Goal: Task Accomplishment & Management: Use online tool/utility

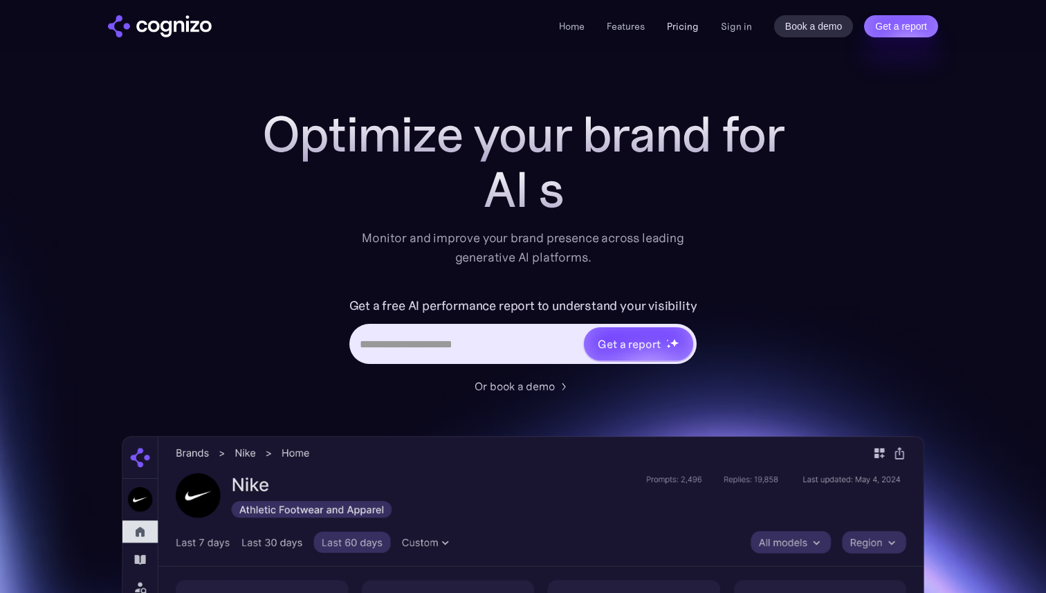
click at [678, 31] on link "Pricing" at bounding box center [683, 26] width 32 height 12
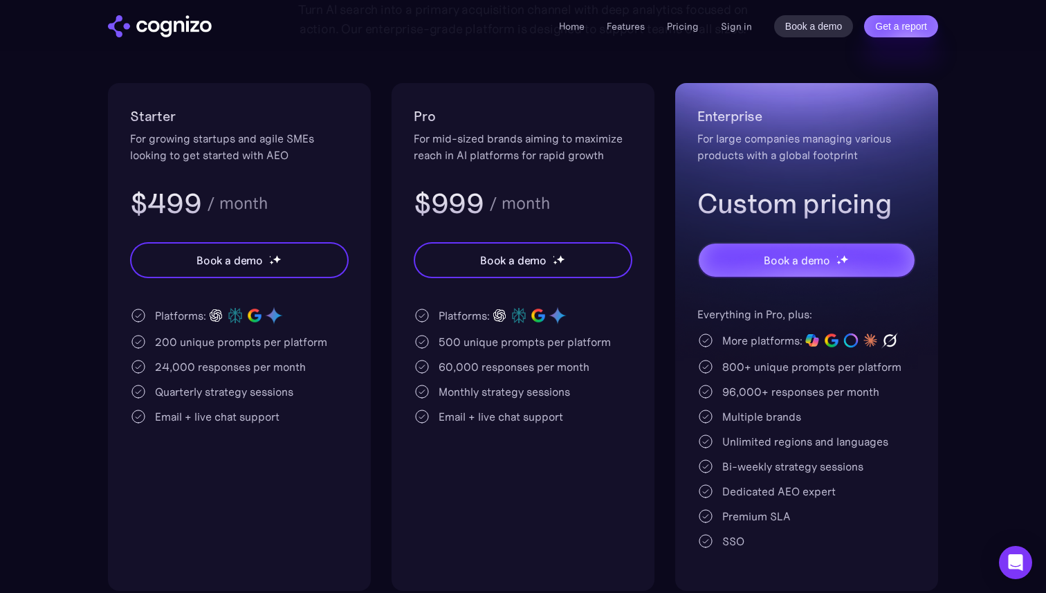
scroll to position [344, 0]
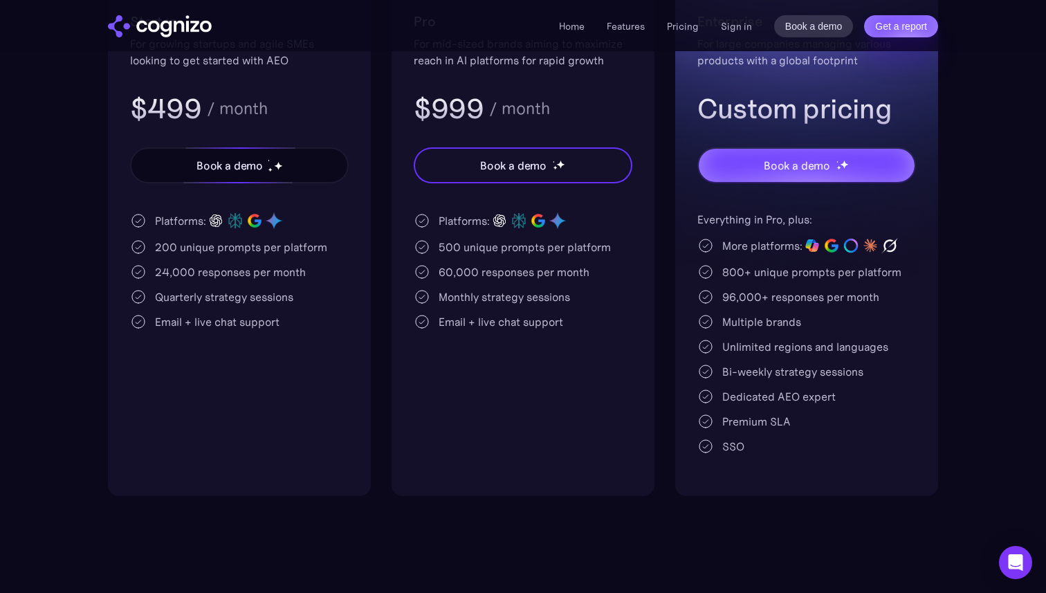
click at [258, 170] on div "Book a demo" at bounding box center [229, 165] width 66 height 17
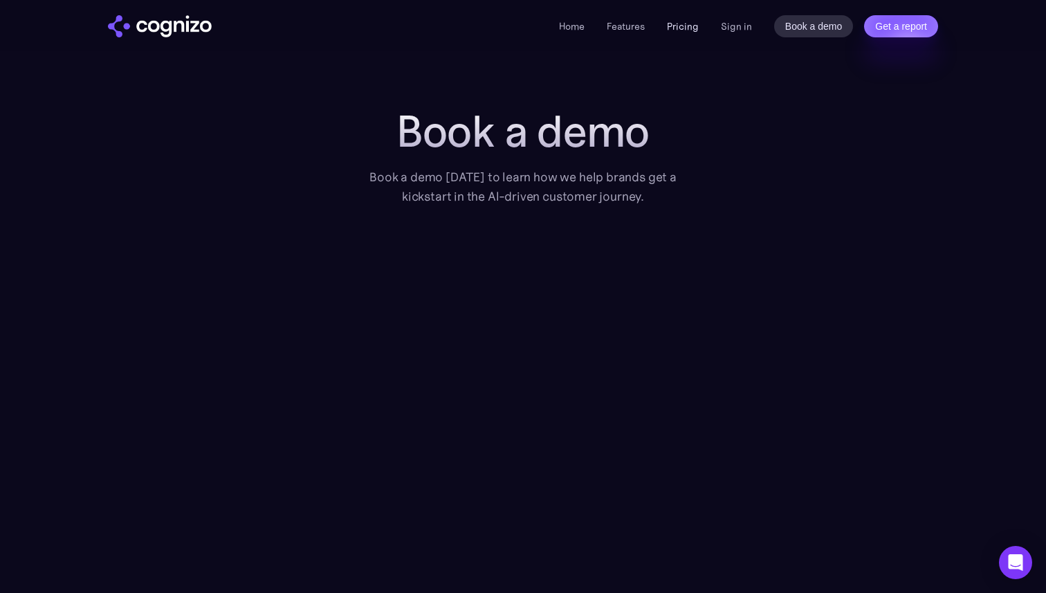
click at [679, 29] on link "Pricing" at bounding box center [683, 26] width 32 height 12
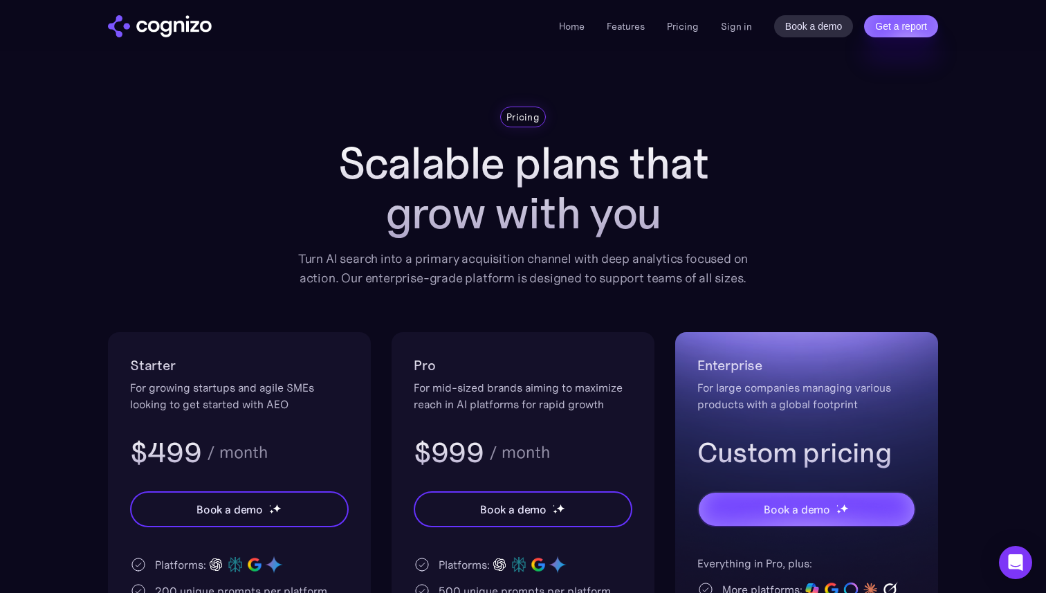
click at [328, 112] on div "Pricing" at bounding box center [523, 117] width 470 height 21
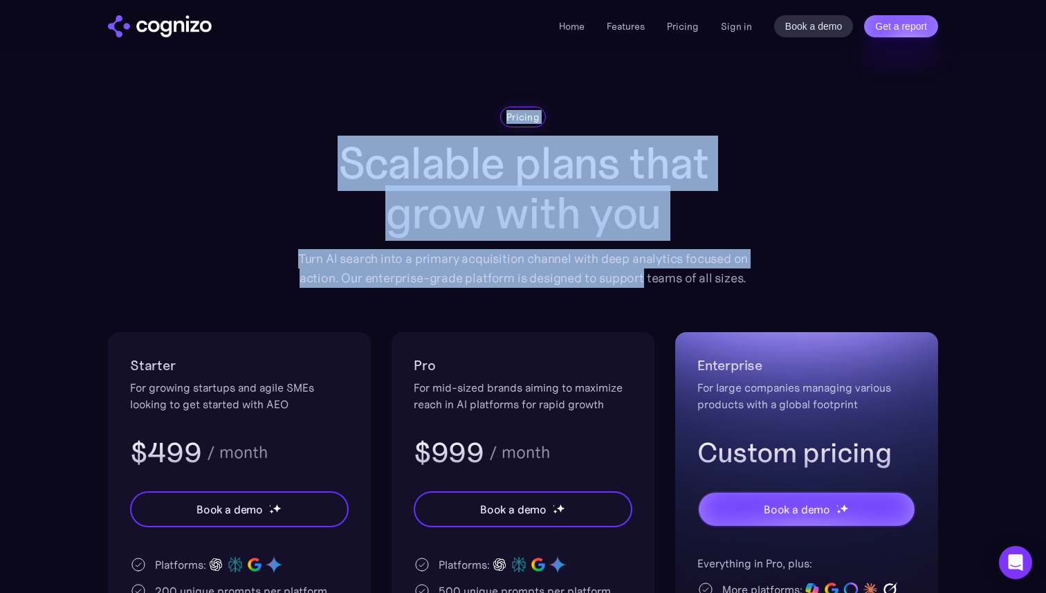
drag, startPoint x: 328, startPoint y: 112, endPoint x: 638, endPoint y: 269, distance: 347.3
click at [638, 269] on div "Pricing Scalable plans that grow with you Turn AI search into a primary acquisi…" at bounding box center [523, 197] width 470 height 181
click at [638, 269] on div "Turn AI search into a primary acquisition channel with deep analytics focused o…" at bounding box center [523, 268] width 470 height 39
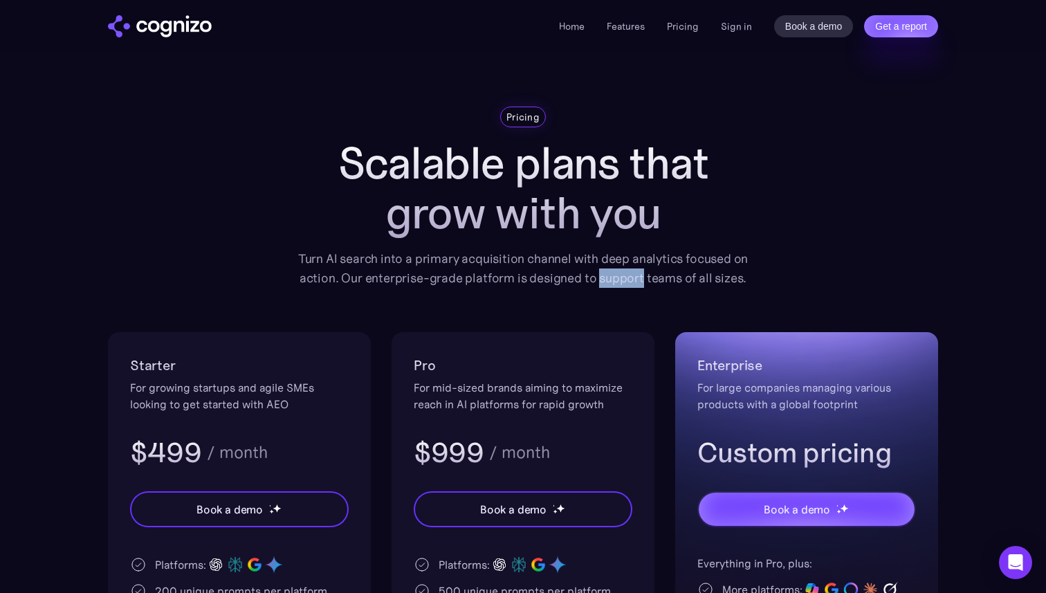
click at [638, 269] on div "Turn AI search into a primary acquisition channel with deep analytics focused o…" at bounding box center [523, 268] width 470 height 39
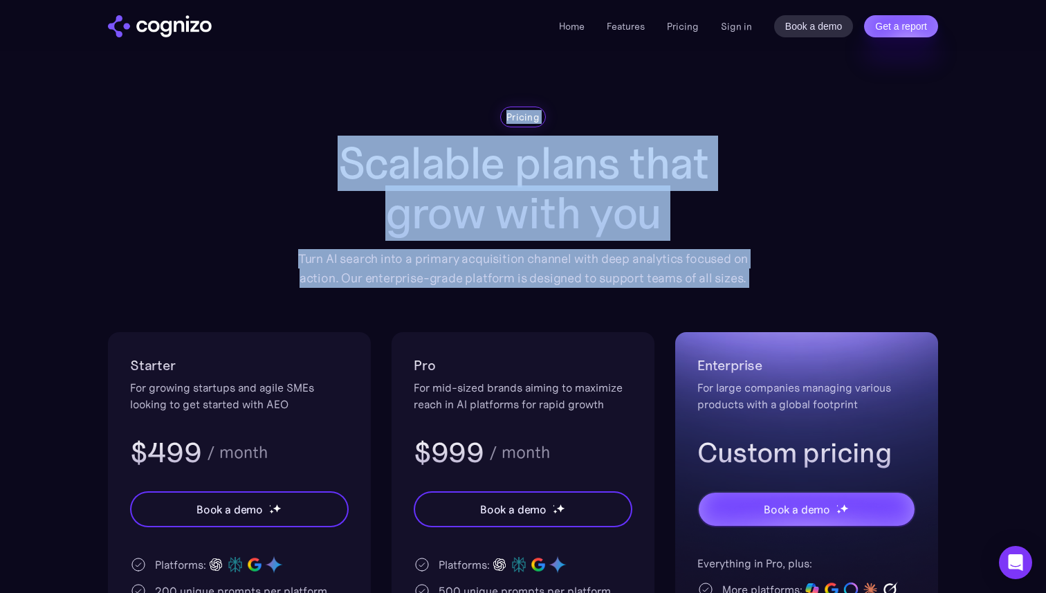
drag, startPoint x: 638, startPoint y: 269, endPoint x: 494, endPoint y: 119, distance: 207.9
click at [494, 119] on div "Pricing Scalable plans that grow with you Turn AI search into a primary acquisi…" at bounding box center [523, 197] width 470 height 181
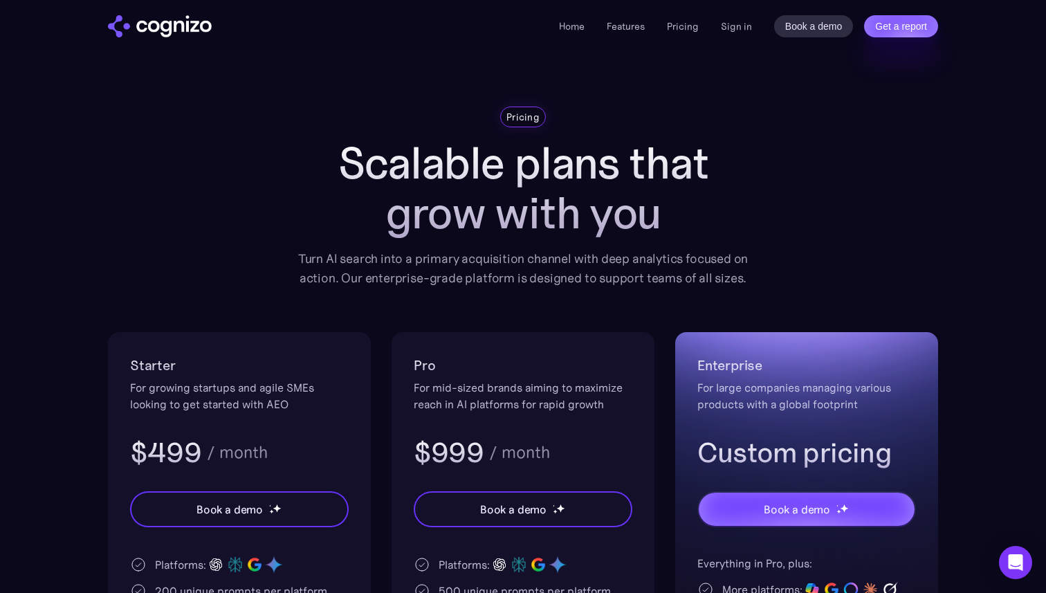
click at [494, 119] on div "Pricing" at bounding box center [523, 117] width 470 height 21
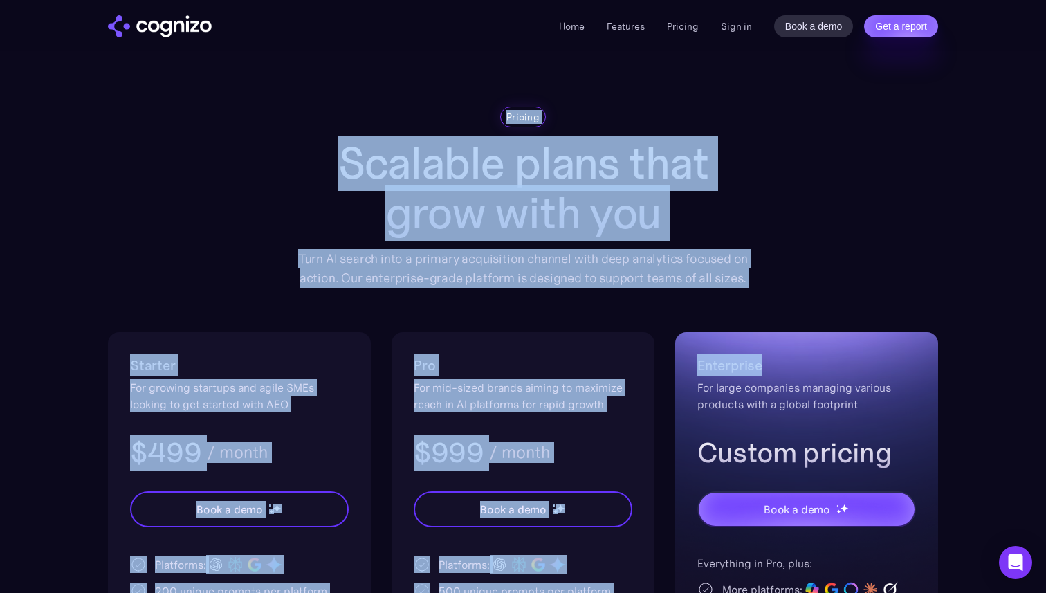
drag, startPoint x: 494, startPoint y: 119, endPoint x: 763, endPoint y: 289, distance: 317.7
click at [763, 289] on div "Pricing Scalable plans that grow with you Turn AI search into a primary acquisi…" at bounding box center [523, 473] width 830 height 733
drag, startPoint x: 763, startPoint y: 289, endPoint x: 512, endPoint y: 116, distance: 304.2
click at [512, 116] on div "Pricing Scalable plans that grow with you Turn AI search into a primary acquisi…" at bounding box center [523, 473] width 830 height 733
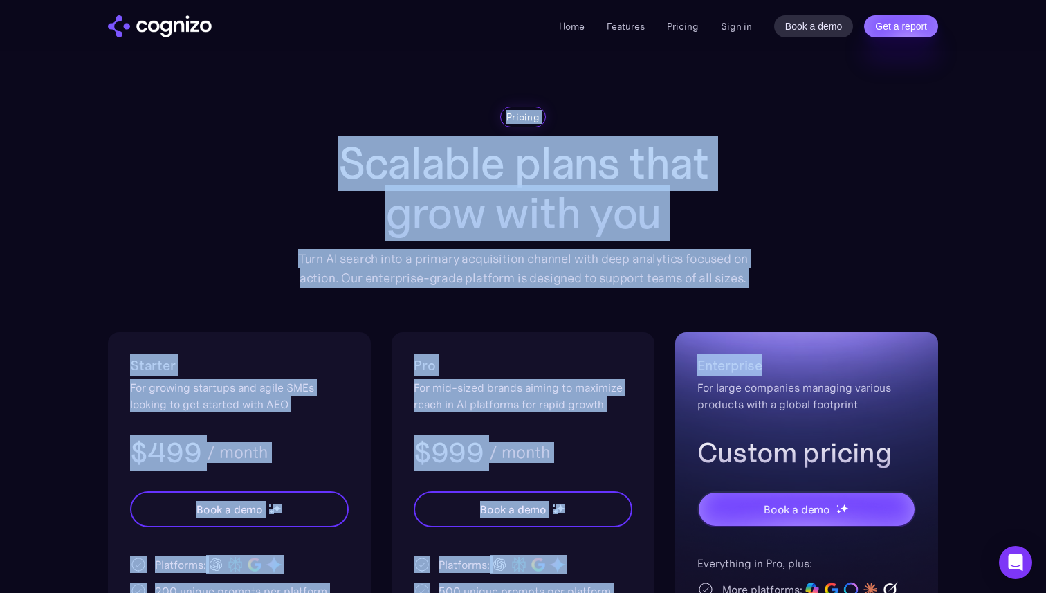
click at [512, 116] on div "Pricing" at bounding box center [522, 117] width 33 height 14
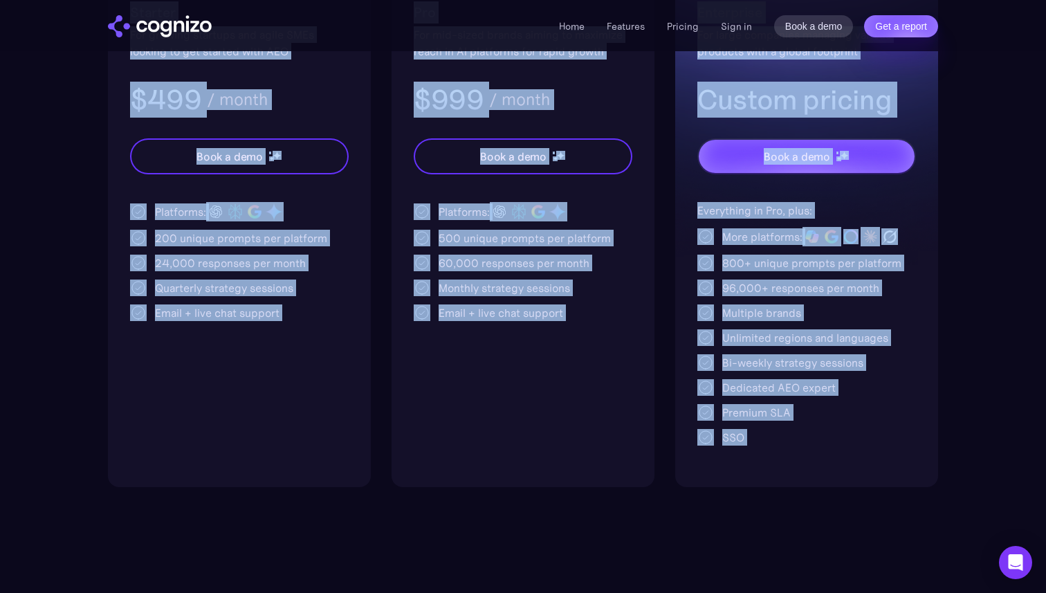
scroll to position [436, 0]
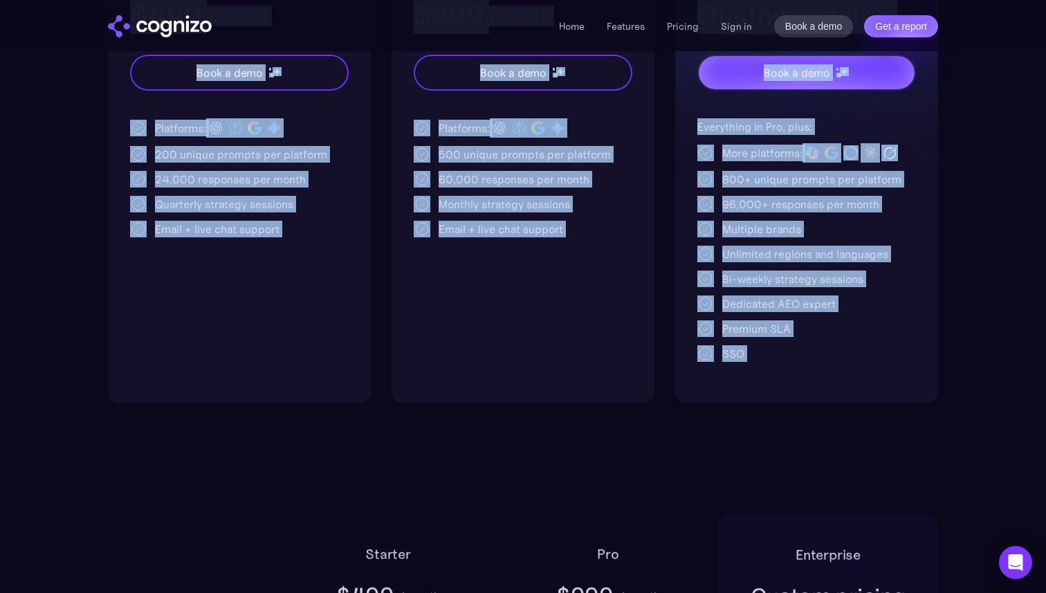
drag, startPoint x: 512, startPoint y: 116, endPoint x: 867, endPoint y: 366, distance: 433.2
click at [867, 366] on div "Pricing Scalable plans that grow with you Turn AI search into a primary acquisi…" at bounding box center [523, 36] width 830 height 733
click at [867, 366] on div "Enterprise For large companies managing various products with a global footprin…" at bounding box center [806, 150] width 263 height 508
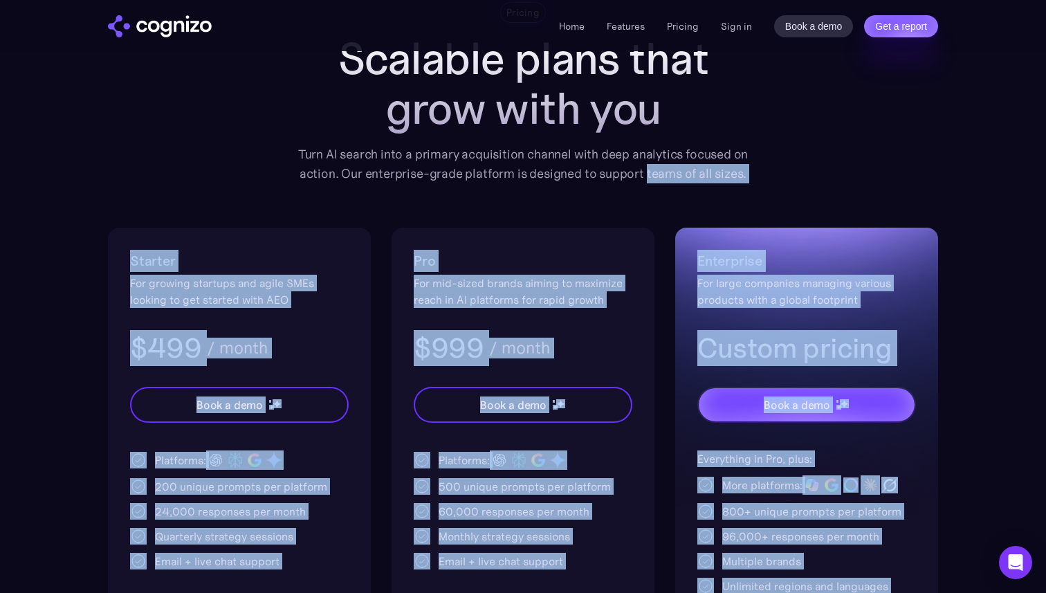
scroll to position [6, 0]
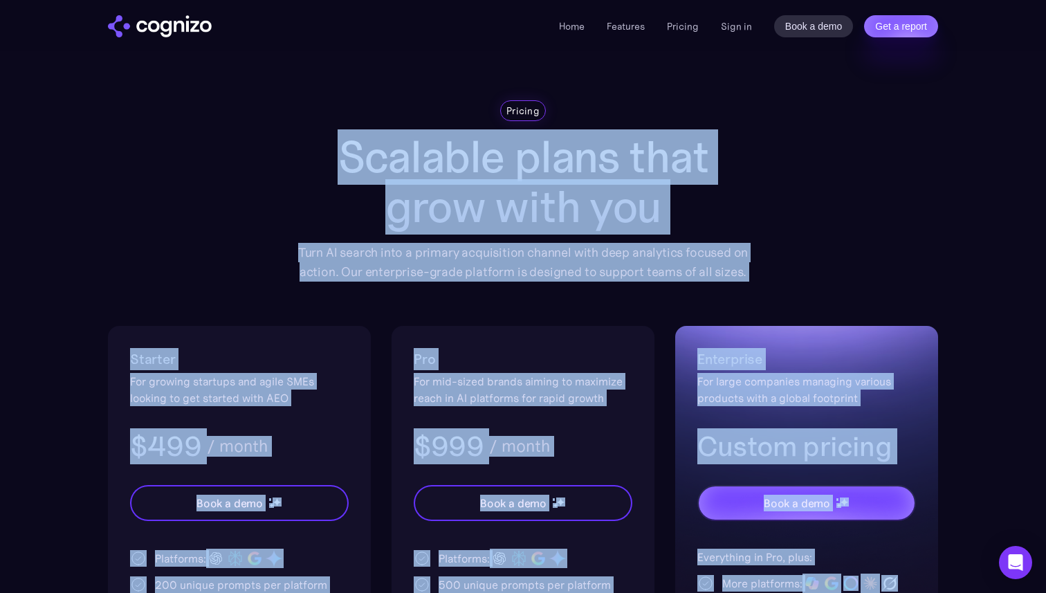
drag, startPoint x: 867, startPoint y: 366, endPoint x: 388, endPoint y: 134, distance: 531.7
click at [388, 134] on div "Pricing Scalable plans that grow with you Turn AI search into a primary acquisi…" at bounding box center [523, 466] width 830 height 733
click at [388, 134] on h1 "Scalable plans that grow with you" at bounding box center [523, 182] width 470 height 100
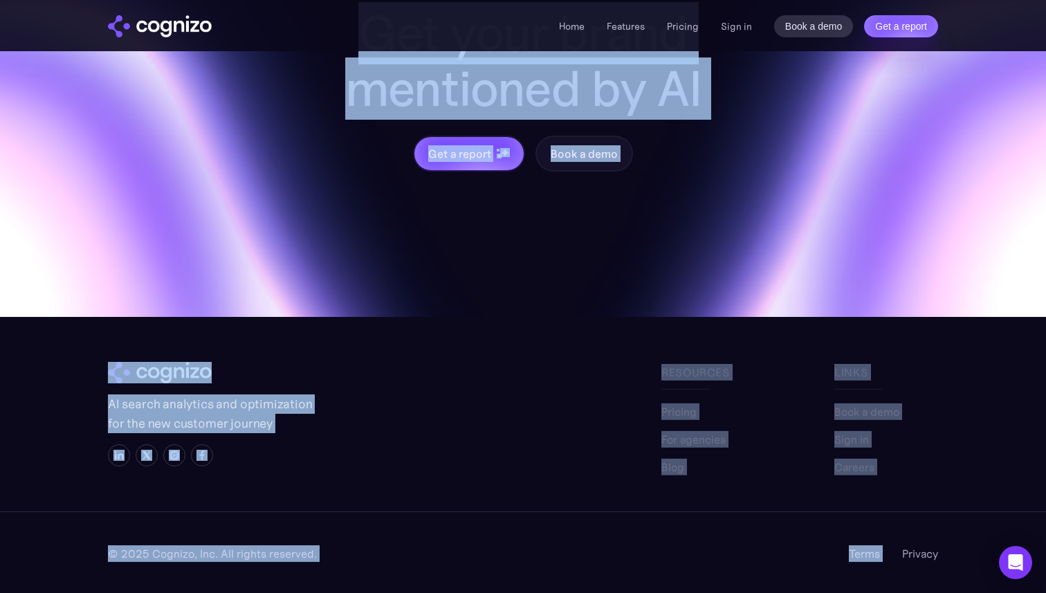
scroll to position [4195, 0]
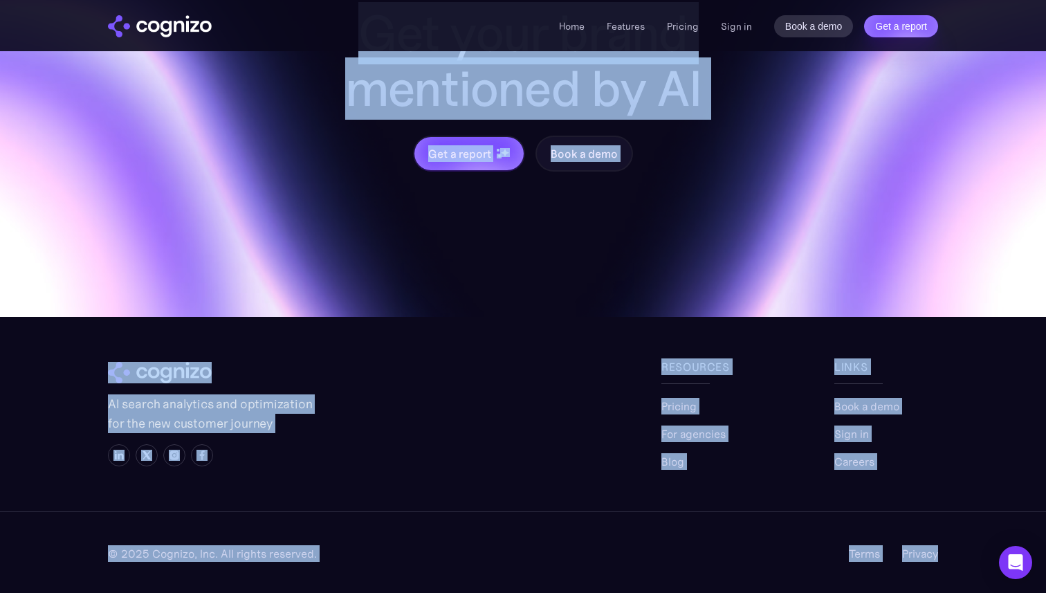
drag, startPoint x: 462, startPoint y: 107, endPoint x: 953, endPoint y: 566, distance: 672.7
click at [953, 566] on div "© 2025 Cognizo, Inc. All rights reserved. Terms Privacy" at bounding box center [523, 552] width 1046 height 82
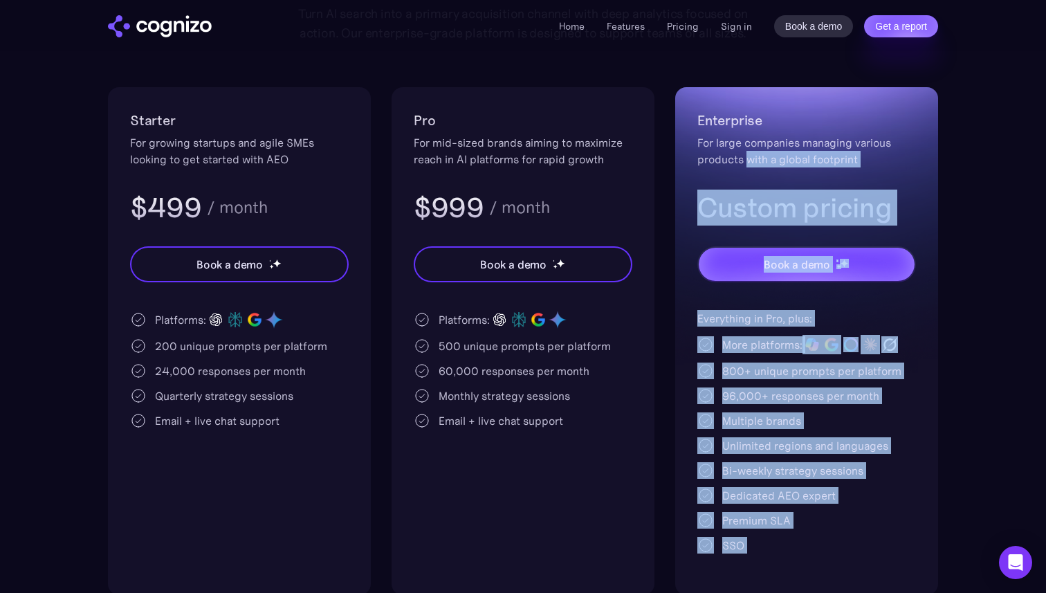
scroll to position [0, 0]
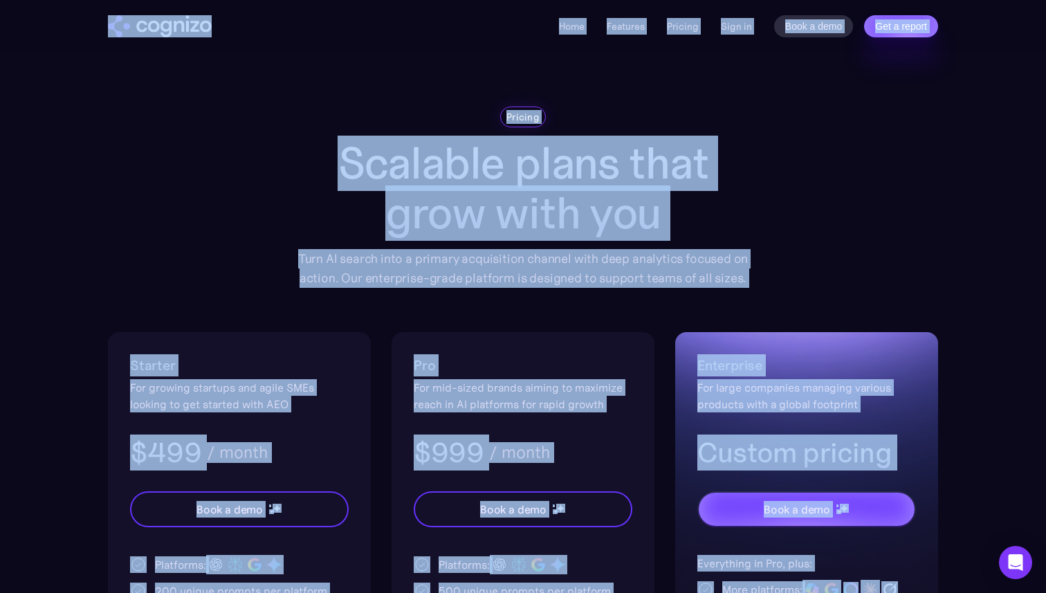
drag, startPoint x: 953, startPoint y: 566, endPoint x: 68, endPoint y: 12, distance: 1043.6
click at [73, 21] on div "Home Features Pricing Book a demo Get a report Sign in Book a demo Get a report" at bounding box center [523, 25] width 996 height 51
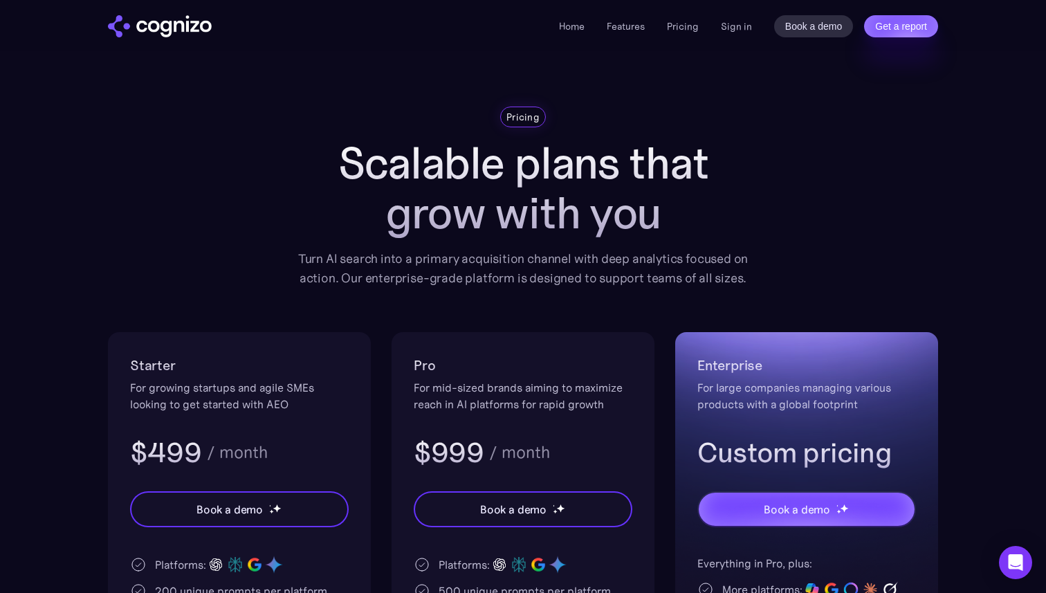
click at [163, 32] on img "home" at bounding box center [160, 26] width 104 height 22
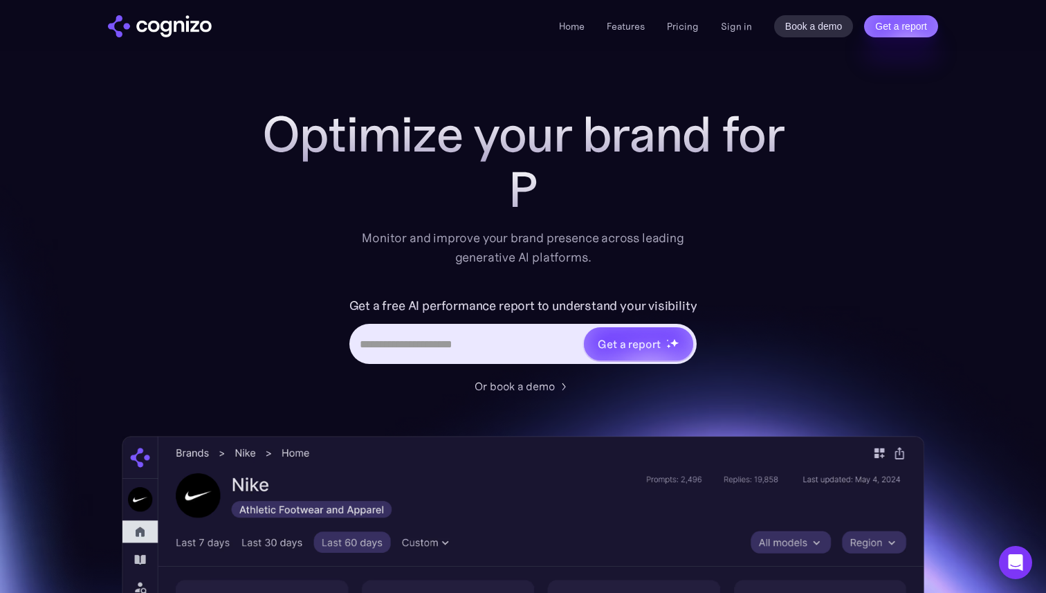
click at [339, 133] on h1 "Optimize your brand for" at bounding box center [522, 134] width 553 height 55
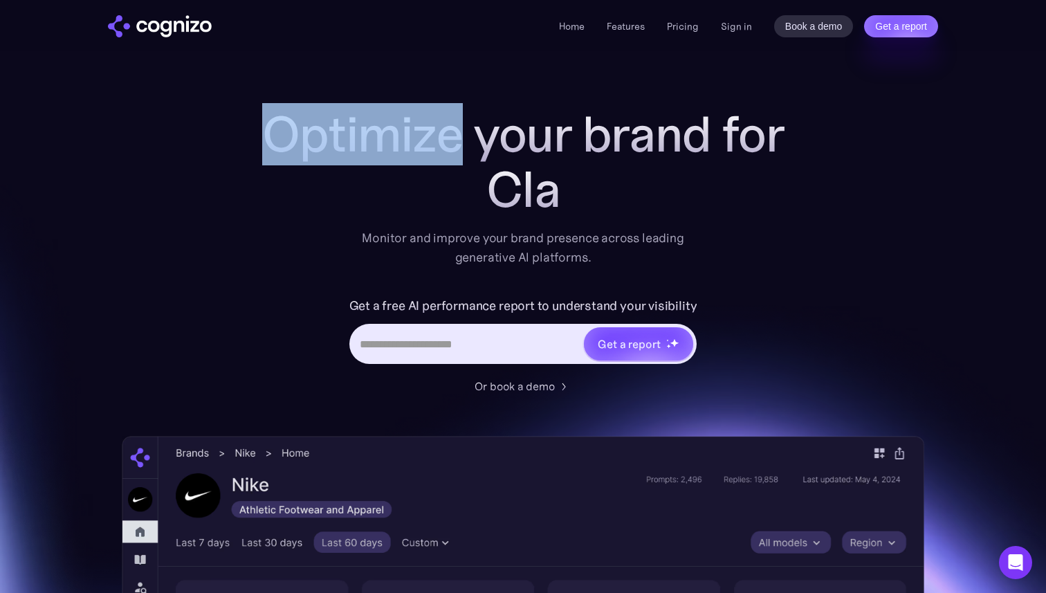
click at [339, 133] on h1 "Optimize your brand for" at bounding box center [522, 134] width 553 height 55
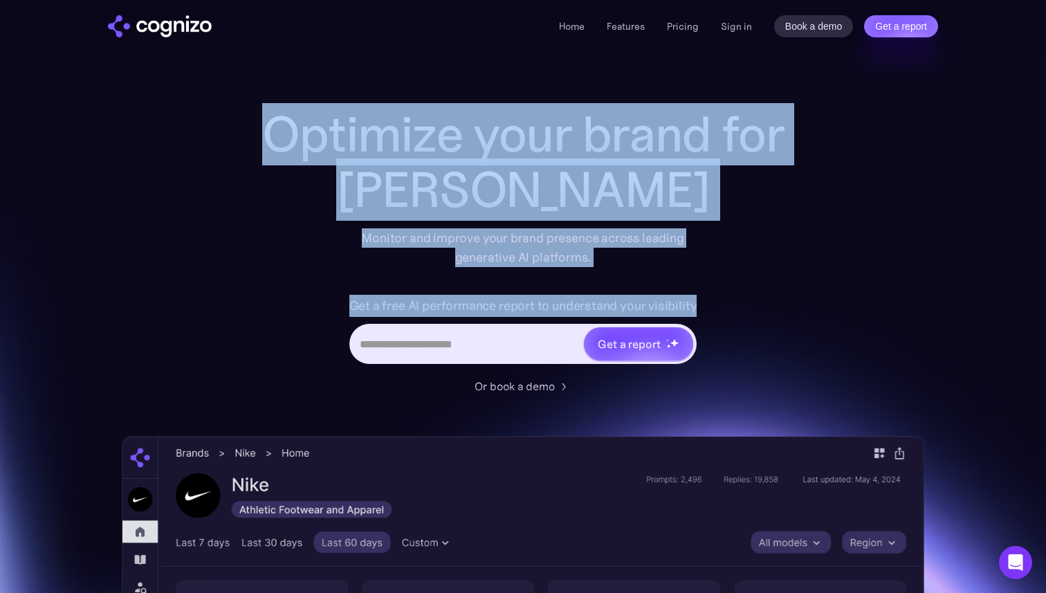
drag, startPoint x: 339, startPoint y: 133, endPoint x: 514, endPoint y: 357, distance: 284.3
click at [514, 357] on div "Optimize your brand for Claude Monitor and improve your brand presence across l…" at bounding box center [522, 251] width 553 height 288
click at [337, 189] on div "Claude" at bounding box center [522, 189] width 553 height 55
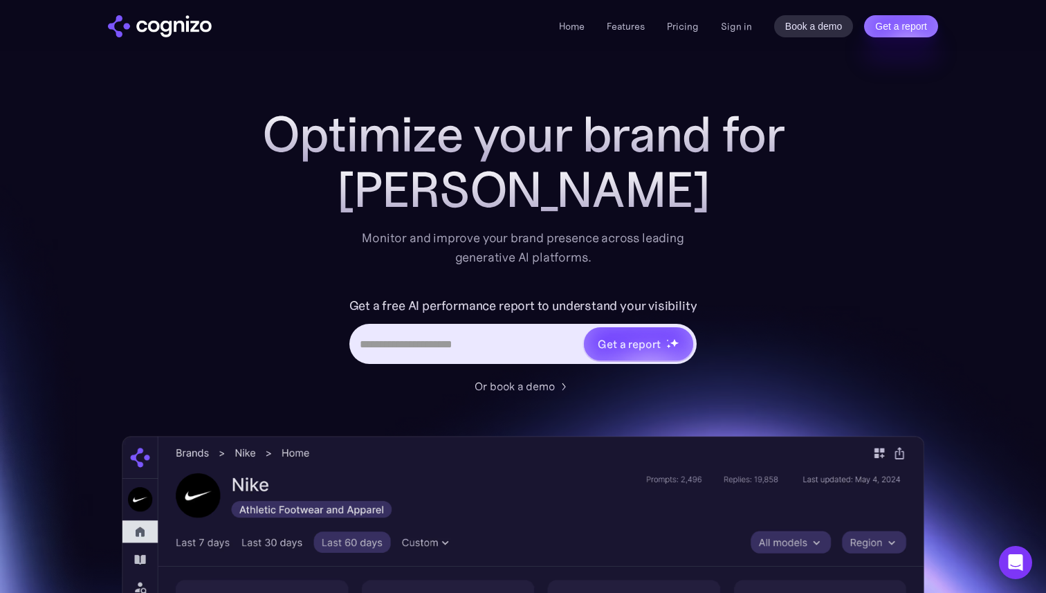
click at [343, 151] on h1 "Optimize your brand for" at bounding box center [522, 134] width 553 height 55
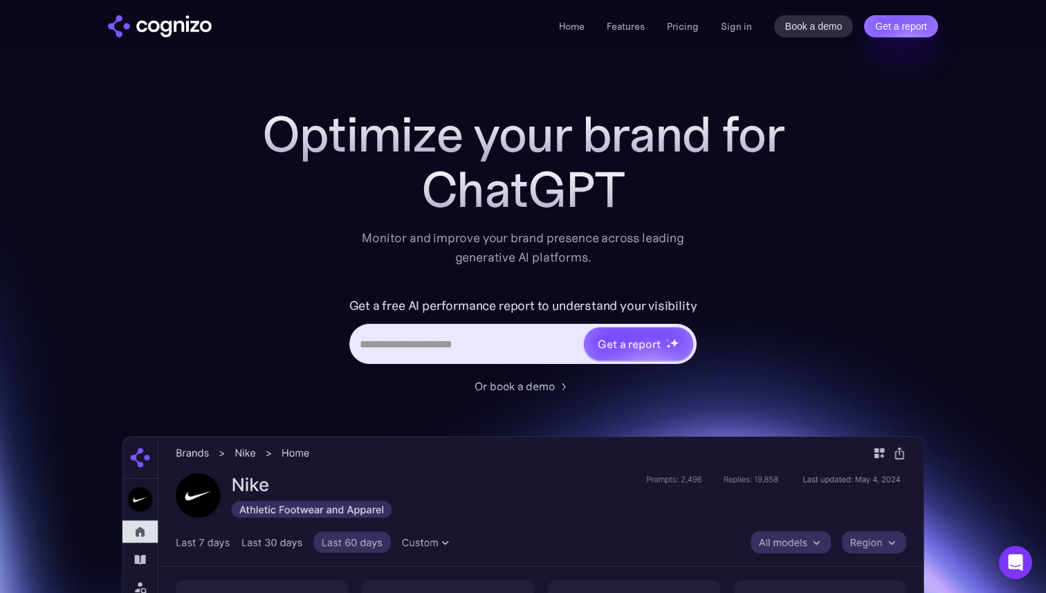
click at [482, 344] on input "Hero URL Input Form" at bounding box center [467, 344] width 232 height 26
type input "*"
click at [528, 275] on div "Optimize your brand for Gemini Monitor and improve your brand presence across l…" at bounding box center [522, 251] width 553 height 288
click at [371, 344] on input "Hero URL Input Form" at bounding box center [467, 344] width 232 height 26
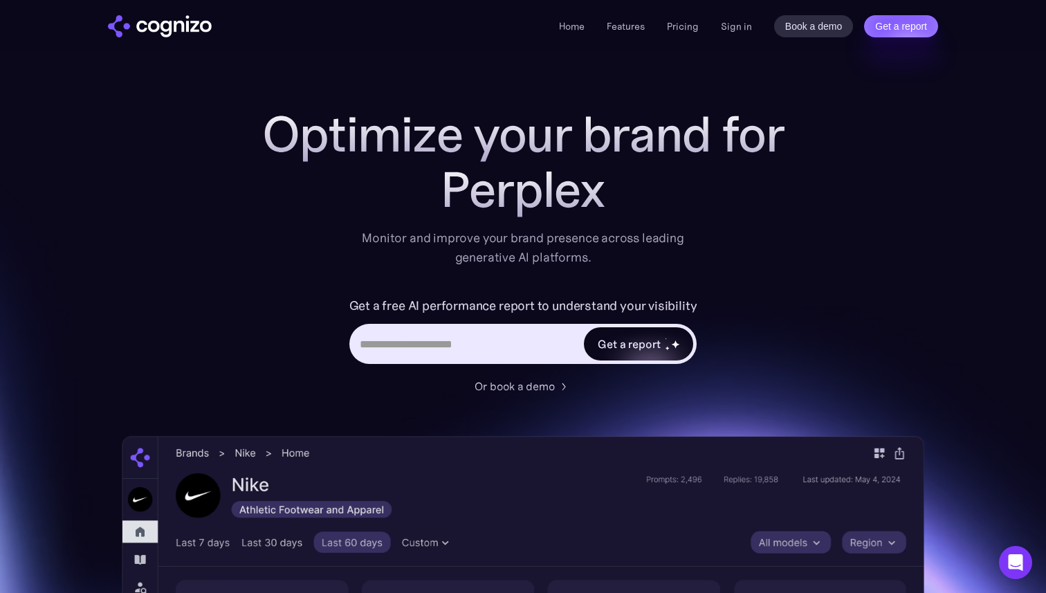
click at [642, 335] on div "Get a report" at bounding box center [638, 343] width 109 height 33
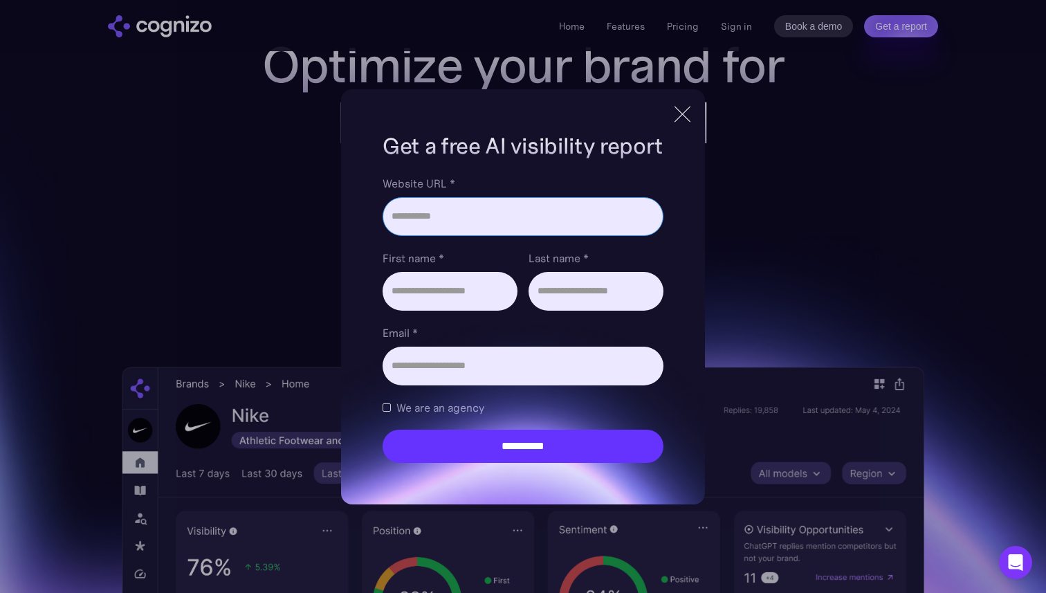
scroll to position [75, 0]
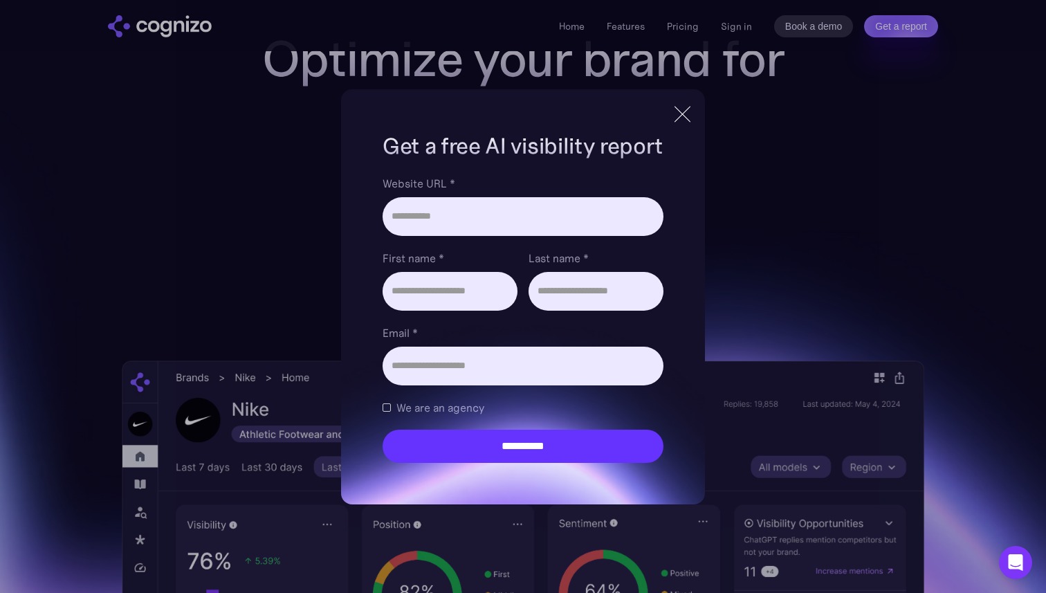
click at [680, 111] on div at bounding box center [682, 114] width 23 height 25
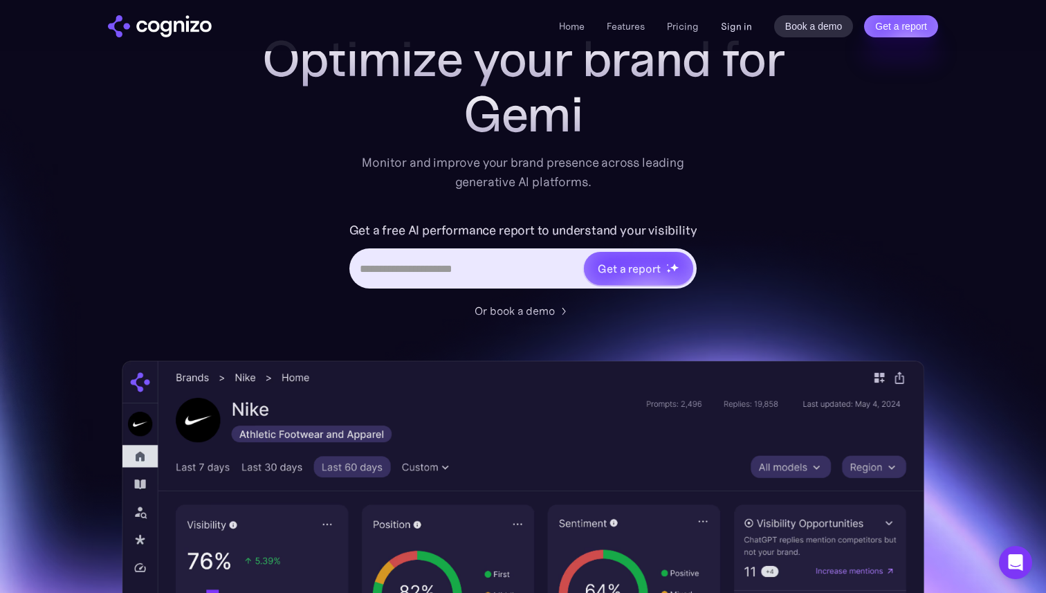
click at [741, 26] on link "Sign in" at bounding box center [736, 26] width 31 height 17
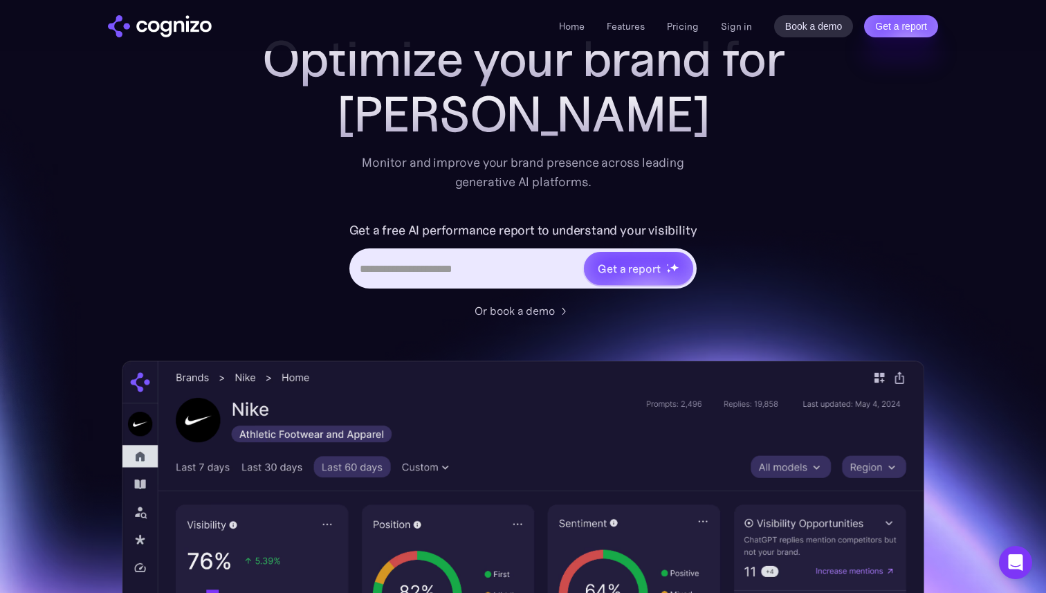
scroll to position [0, 0]
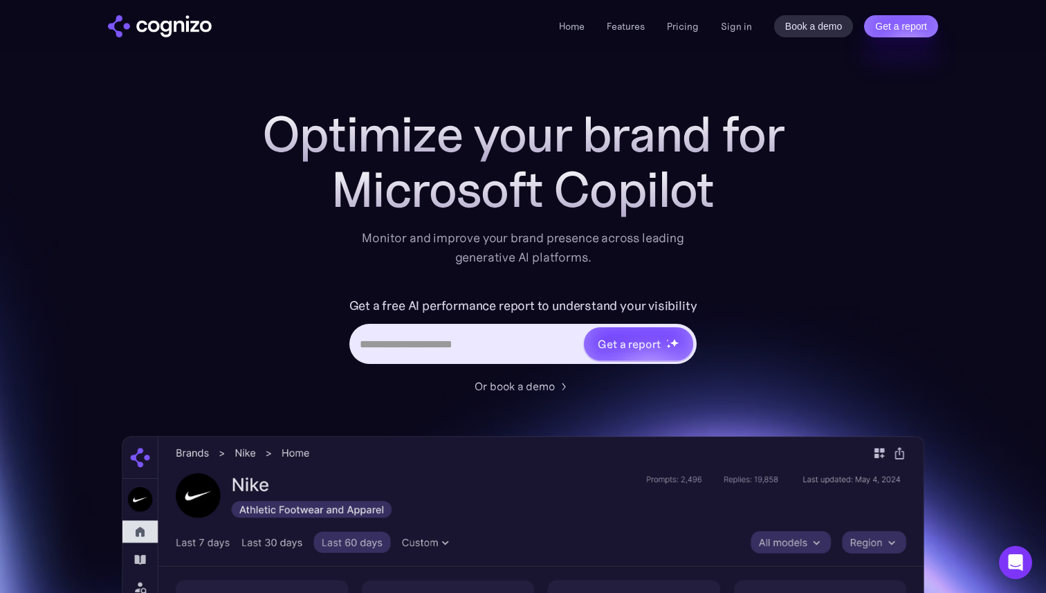
click at [345, 117] on h1 "Optimize your brand for" at bounding box center [522, 134] width 553 height 55
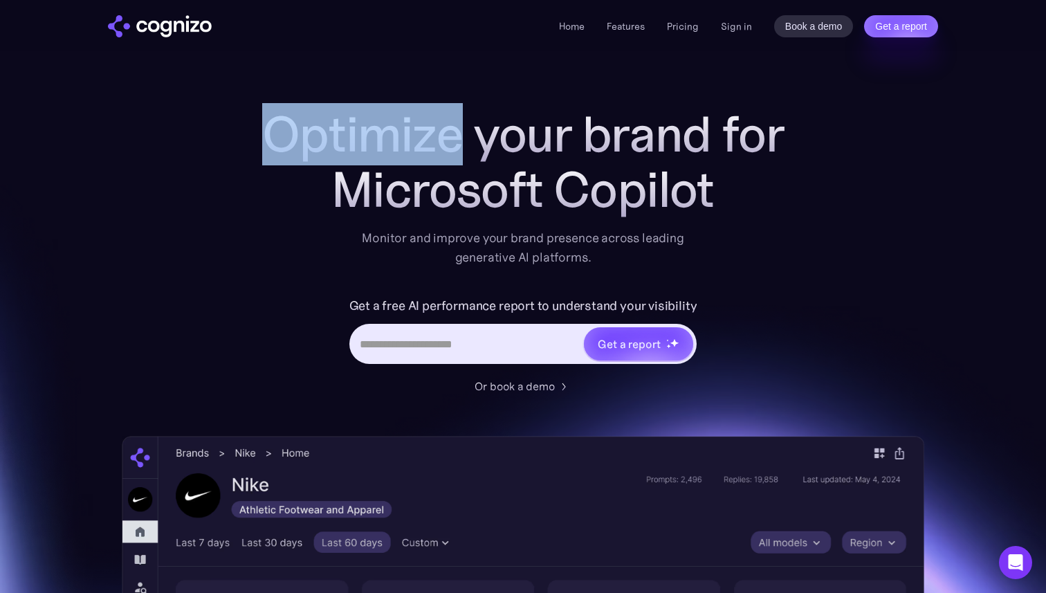
click at [345, 116] on h1 "Optimize your brand for" at bounding box center [522, 134] width 553 height 55
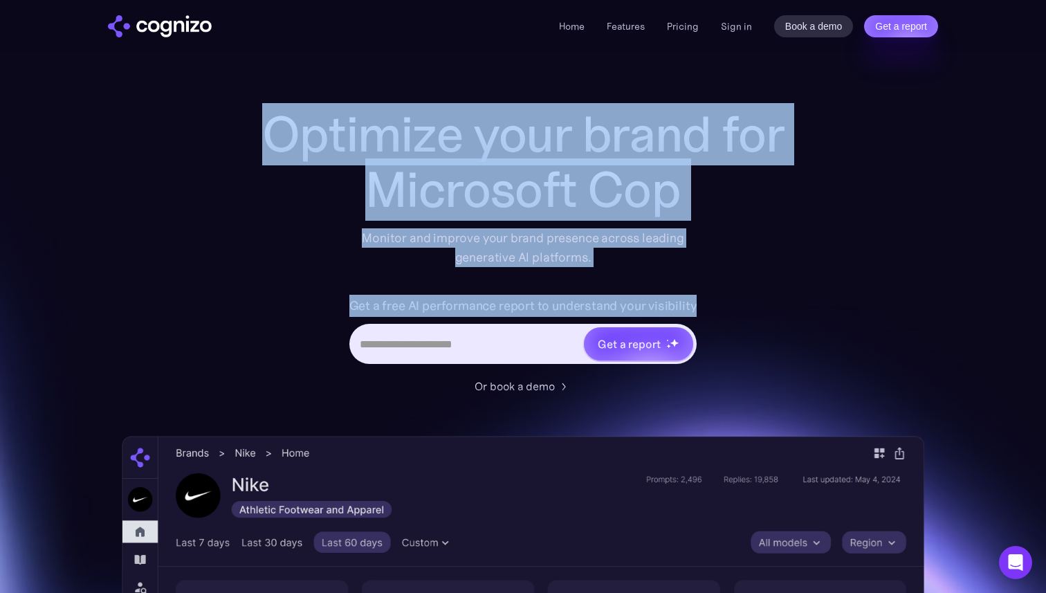
drag, startPoint x: 345, startPoint y: 116, endPoint x: 520, endPoint y: 295, distance: 249.9
click at [520, 294] on div "Optimize your brand for Microsoft Cop Monitor and improve your brand presence a…" at bounding box center [522, 251] width 553 height 288
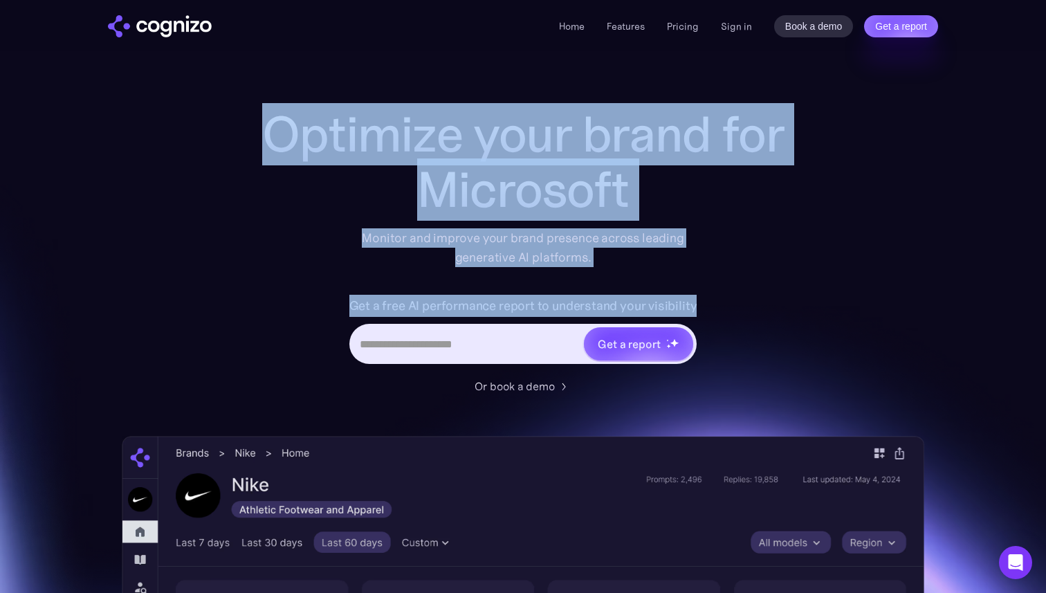
click at [520, 295] on label "Get a free AI performance report to understand your visibility" at bounding box center [523, 306] width 348 height 22
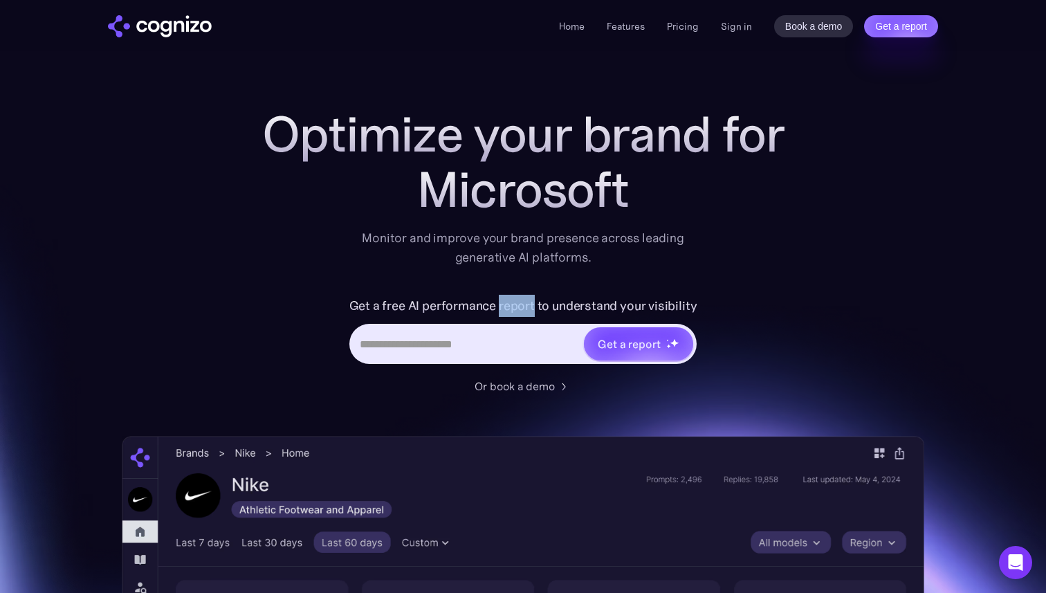
click at [520, 295] on label "Get a free AI performance report to understand your visibility" at bounding box center [523, 306] width 348 height 22
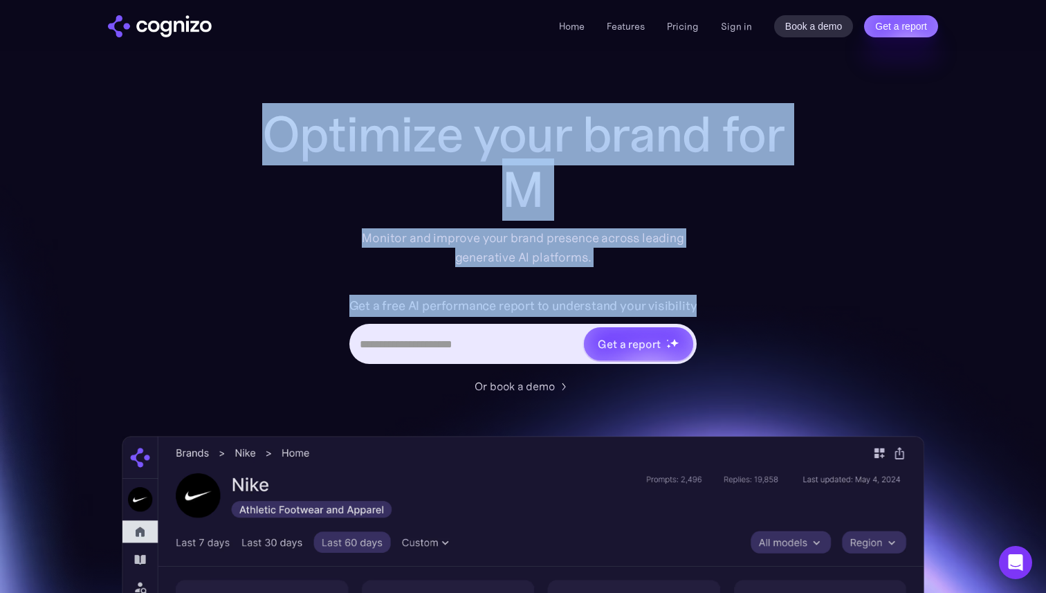
drag, startPoint x: 520, startPoint y: 295, endPoint x: 441, endPoint y: 146, distance: 168.3
click at [441, 146] on div "Optimize your brand for M Monitor and improve your brand presence across leadin…" at bounding box center [522, 251] width 553 height 288
click at [441, 146] on h1 "Optimize your brand for" at bounding box center [522, 134] width 553 height 55
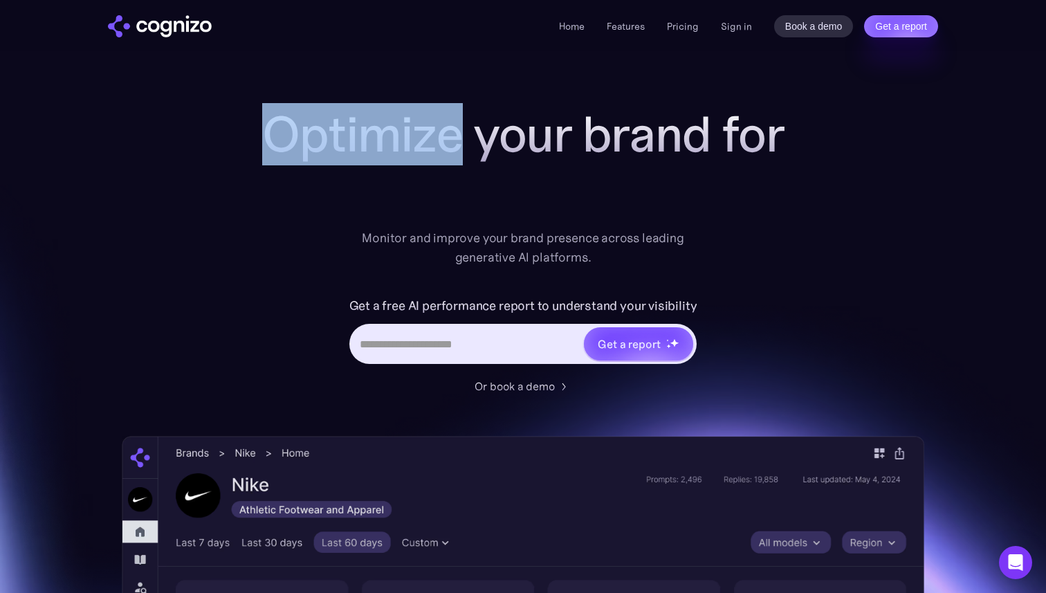
click at [441, 146] on h1 "Optimize your brand for" at bounding box center [522, 134] width 553 height 55
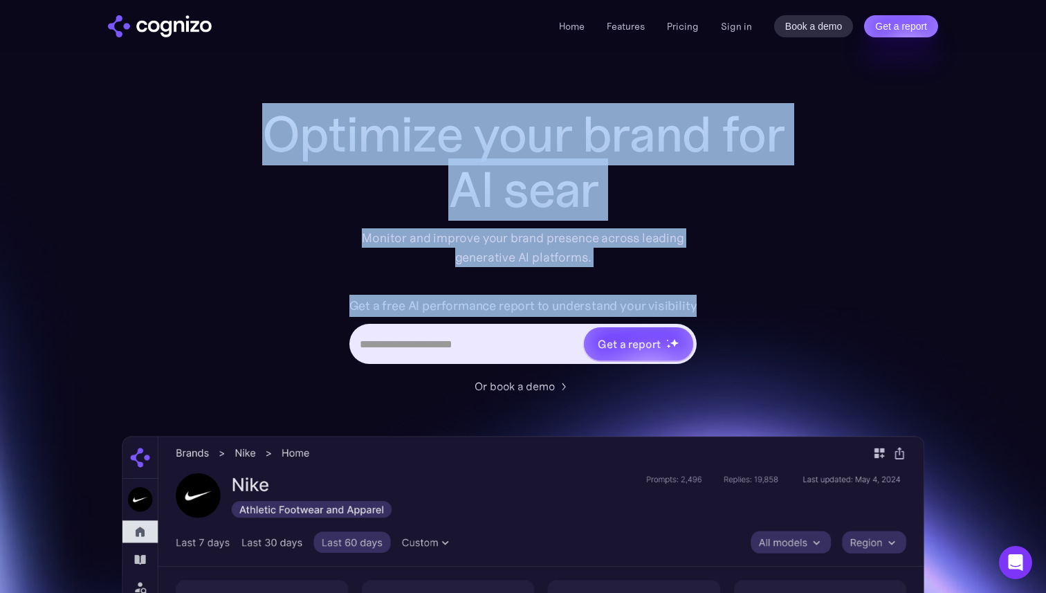
drag, startPoint x: 441, startPoint y: 146, endPoint x: 467, endPoint y: 295, distance: 150.9
click at [467, 295] on div "Optimize your brand for AI sear Monitor and improve your brand presence across …" at bounding box center [522, 251] width 553 height 288
click at [467, 295] on label "Get a free AI performance report to understand your visibility" at bounding box center [523, 306] width 348 height 22
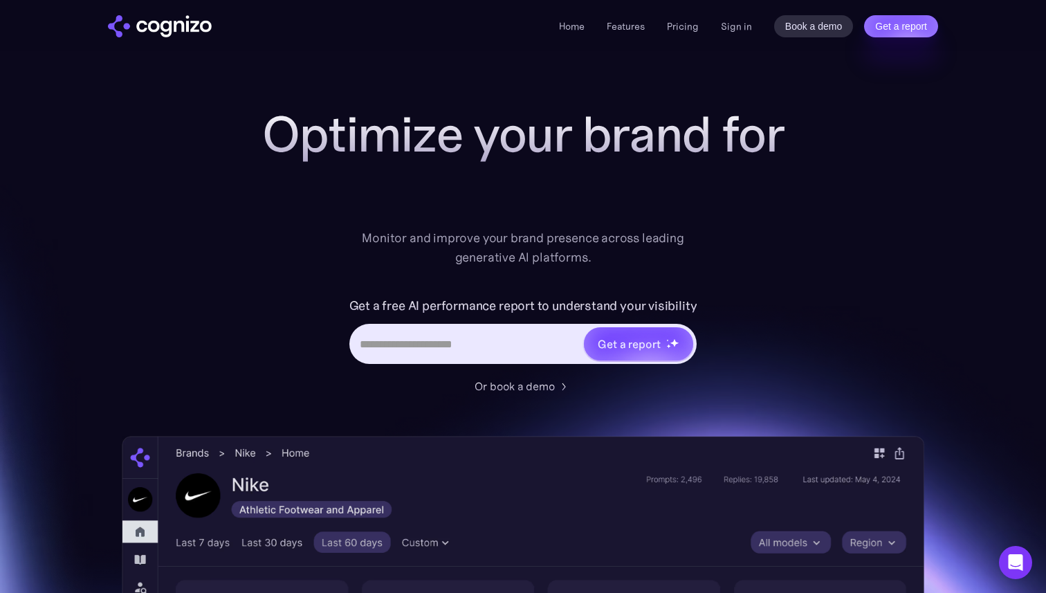
click at [429, 335] on input "Hero URL Input Form" at bounding box center [467, 344] width 232 height 26
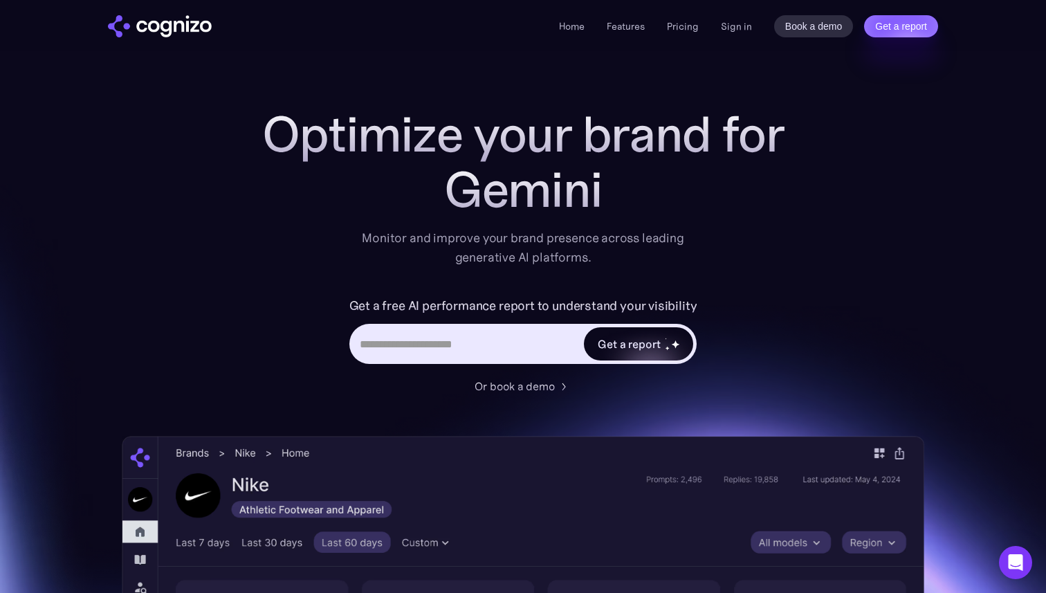
click at [621, 353] on div "Get a report" at bounding box center [638, 343] width 109 height 33
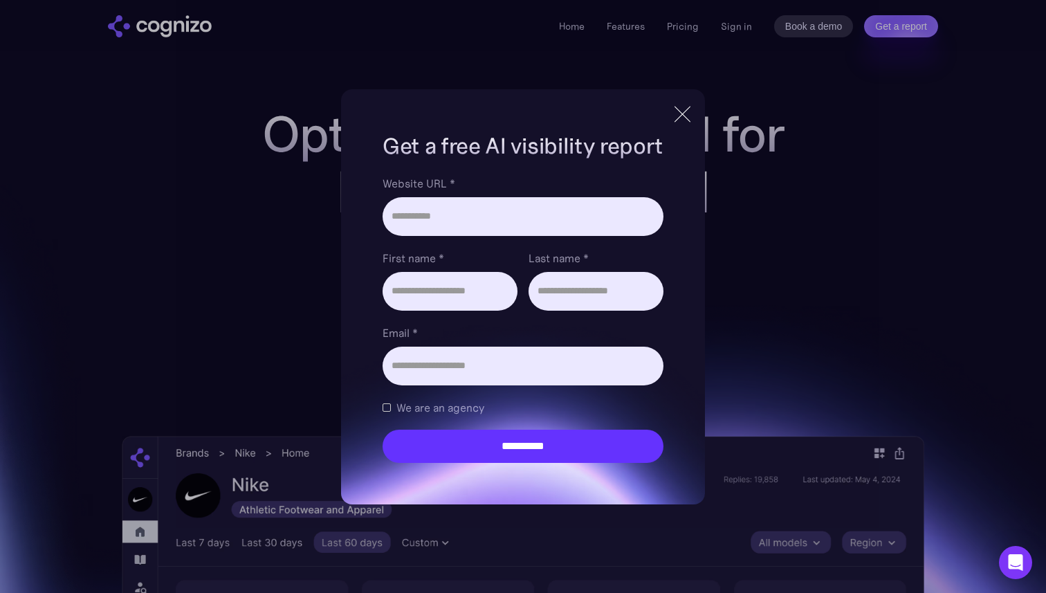
click at [310, 144] on div "**********" at bounding box center [523, 296] width 1046 height 593
click at [689, 110] on div at bounding box center [682, 114] width 23 height 25
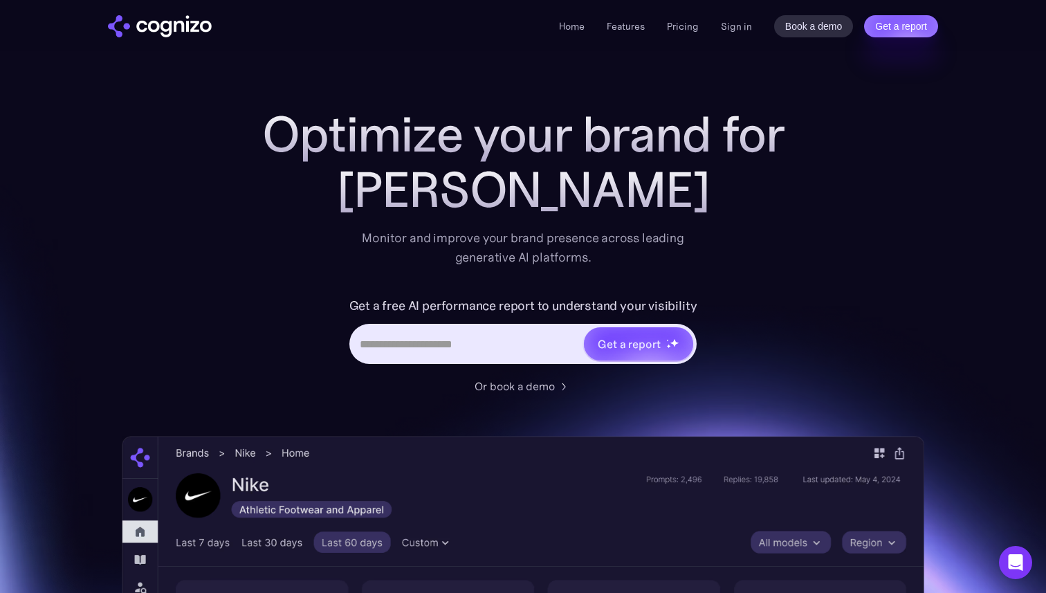
click at [295, 151] on h1 "Optimize your brand for" at bounding box center [522, 134] width 553 height 55
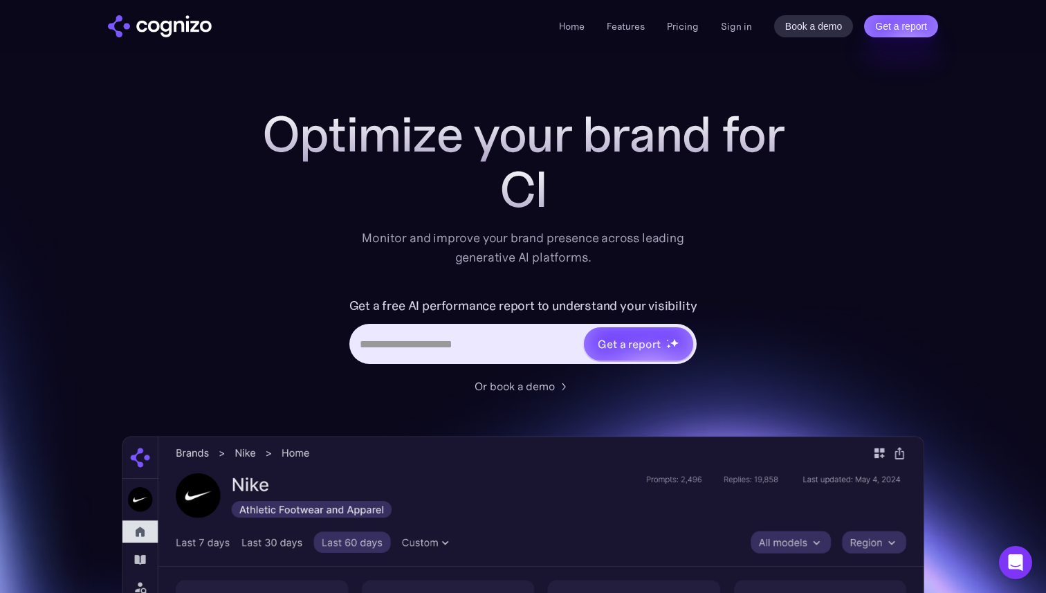
click at [267, 130] on h1 "Optimize your brand for" at bounding box center [522, 134] width 553 height 55
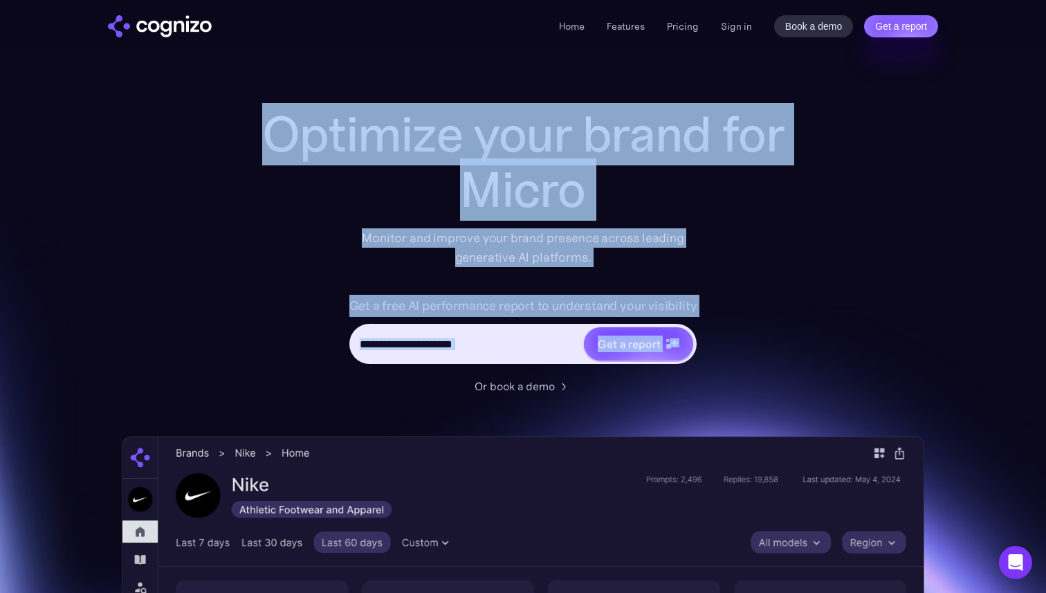
drag, startPoint x: 267, startPoint y: 130, endPoint x: 694, endPoint y: 367, distance: 488.5
click at [694, 367] on div "Optimize your brand for Micro Monitor and improve your brand presence across le…" at bounding box center [522, 251] width 553 height 288
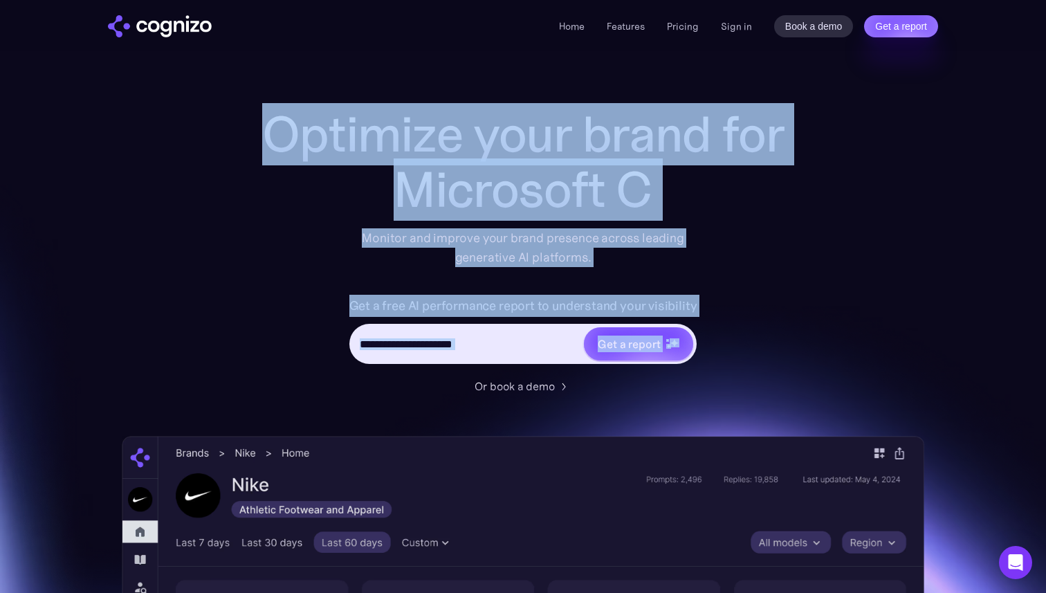
click at [811, 282] on div "Optimize your brand for Microsoft C Monitor and improve your brand presence acr…" at bounding box center [523, 561] width 802 height 909
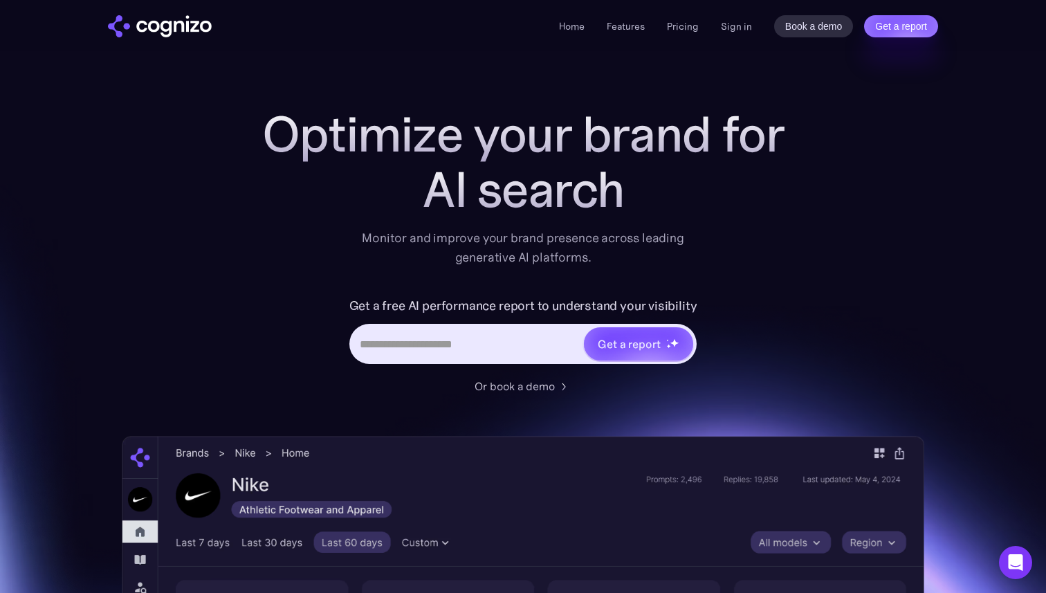
click at [163, 307] on div "Optimize your brand for AI search Monitor and improve your brand presence acros…" at bounding box center [523, 561] width 802 height 909
click at [422, 336] on input "Hero URL Input Form" at bounding box center [467, 344] width 232 height 26
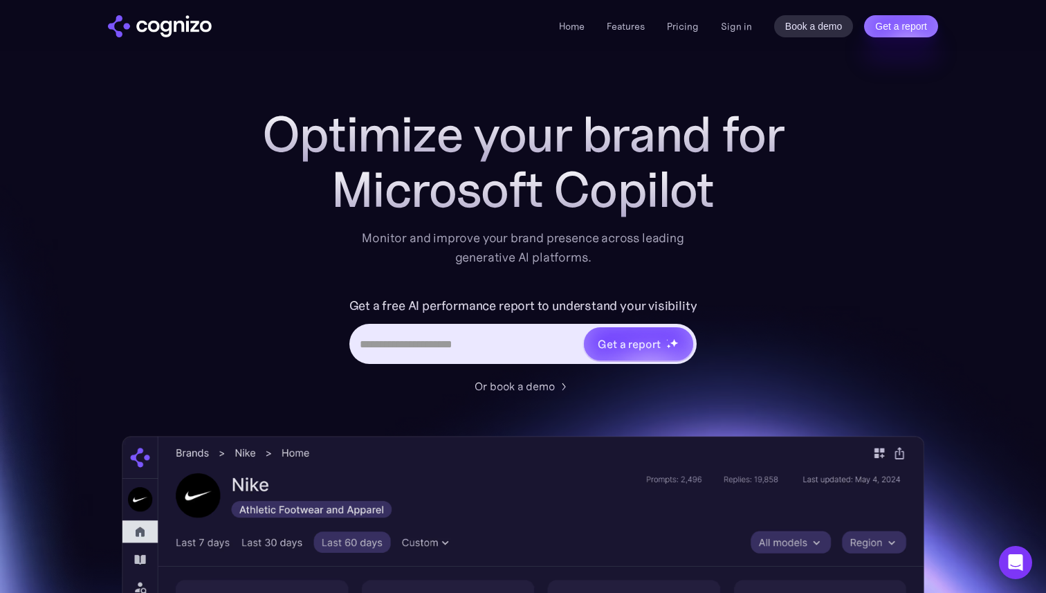
click at [481, 331] on input "Hero URL Input Form" at bounding box center [467, 344] width 232 height 26
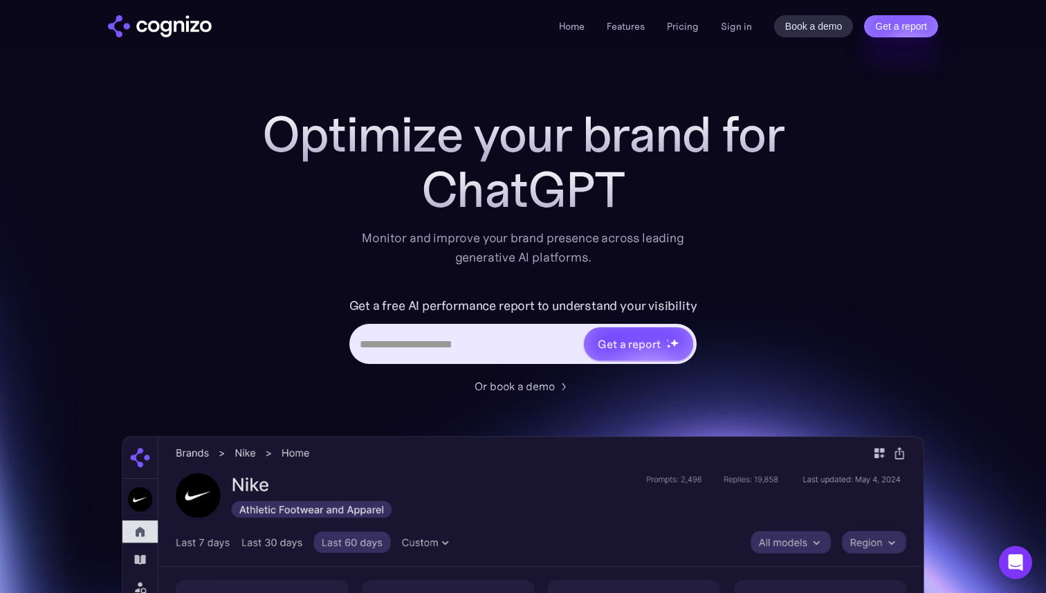
click at [531, 140] on h1 "Optimize your brand for" at bounding box center [522, 134] width 553 height 55
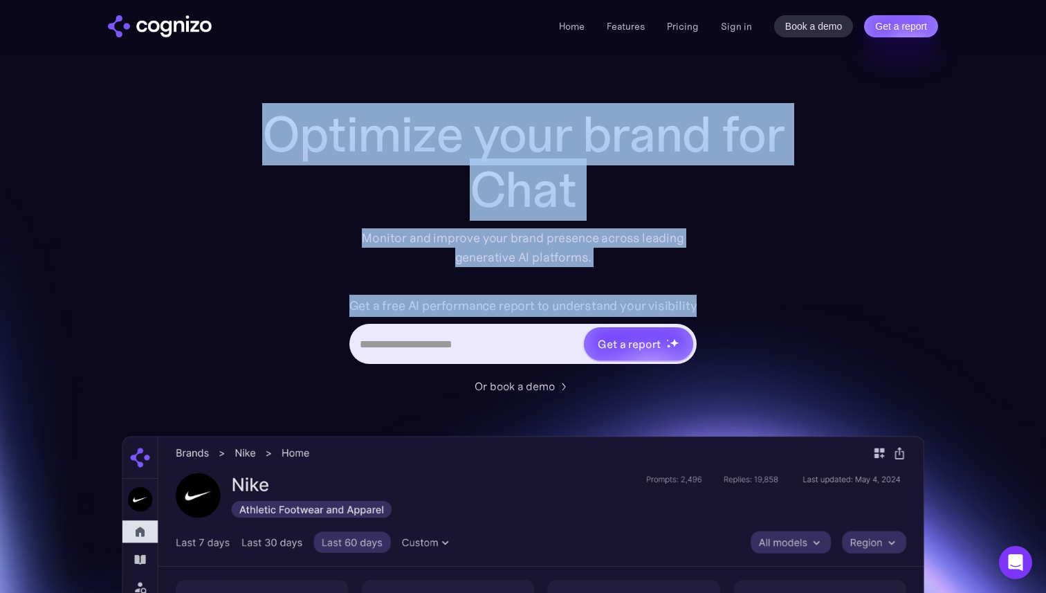
drag, startPoint x: 531, startPoint y: 140, endPoint x: 627, endPoint y: 274, distance: 164.5
click at [629, 275] on div "Optimize your brand for Chat Monitor and improve your brand presence across lea…" at bounding box center [522, 251] width 553 height 288
click at [627, 274] on div "Optimize your brand for Gemi Monitor and improve your brand presence across lea…" at bounding box center [522, 251] width 553 height 288
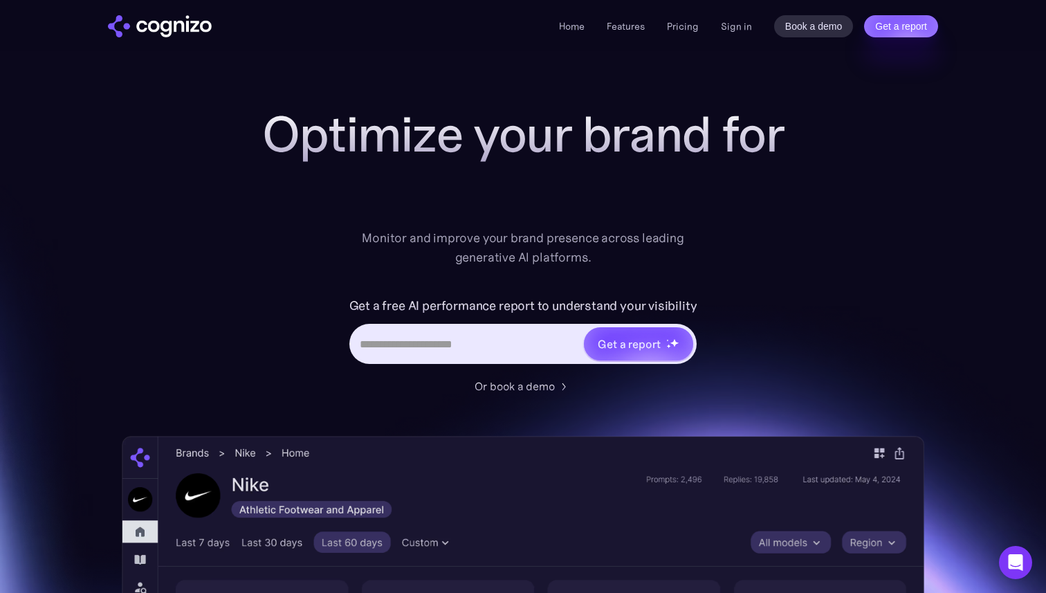
click at [174, 166] on div "Optimize your brand for Monitor and improve your brand presence across leading …" at bounding box center [523, 561] width 802 height 909
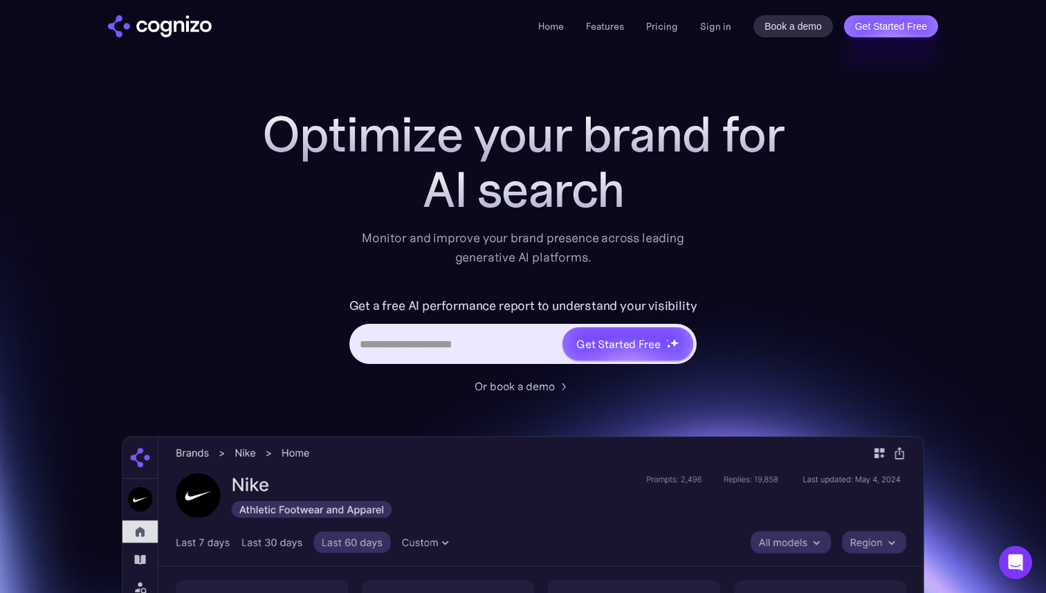
click at [410, 127] on h1 "Optimize your brand for" at bounding box center [522, 134] width 553 height 55
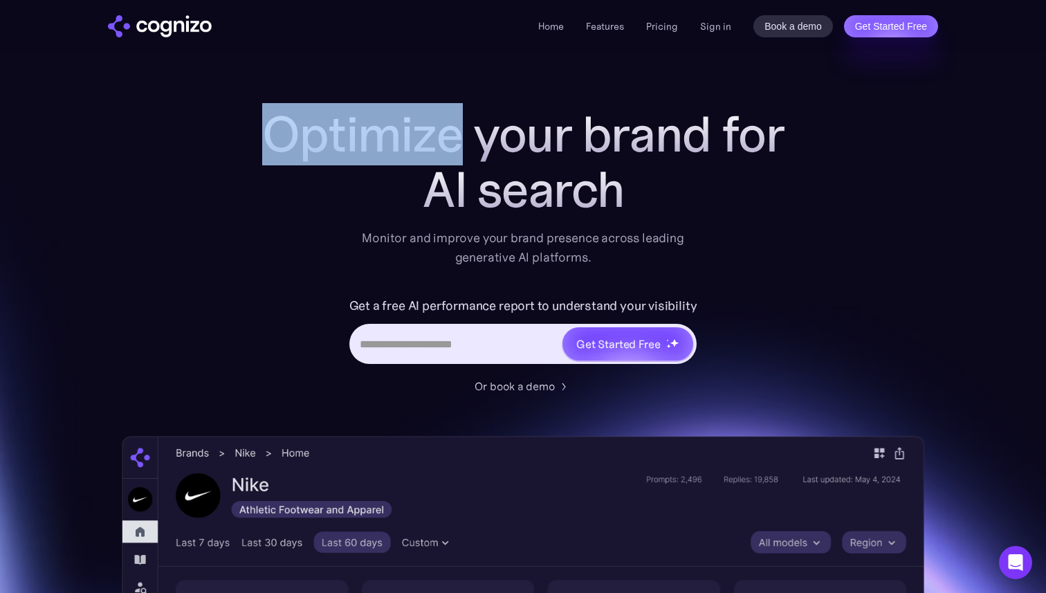
click at [410, 127] on h1 "Optimize your brand for" at bounding box center [522, 134] width 553 height 55
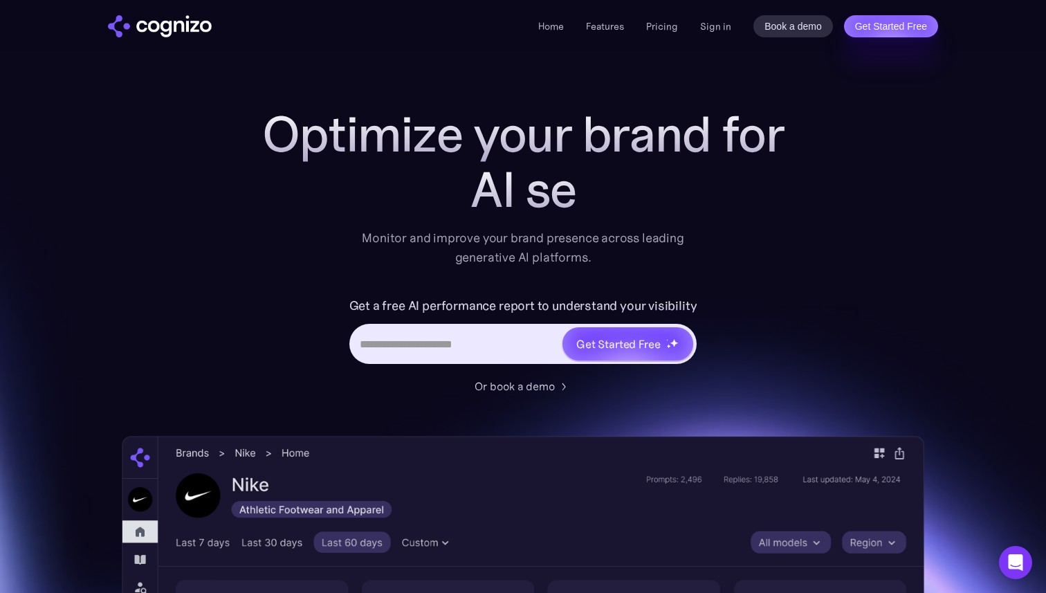
drag, startPoint x: 410, startPoint y: 127, endPoint x: 746, endPoint y: 404, distance: 434.8
click at [746, 404] on div "Optimize your brand for AI se Monitor and improve your brand presence across le…" at bounding box center [523, 561] width 802 height 909
click at [770, 248] on div "Optimize your brand for Cha Monitor and improve your brand presence across lead…" at bounding box center [522, 187] width 553 height 160
click at [208, 215] on div "Optimize your brand for Gemini Monitor and improve your brand presence across l…" at bounding box center [523, 561] width 802 height 909
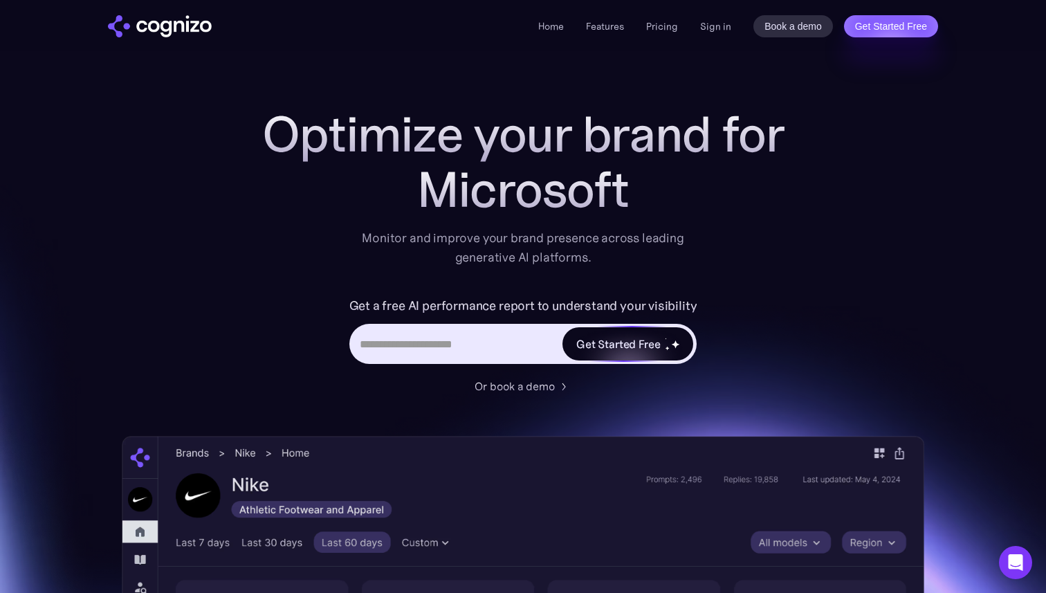
click at [645, 342] on div "Get Started Free" at bounding box center [618, 343] width 84 height 17
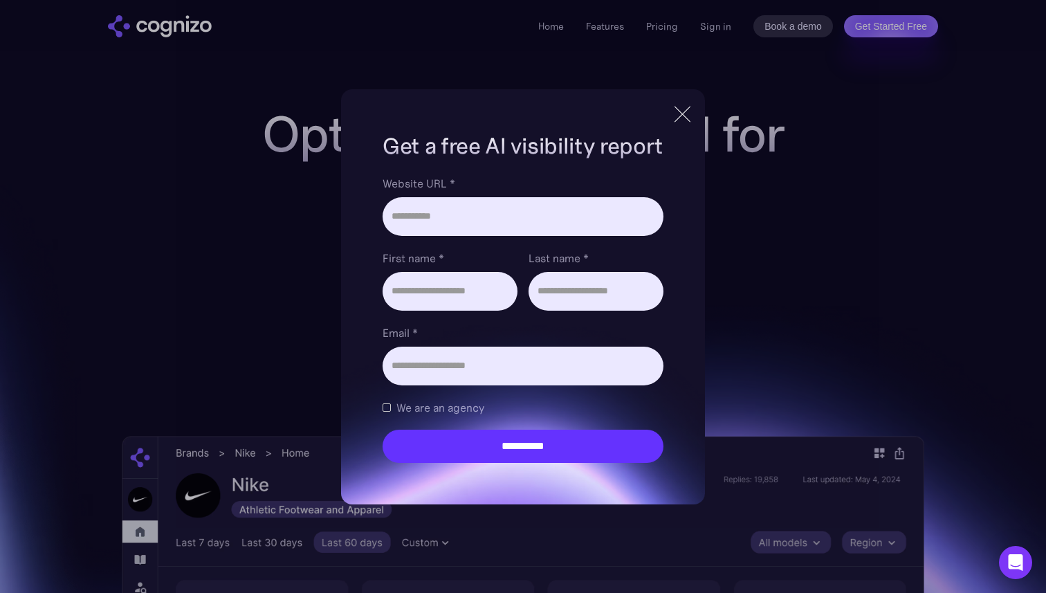
click at [684, 113] on div at bounding box center [682, 114] width 23 height 25
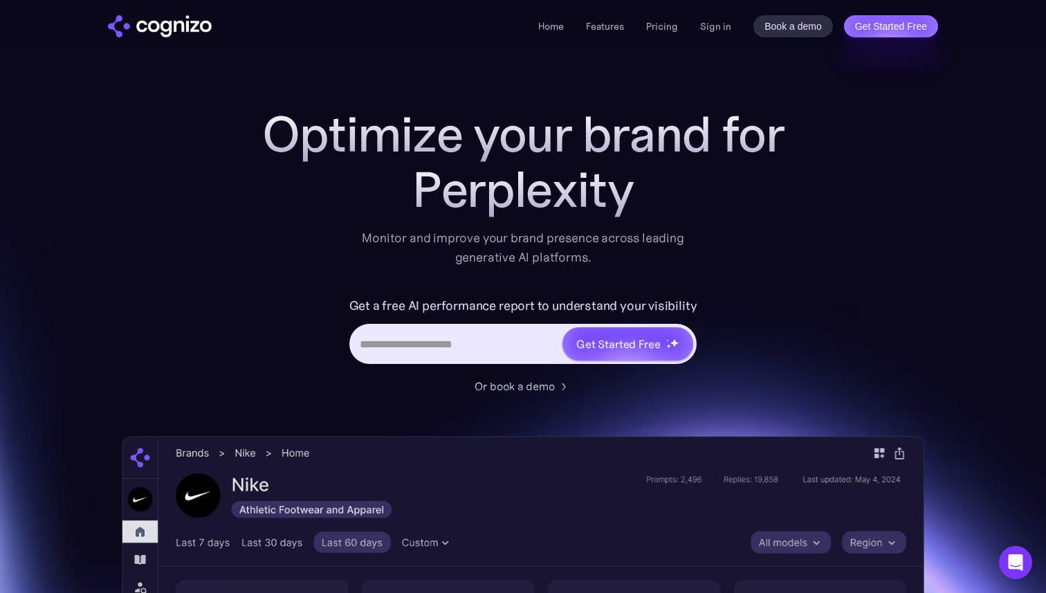
click at [286, 112] on h1 "Optimize your brand for" at bounding box center [522, 134] width 553 height 55
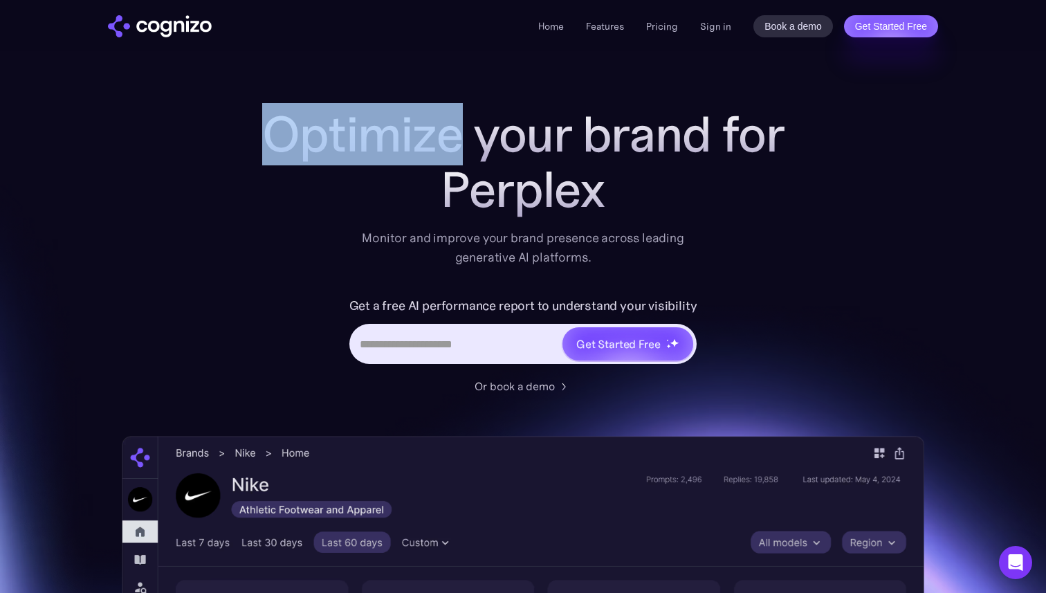
click at [286, 112] on h1 "Optimize your brand for" at bounding box center [522, 134] width 553 height 55
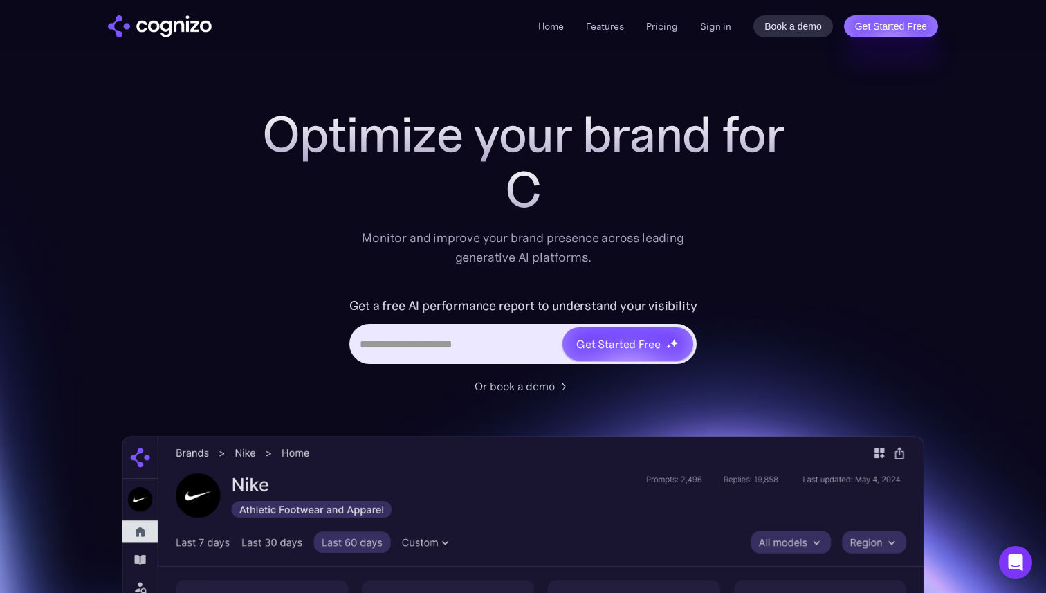
drag, startPoint x: 286, startPoint y: 112, endPoint x: 701, endPoint y: 414, distance: 513.5
click at [701, 414] on div "Optimize your brand for C Monitor and improve your brand presence across leadin…" at bounding box center [523, 561] width 802 height 909
click at [701, 414] on div "Optimize your brand for Clau Monitor and improve your brand presence across lea…" at bounding box center [523, 561] width 802 height 909
click at [311, 122] on h1 "Optimize your brand for" at bounding box center [522, 134] width 553 height 55
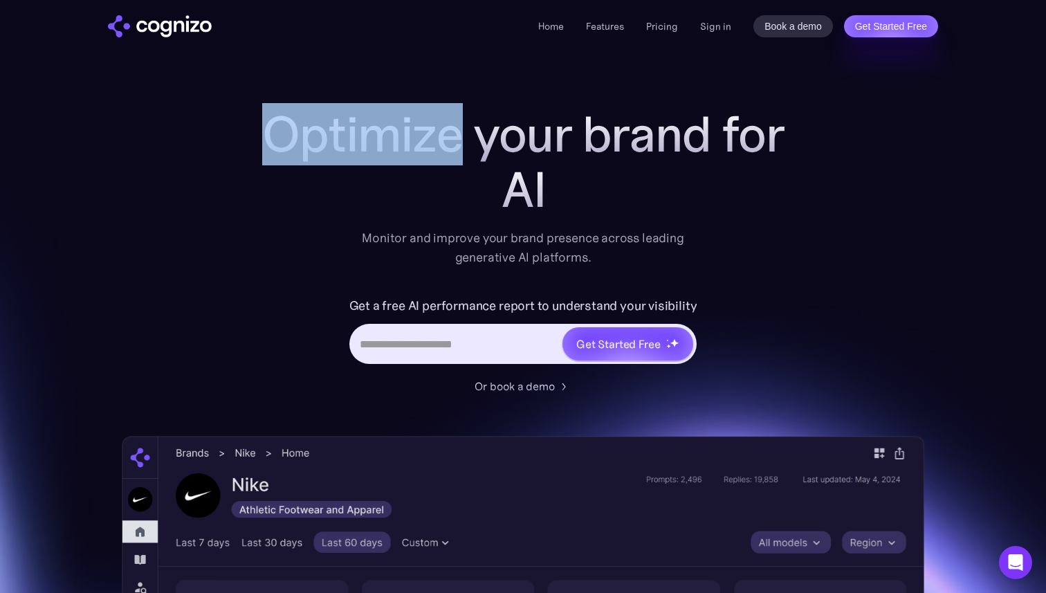
click at [311, 122] on h1 "Optimize your brand for" at bounding box center [522, 134] width 553 height 55
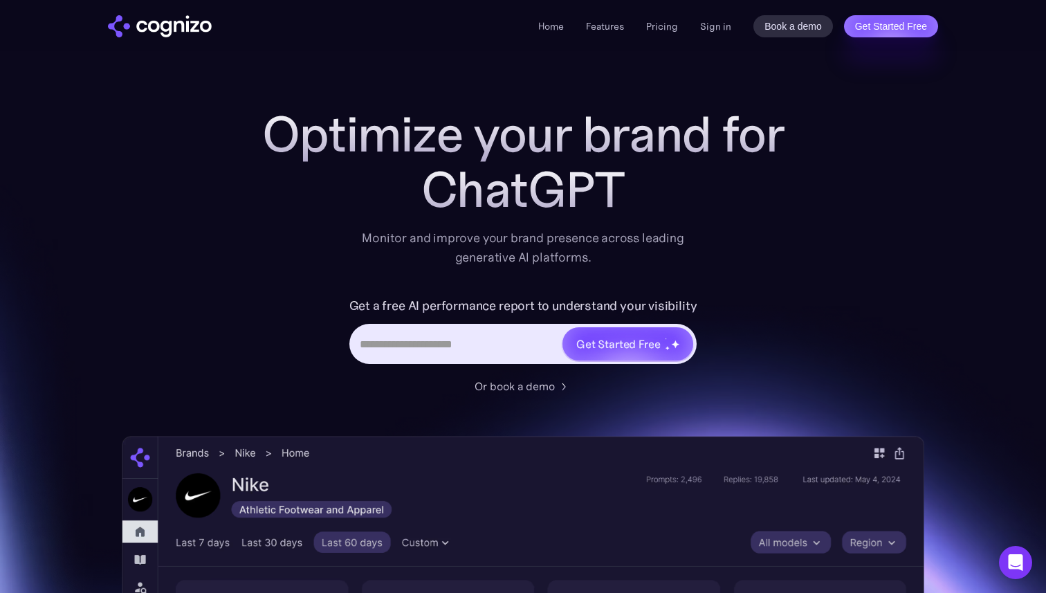
drag, startPoint x: 311, startPoint y: 122, endPoint x: 646, endPoint y: 394, distance: 431.2
click at [646, 394] on div "Optimize your brand for ChatGPT Monitor and improve your brand presence across …" at bounding box center [523, 561] width 802 height 909
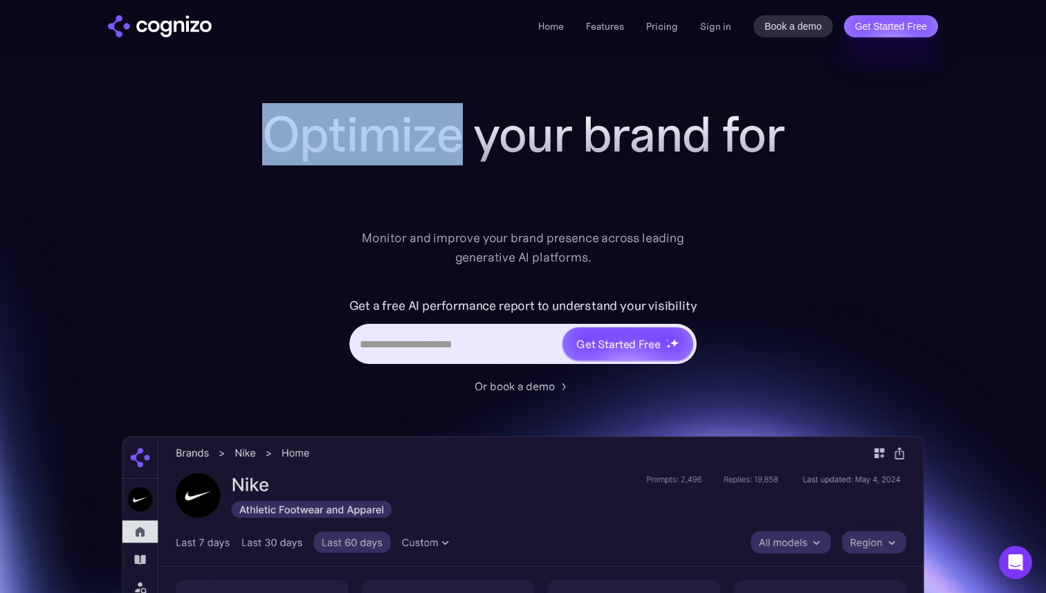
click at [299, 134] on h1 "Optimize your brand for" at bounding box center [522, 134] width 553 height 55
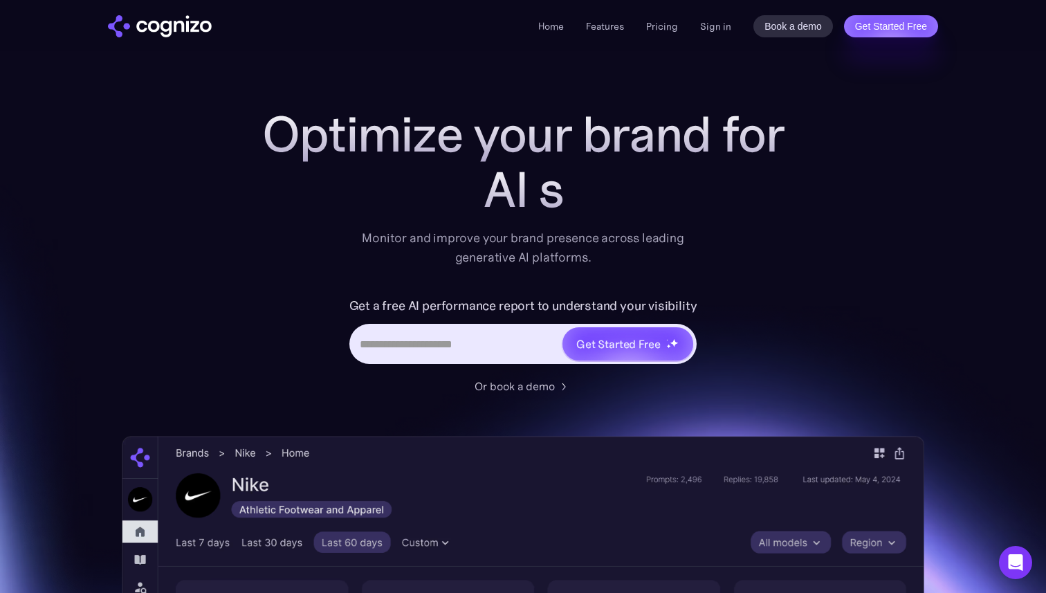
drag, startPoint x: 299, startPoint y: 134, endPoint x: 689, endPoint y: 408, distance: 476.6
click at [689, 408] on div "Optimize your brand for AI s Monitor and improve your brand presence across lea…" at bounding box center [523, 561] width 802 height 909
click at [689, 408] on div "Optimize your brand for AI sear Monitor and improve your brand presence across …" at bounding box center [523, 561] width 802 height 909
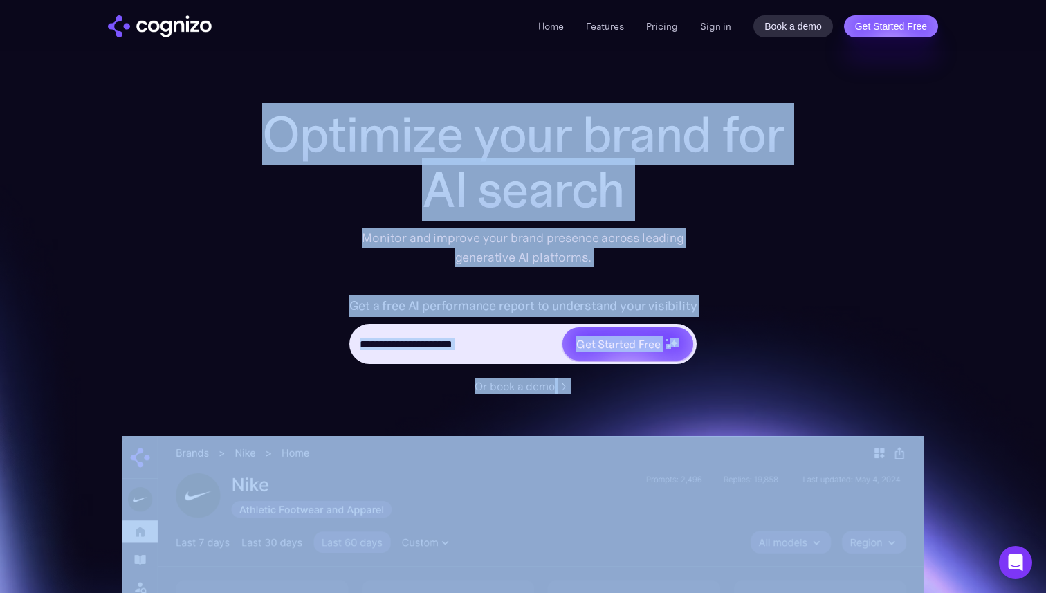
drag, startPoint x: 689, startPoint y: 408, endPoint x: 350, endPoint y: 127, distance: 440.6
click at [357, 127] on div "Optimize your brand for AI search Monitor and improve your brand presence acros…" at bounding box center [523, 561] width 802 height 909
click at [350, 127] on h1 "Optimize your brand for" at bounding box center [522, 134] width 553 height 55
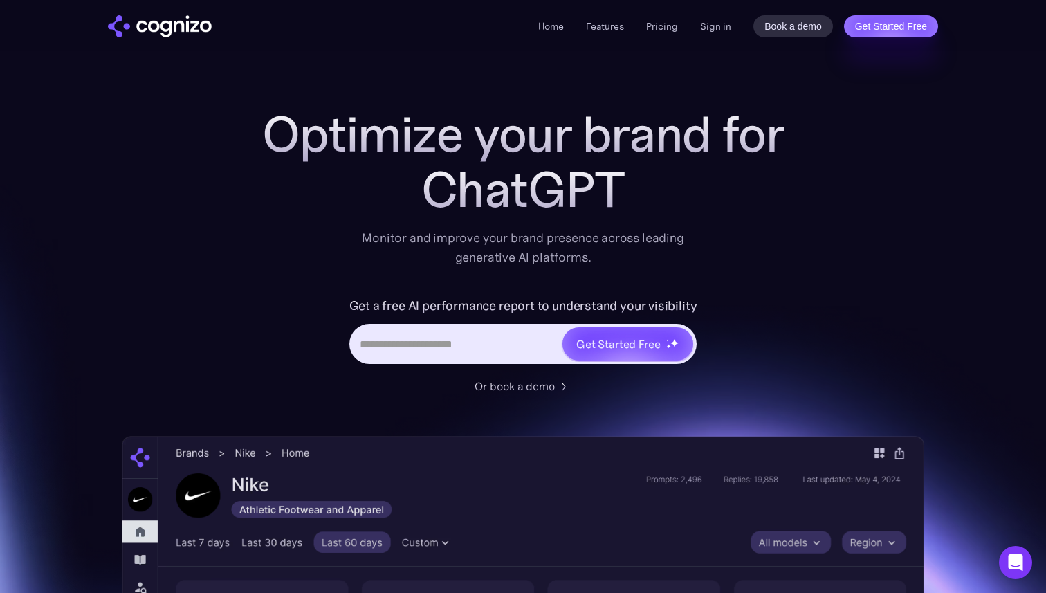
drag, startPoint x: 350, startPoint y: 127, endPoint x: 935, endPoint y: 546, distance: 719.7
click at [935, 546] on section "Optimize your brand for ChatGPT Monitor and improve your brand presence across …" at bounding box center [523, 561] width 1046 height 909
drag, startPoint x: 935, startPoint y: 546, endPoint x: 342, endPoint y: 149, distance: 713.3
click at [342, 149] on section "Optimize your brand for Gemin Monitor and improve your brand presence across le…" at bounding box center [523, 561] width 1046 height 909
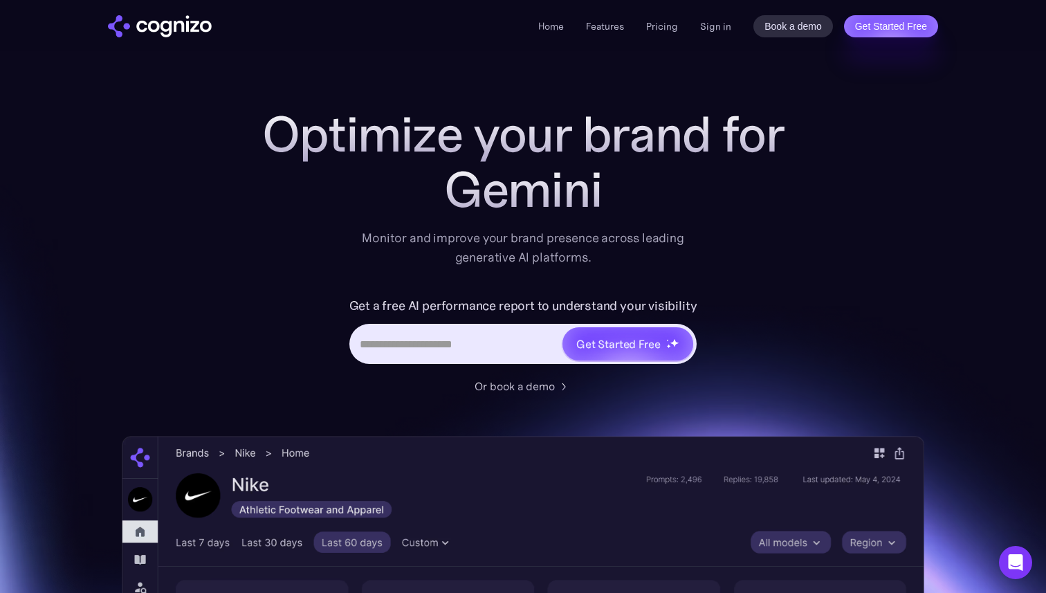
click at [342, 149] on h1 "Optimize your brand for" at bounding box center [522, 134] width 553 height 55
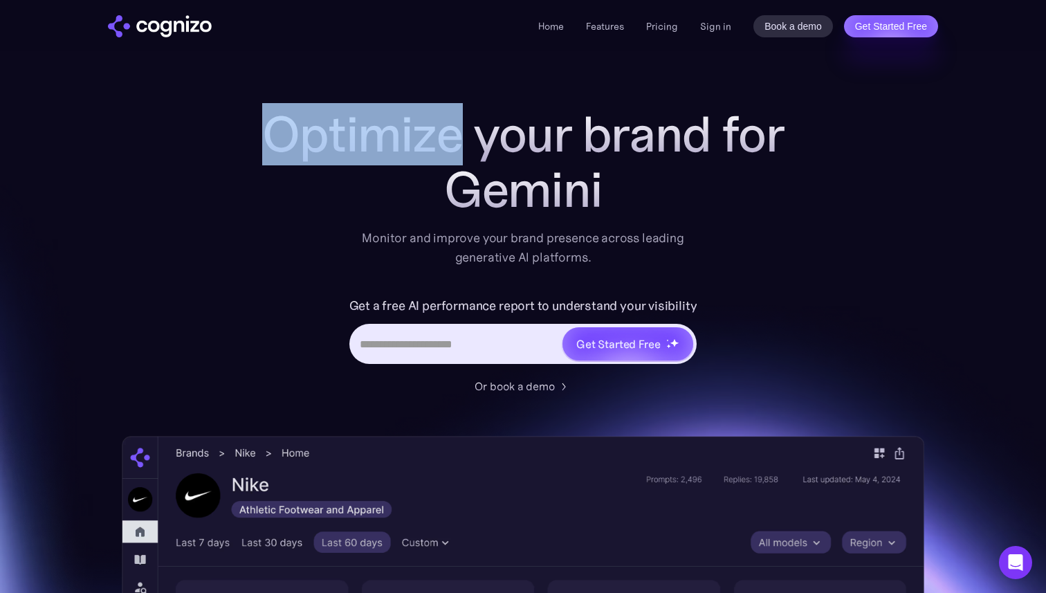
click at [342, 149] on h1 "Optimize your brand for" at bounding box center [522, 134] width 553 height 55
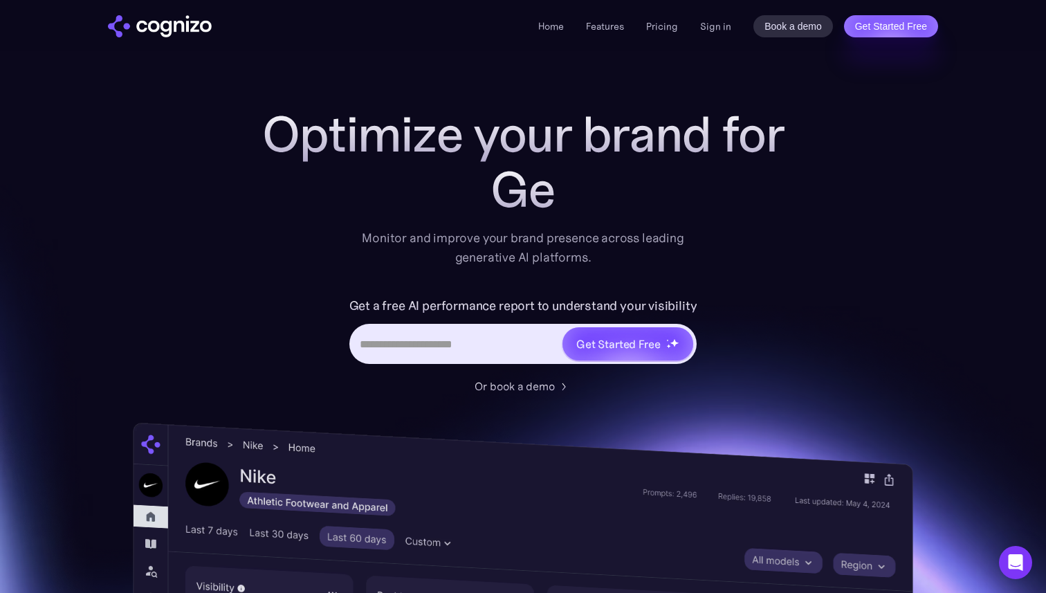
drag, startPoint x: 342, startPoint y: 149, endPoint x: 957, endPoint y: 497, distance: 706.0
click at [957, 495] on section "Optimize your brand for Ge Monitor and improve your brand presence across leadi…" at bounding box center [523, 561] width 1046 height 909
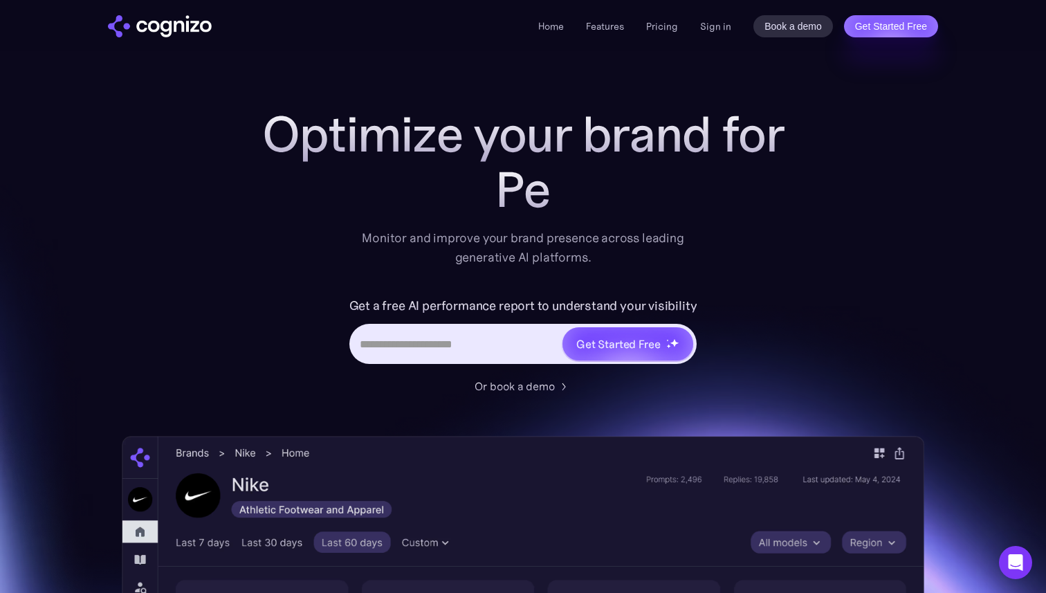
click at [957, 497] on section "Optimize your brand for Pe Monitor and improve your brand presence across leadi…" at bounding box center [523, 561] width 1046 height 909
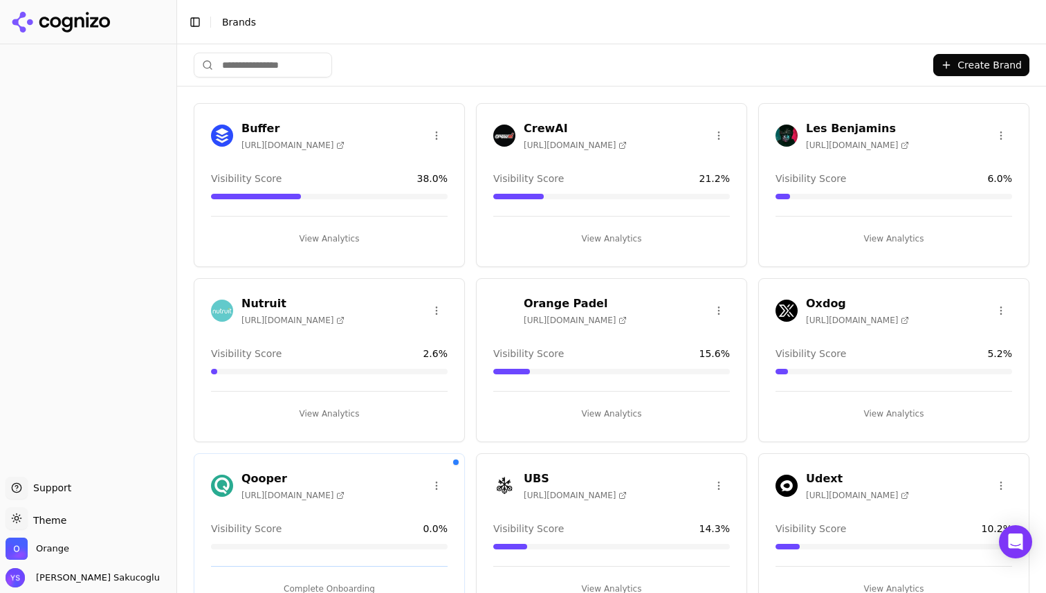
click at [260, 59] on input "search" at bounding box center [263, 65] width 138 height 25
click at [376, 57] on div "Create Brand" at bounding box center [611, 64] width 835 height 41
click at [315, 232] on button "View Analytics" at bounding box center [329, 239] width 237 height 22
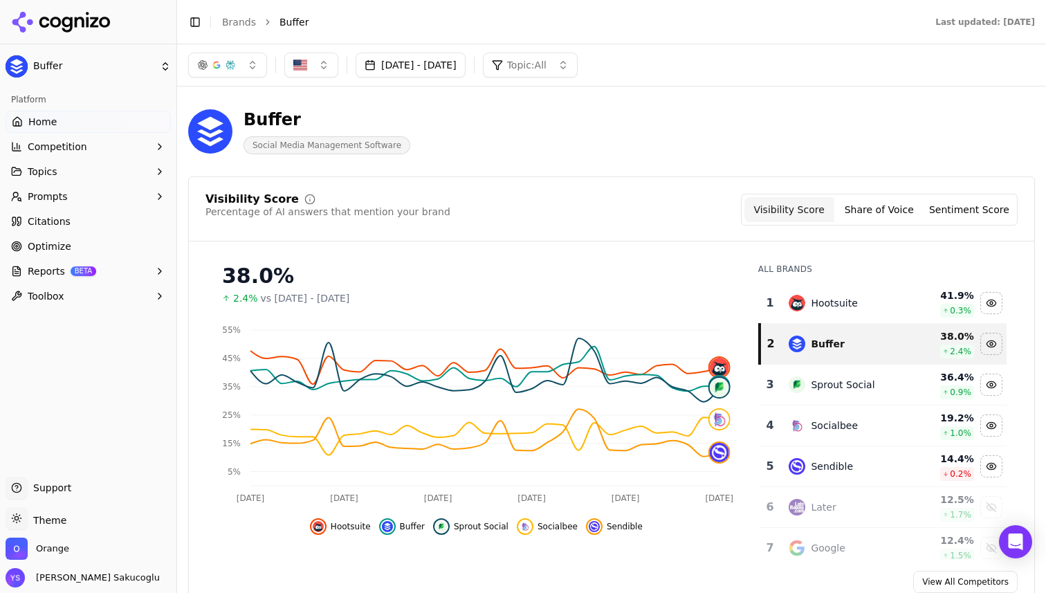
click at [64, 276] on button "Reports BETA" at bounding box center [88, 271] width 165 height 22
click at [59, 291] on span "PDF" at bounding box center [88, 293] width 120 height 14
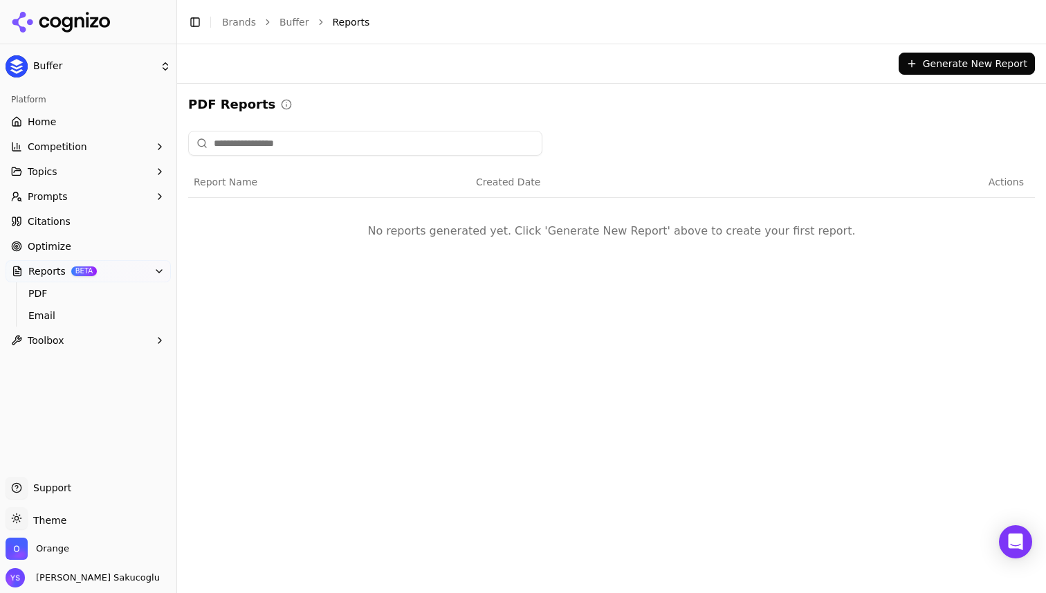
click at [66, 192] on button "Prompts" at bounding box center [88, 196] width 165 height 22
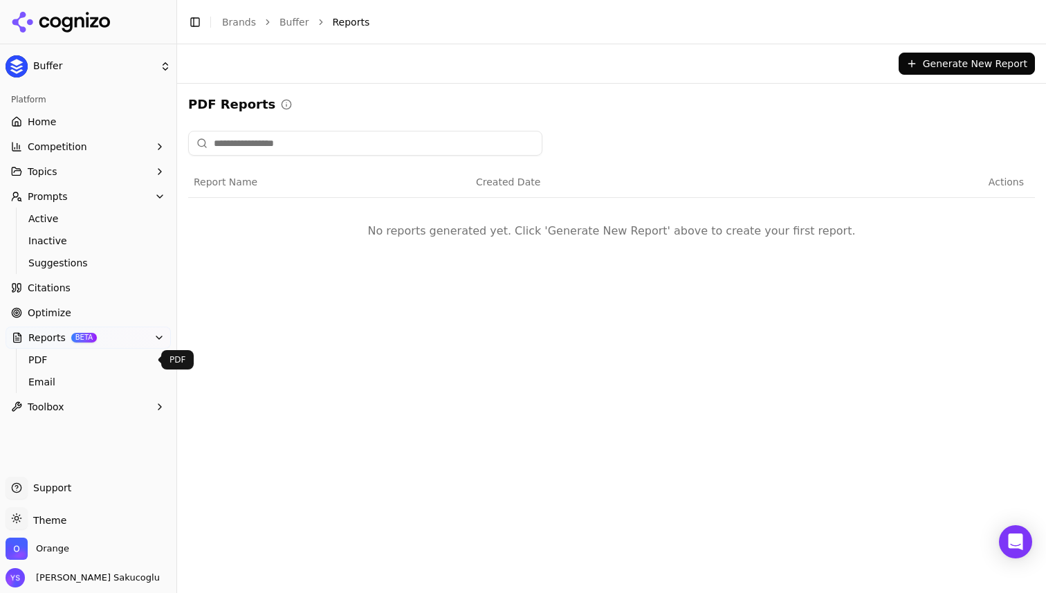
click at [57, 355] on span "PDF" at bounding box center [88, 360] width 120 height 14
click at [57, 378] on span "Email" at bounding box center [88, 382] width 120 height 14
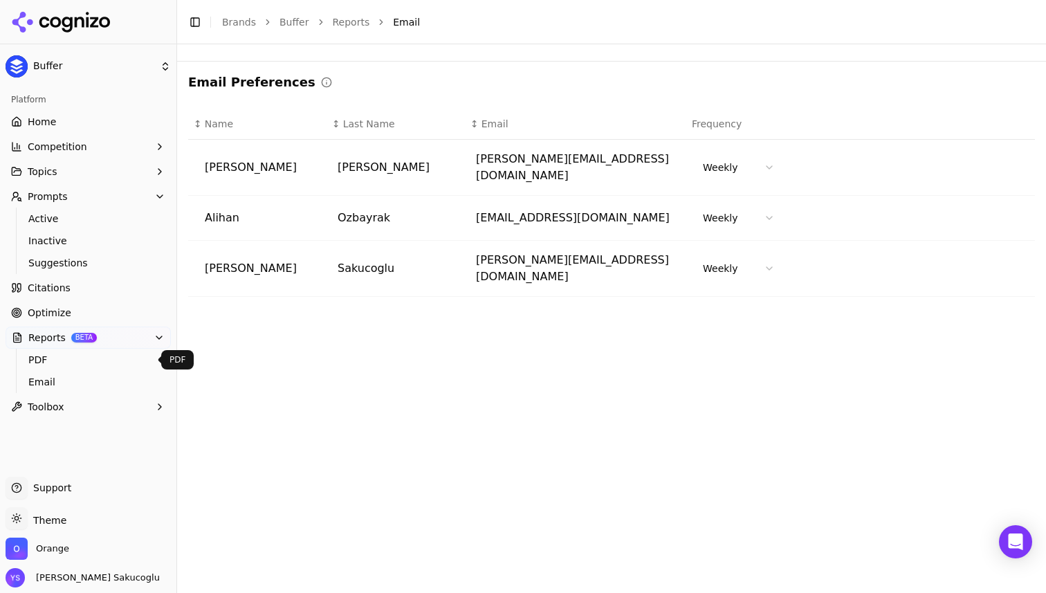
click at [58, 360] on span "PDF" at bounding box center [88, 360] width 120 height 14
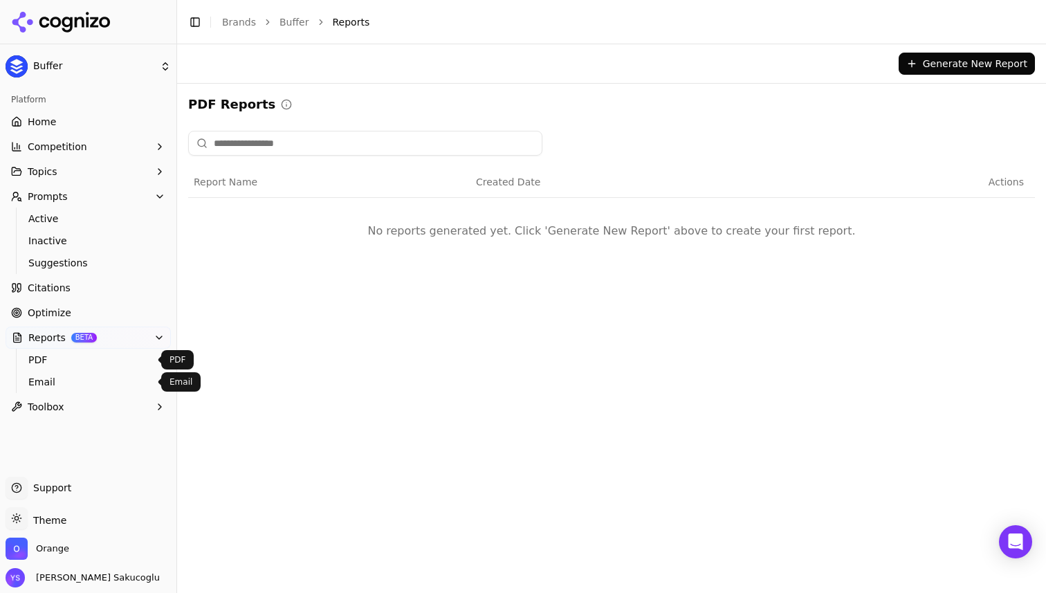
click at [76, 383] on span "Email" at bounding box center [88, 382] width 120 height 14
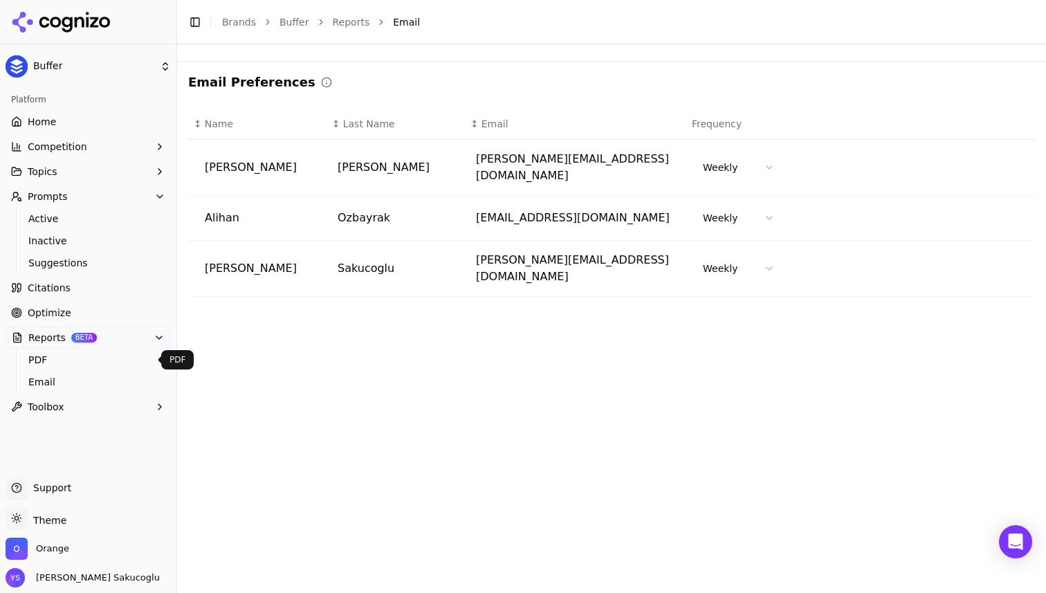
click at [62, 363] on span "PDF" at bounding box center [88, 360] width 120 height 14
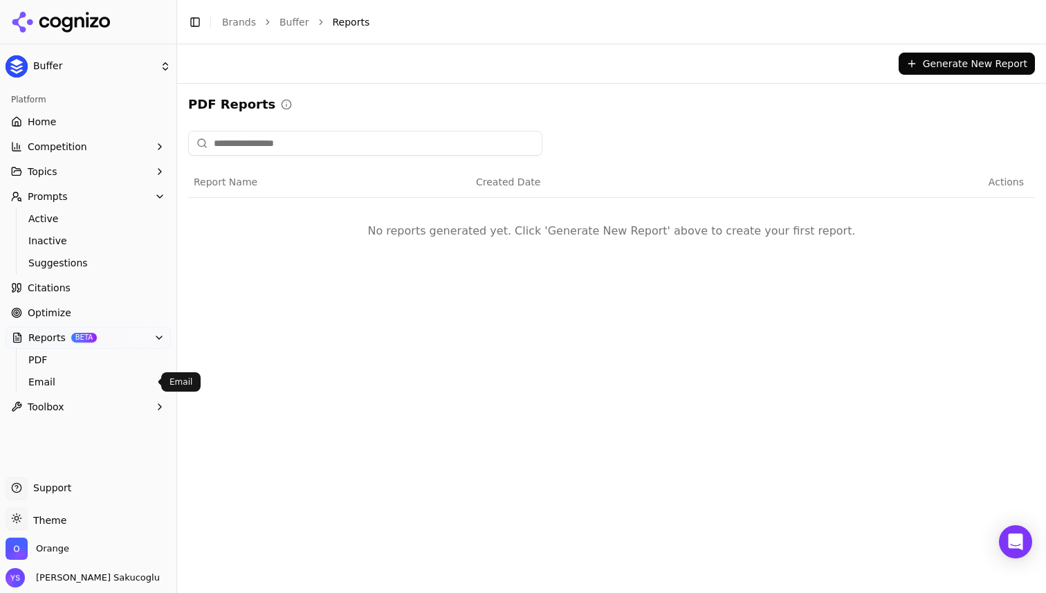
click at [61, 384] on span "Email" at bounding box center [88, 382] width 120 height 14
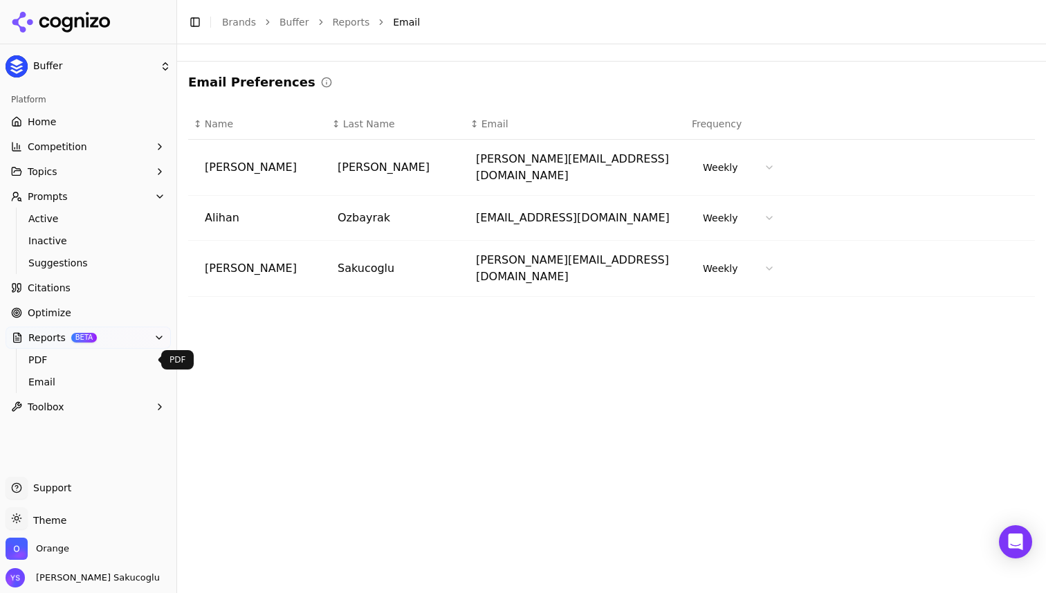
click at [66, 359] on span "PDF" at bounding box center [88, 360] width 120 height 14
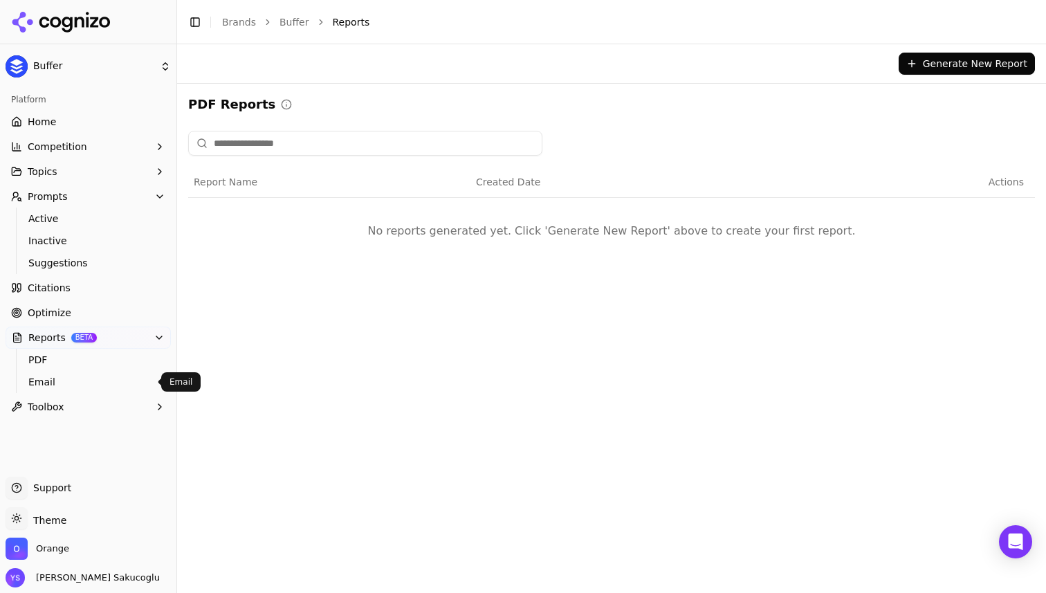
click at [73, 377] on span "Email" at bounding box center [88, 382] width 120 height 14
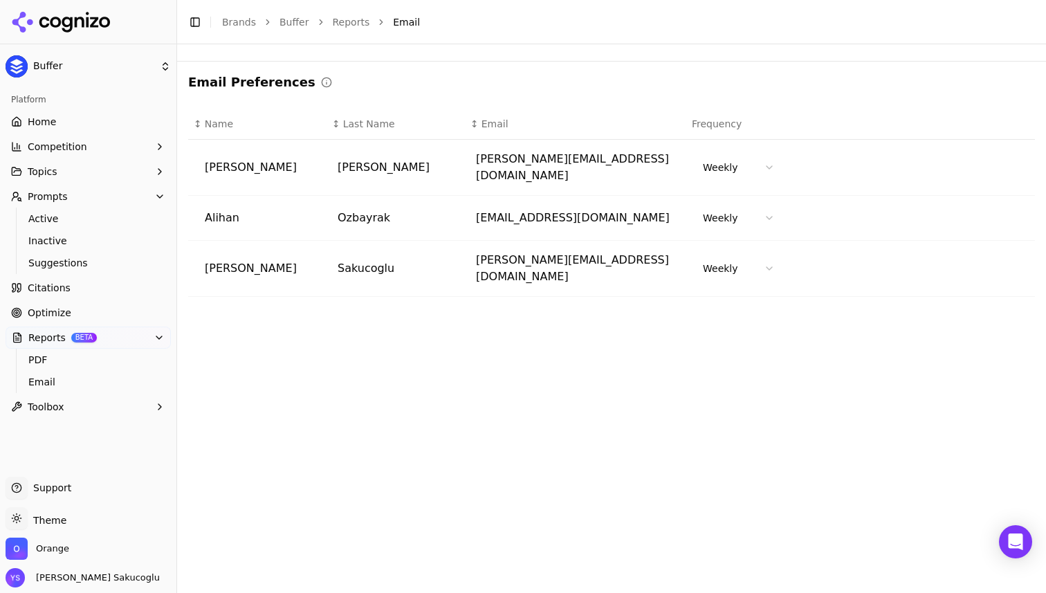
click at [211, 163] on td "[PERSON_NAME]" at bounding box center [257, 168] width 138 height 56
click at [215, 163] on td "[PERSON_NAME]" at bounding box center [257, 168] width 138 height 56
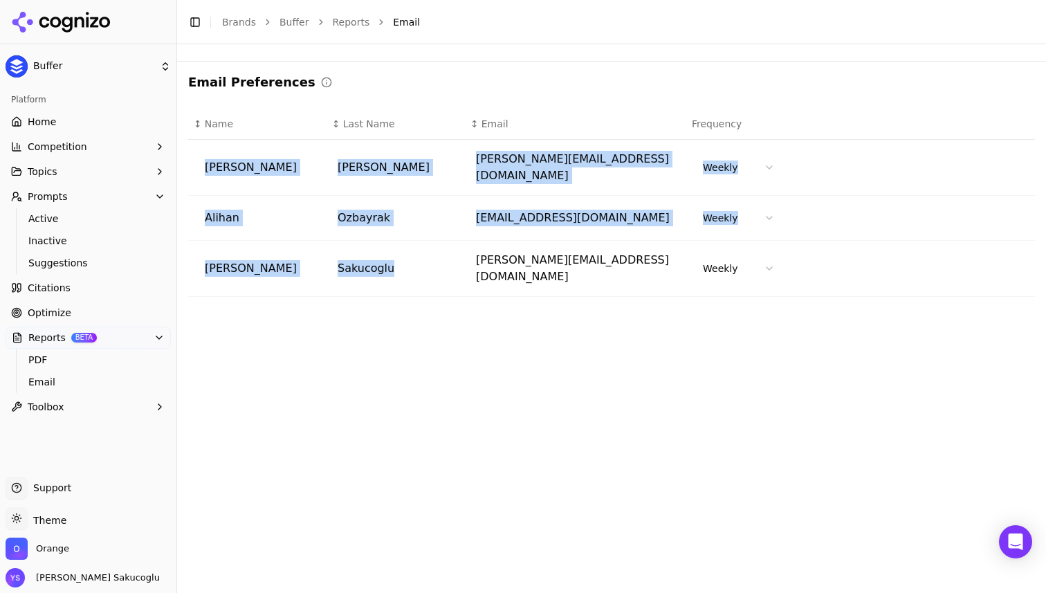
drag, startPoint x: 215, startPoint y: 163, endPoint x: 385, endPoint y: 254, distance: 192.1
click at [386, 252] on tbody "[PERSON_NAME] [PERSON_NAME][EMAIL_ADDRESS][DOMAIN_NAME] Weekly Alihan Ozbayrak …" at bounding box center [611, 218] width 846 height 157
click at [385, 254] on td "Sakucoglu" at bounding box center [395, 269] width 138 height 56
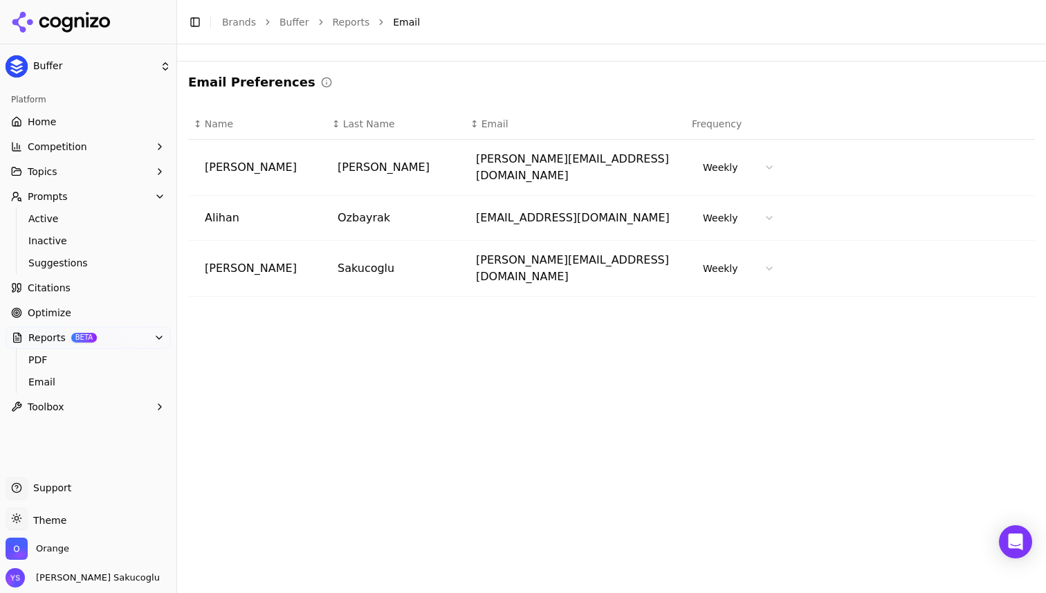
click at [212, 116] on th "↕ Name" at bounding box center [257, 124] width 138 height 31
drag, startPoint x: 372, startPoint y: 133, endPoint x: 241, endPoint y: 118, distance: 132.2
click at [234, 113] on tr "↕ Name ↕ Last Name ↕ Email Frequency" at bounding box center [611, 124] width 846 height 31
click at [708, 157] on html "Buffer Platform Home Competition Topics Prompts Active Inactive Suggestions Cit…" at bounding box center [523, 296] width 1046 height 593
click at [715, 350] on html "Buffer Platform Home Competition Topics Prompts Active Inactive Suggestions Cit…" at bounding box center [523, 296] width 1046 height 593
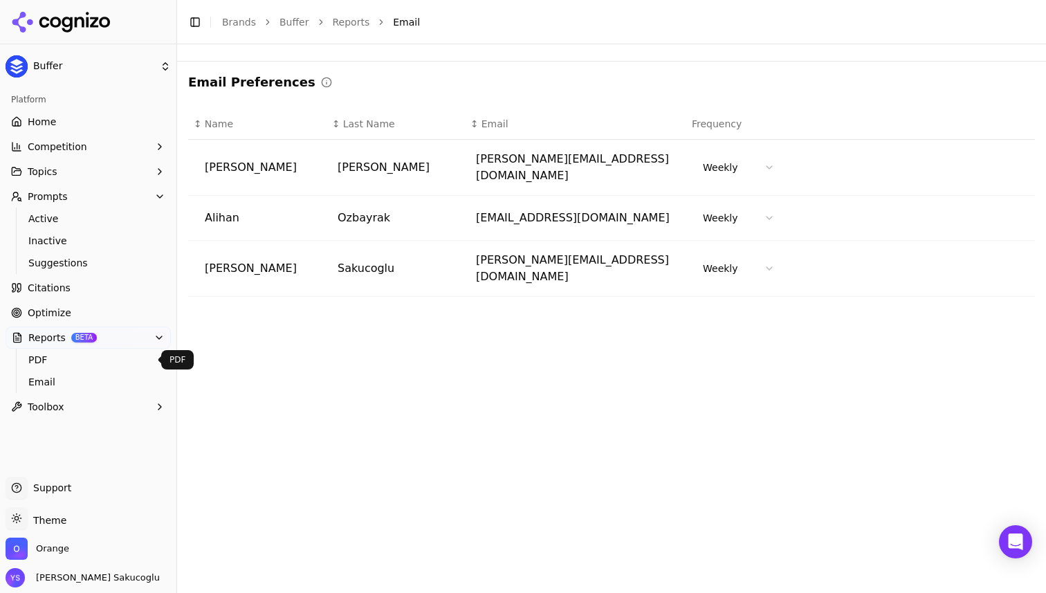
click at [60, 362] on span "PDF" at bounding box center [88, 360] width 120 height 14
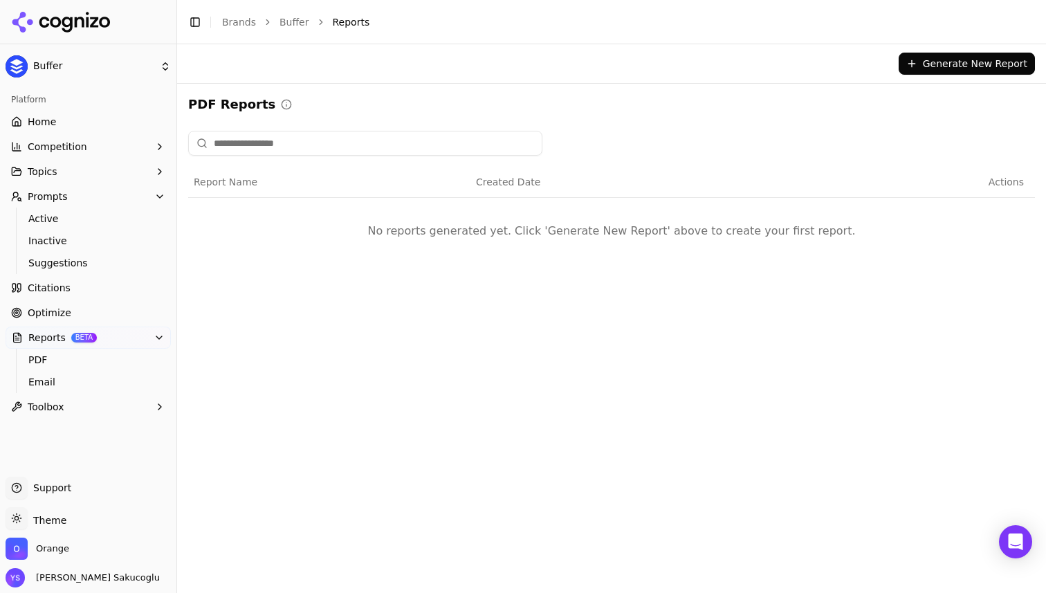
click at [500, 234] on td "No reports generated yet. Click 'Generate New Report' above to create your firs…" at bounding box center [611, 231] width 846 height 66
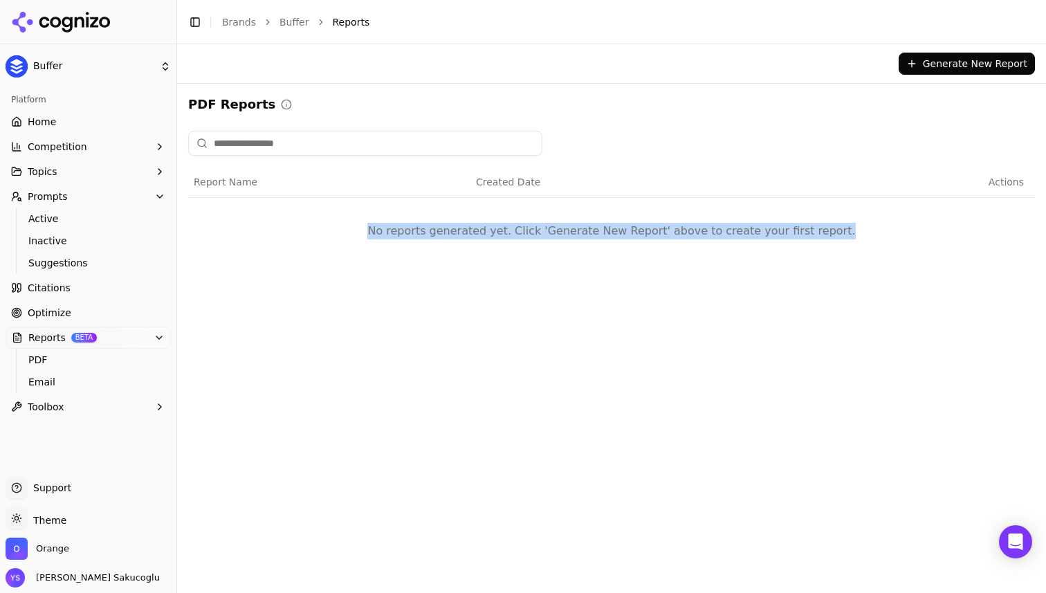
click at [500, 234] on td "No reports generated yet. Click 'Generate New Report' above to create your firs…" at bounding box center [611, 231] width 846 height 66
click at [532, 229] on td "No reports generated yet. Click 'Generate New Report' above to create your firs…" at bounding box center [611, 231] width 846 height 66
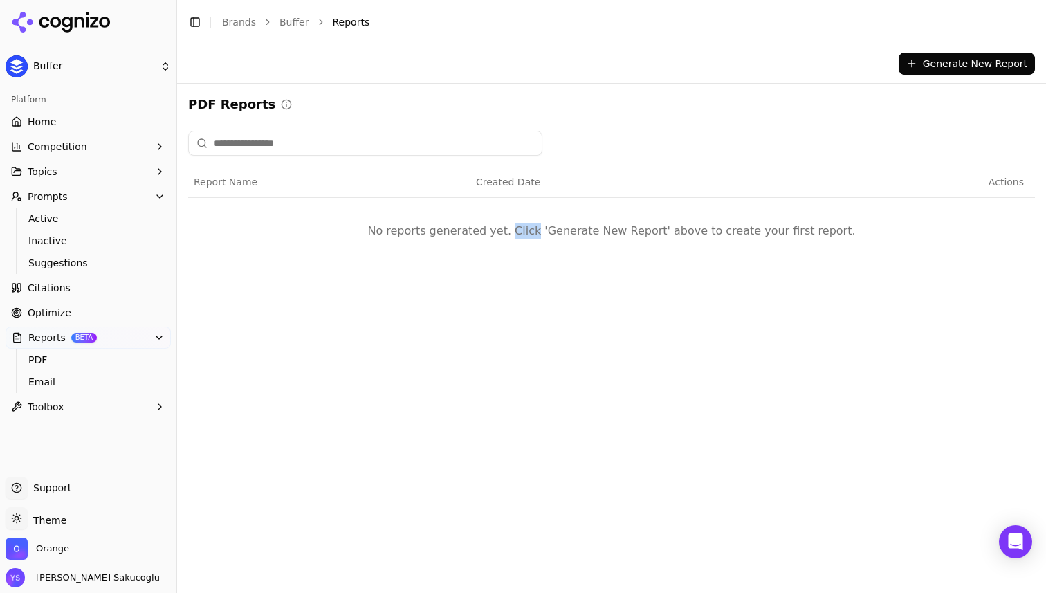
click at [532, 229] on td "No reports generated yet. Click 'Generate New Report' above to create your firs…" at bounding box center [611, 231] width 846 height 66
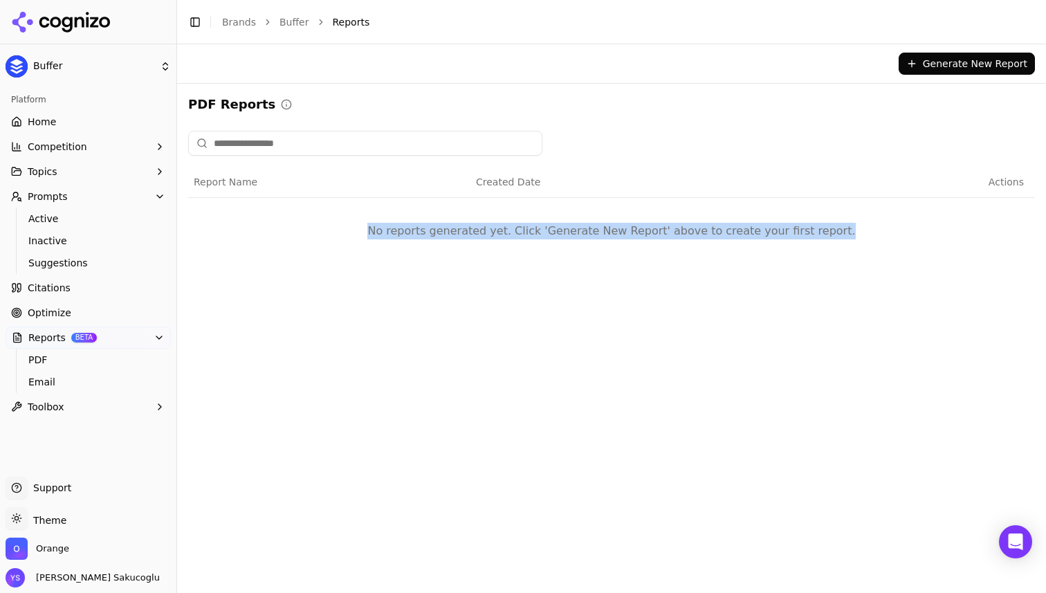
click at [532, 229] on td "No reports generated yet. Click 'Generate New Report' above to create your firs…" at bounding box center [611, 231] width 846 height 66
click at [557, 230] on td "No reports generated yet. Click 'Generate New Report' above to create your firs…" at bounding box center [611, 231] width 846 height 66
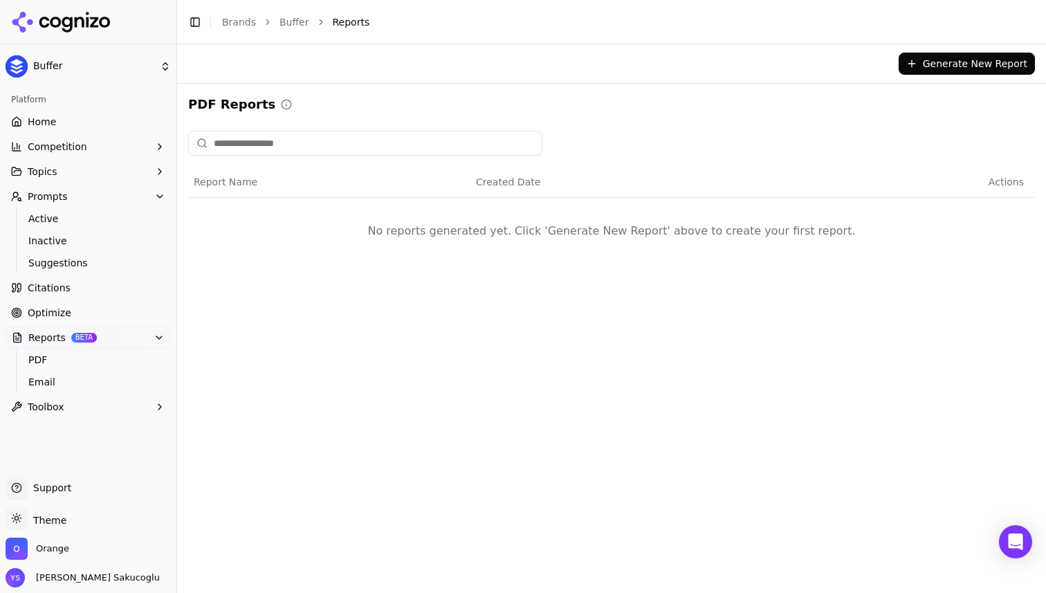
click at [61, 169] on button "Topics" at bounding box center [88, 171] width 165 height 22
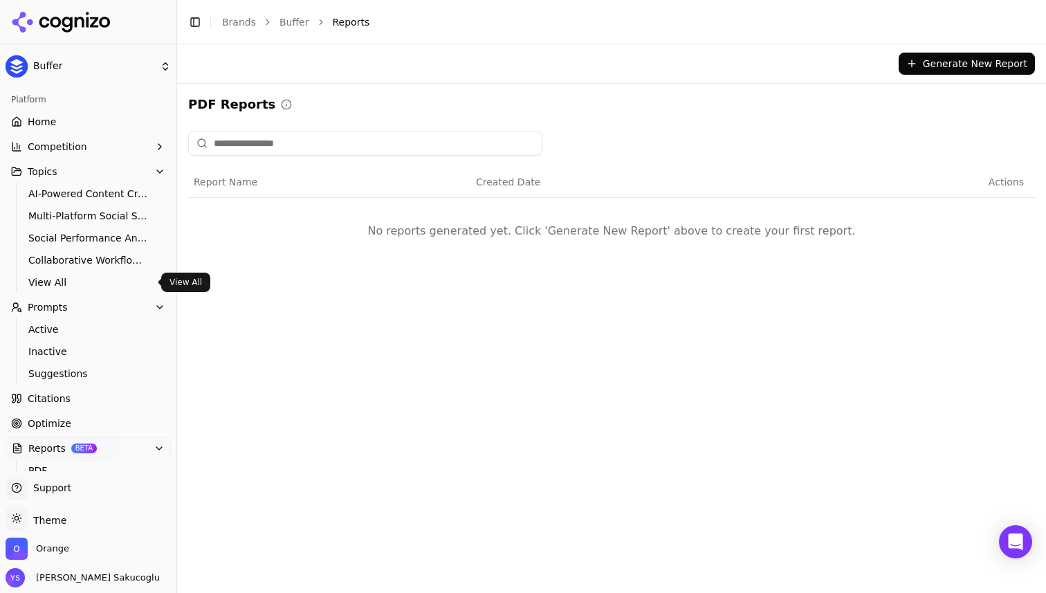
click at [83, 276] on span "View All" at bounding box center [88, 282] width 120 height 14
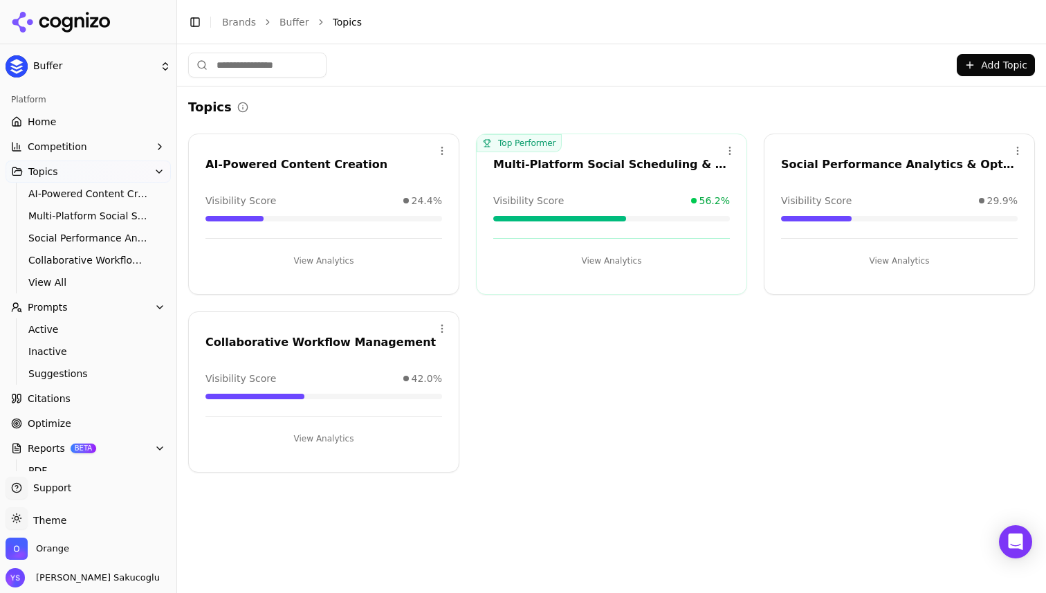
click at [250, 61] on input at bounding box center [257, 65] width 138 height 25
click at [396, 61] on div "Add Topic" at bounding box center [611, 65] width 846 height 25
click at [156, 165] on button "Topics" at bounding box center [88, 171] width 165 height 22
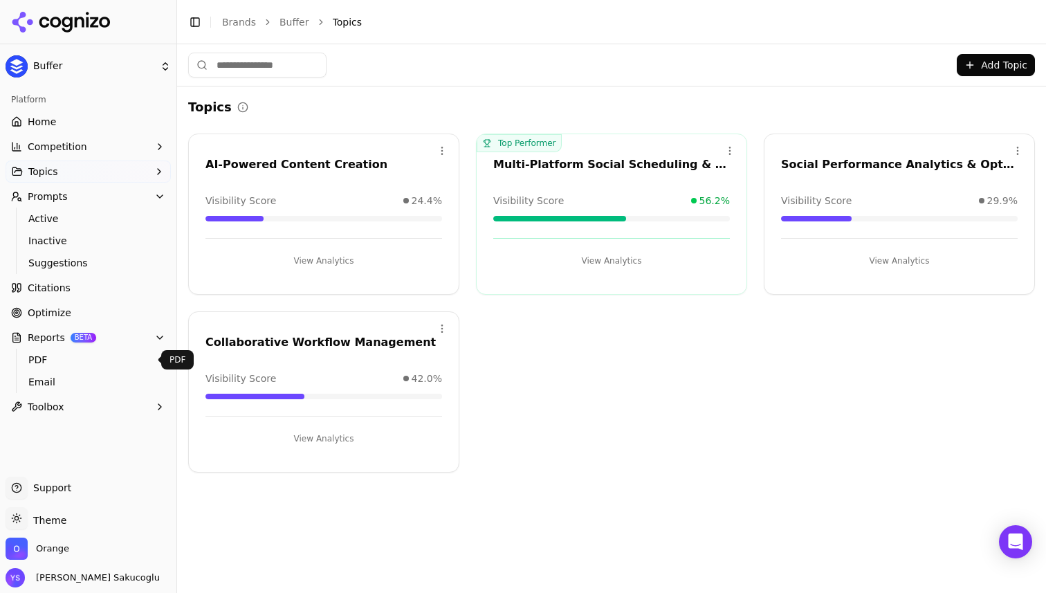
click at [66, 355] on span "PDF" at bounding box center [88, 360] width 120 height 14
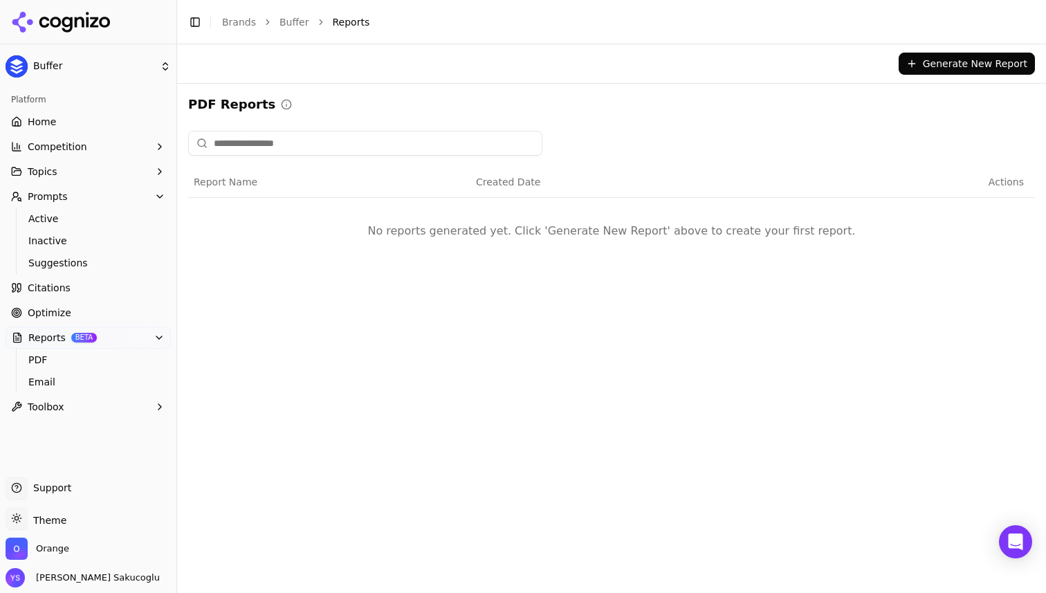
click at [255, 141] on input at bounding box center [365, 143] width 354 height 25
click at [456, 228] on td "No reports generated yet. Click 'Generate New Report' above to create your firs…" at bounding box center [611, 231] width 846 height 66
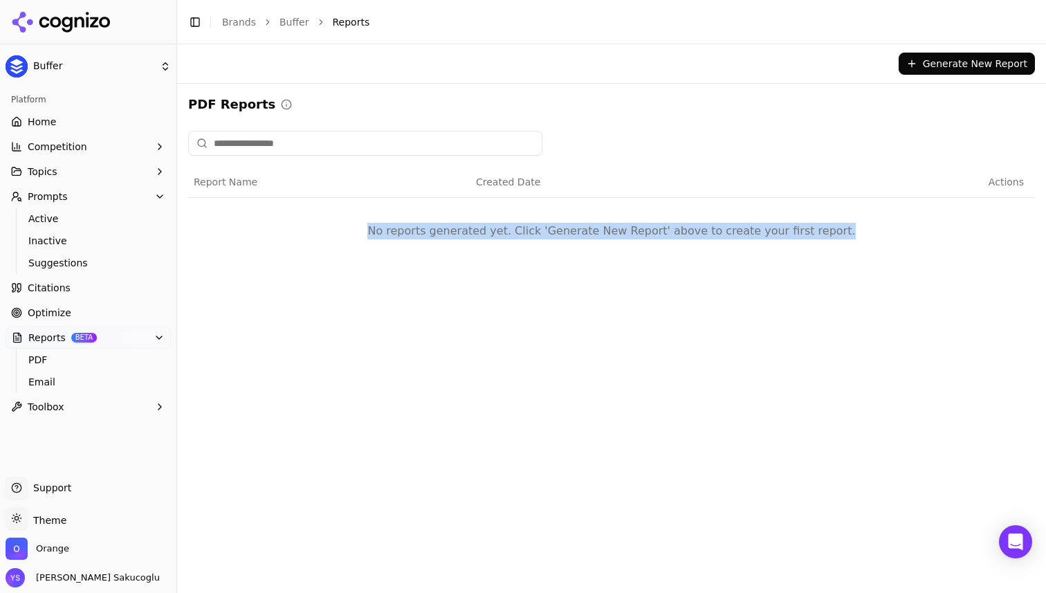
click at [456, 228] on td "No reports generated yet. Click 'Generate New Report' above to create your firs…" at bounding box center [611, 231] width 846 height 66
click at [400, 235] on td "No reports generated yet. Click 'Generate New Report' above to create your firs…" at bounding box center [611, 231] width 846 height 66
drag, startPoint x: 400, startPoint y: 235, endPoint x: 852, endPoint y: 241, distance: 452.3
click at [852, 241] on td "No reports generated yet. Click 'Generate New Report' above to create your firs…" at bounding box center [611, 231] width 846 height 66
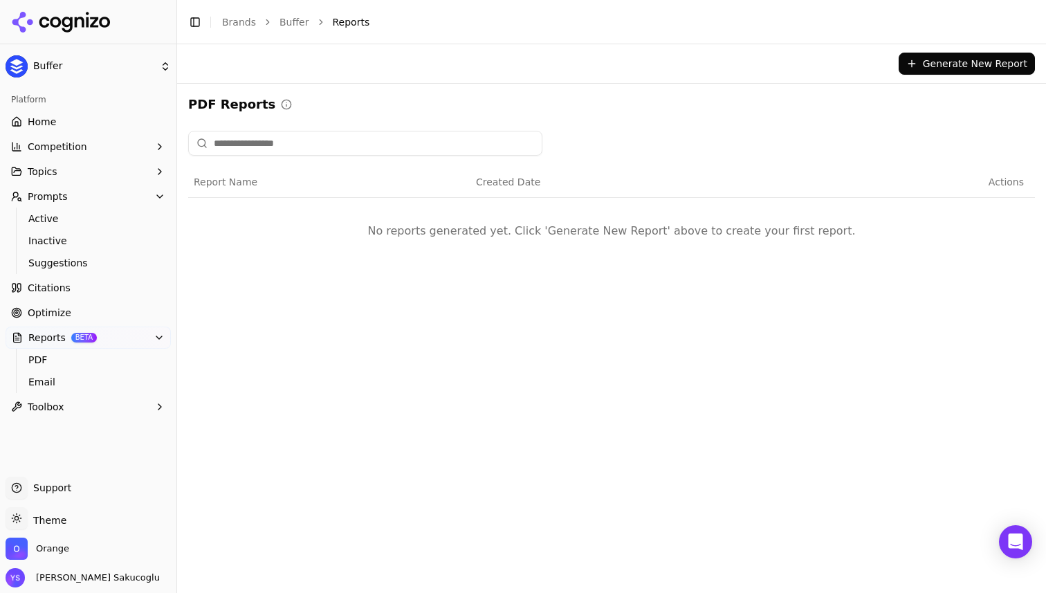
drag, startPoint x: 852, startPoint y: 241, endPoint x: 304, endPoint y: 240, distance: 548.4
click at [304, 240] on td "No reports generated yet. Click 'Generate New Report' above to create your firs…" at bounding box center [611, 231] width 846 height 66
click at [425, 226] on td "No reports generated yet. Click 'Generate New Report' above to create your firs…" at bounding box center [611, 231] width 846 height 66
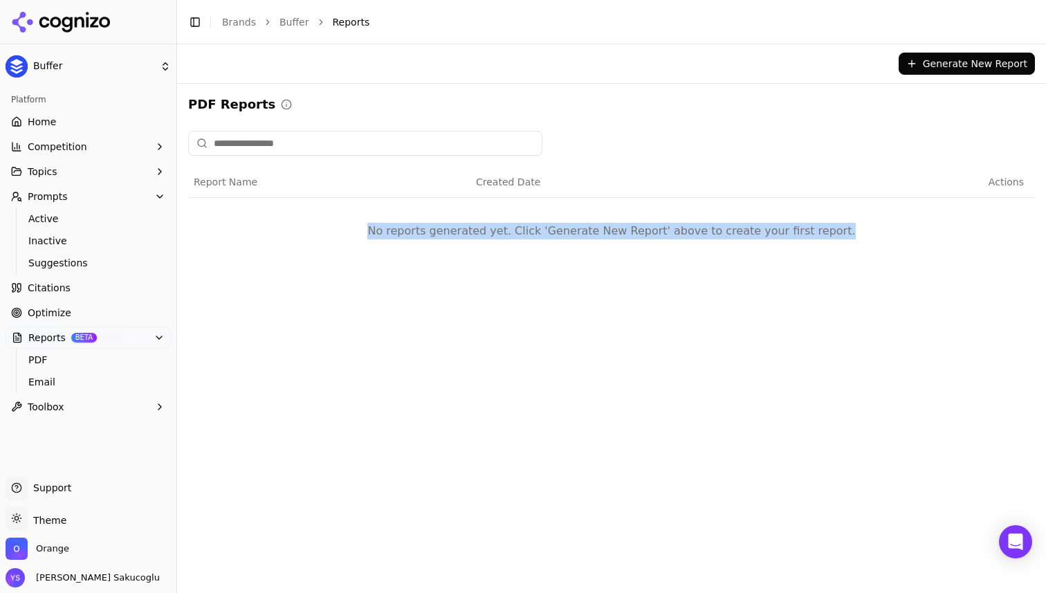
drag, startPoint x: 425, startPoint y: 226, endPoint x: 761, endPoint y: 261, distance: 337.3
click at [761, 261] on td "No reports generated yet. Click 'Generate New Report' above to create your firs…" at bounding box center [611, 231] width 846 height 66
click at [757, 219] on td "No reports generated yet. Click 'Generate New Report' above to create your firs…" at bounding box center [611, 231] width 846 height 66
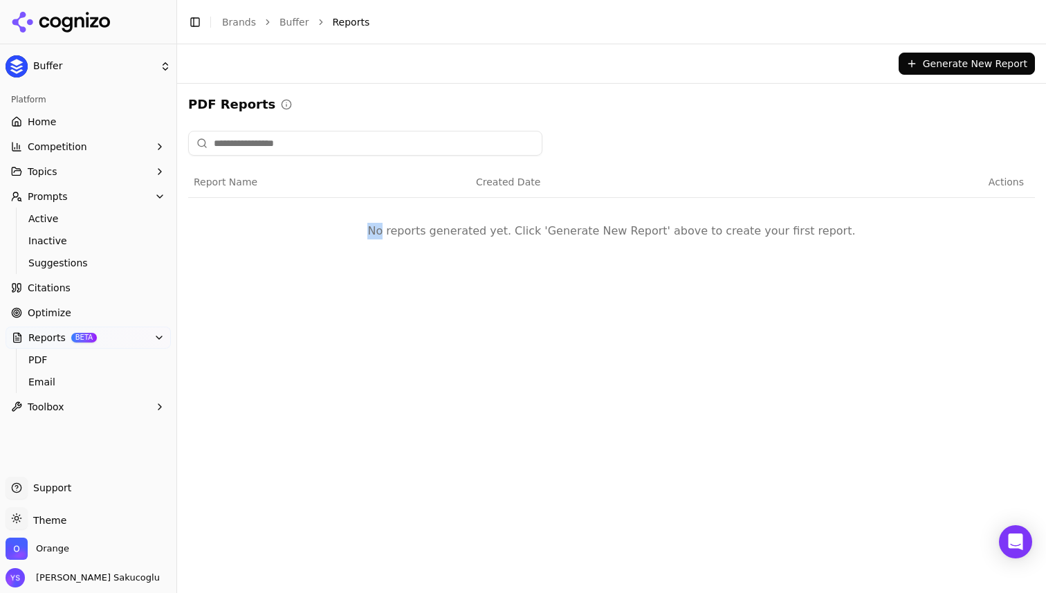
click at [757, 219] on td "No reports generated yet. Click 'Generate New Report' above to create your firs…" at bounding box center [611, 231] width 846 height 66
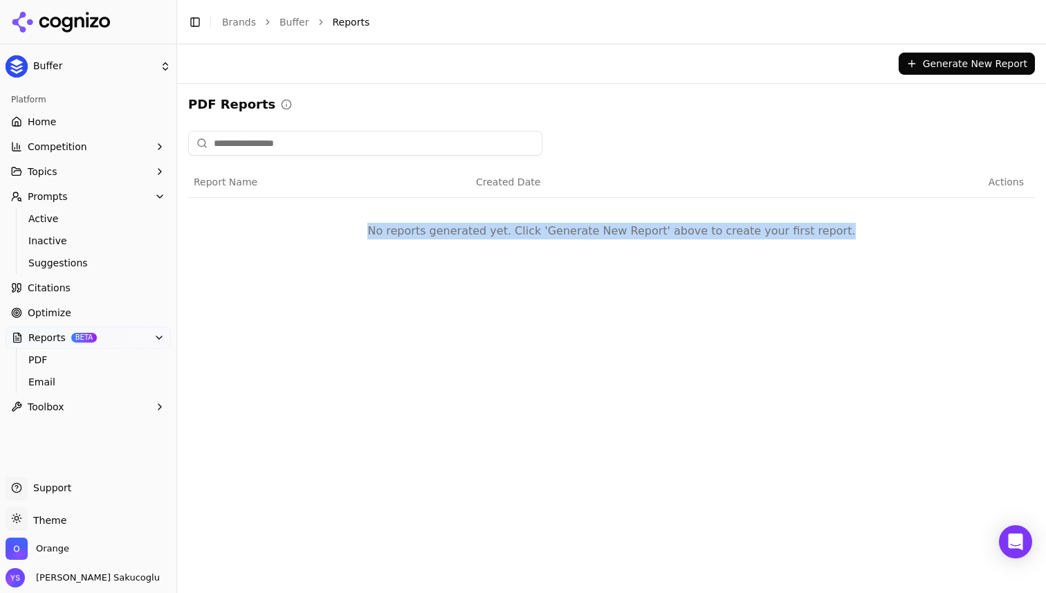
click at [757, 219] on td "No reports generated yet. Click 'Generate New Report' above to create your firs…" at bounding box center [611, 231] width 846 height 66
click at [968, 59] on button "Generate New Report" at bounding box center [966, 64] width 136 height 22
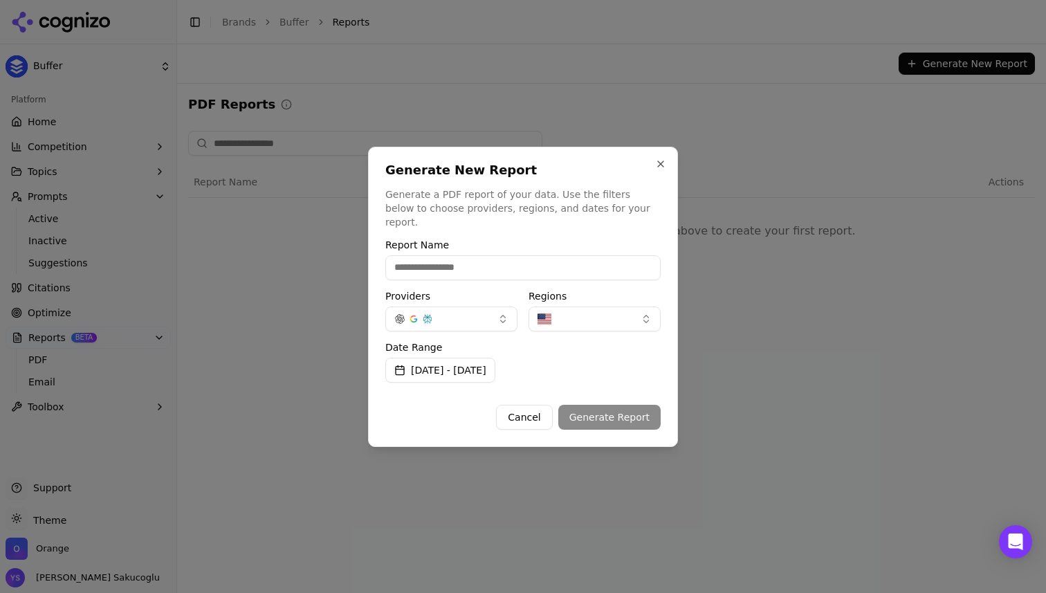
click at [494, 261] on input "Report Name" at bounding box center [522, 267] width 275 height 25
click at [501, 240] on label "Report Name" at bounding box center [522, 245] width 275 height 10
click at [501, 255] on input "Report Name" at bounding box center [522, 267] width 275 height 25
click at [495, 261] on input "Report Name" at bounding box center [522, 267] width 275 height 25
type input "**********"
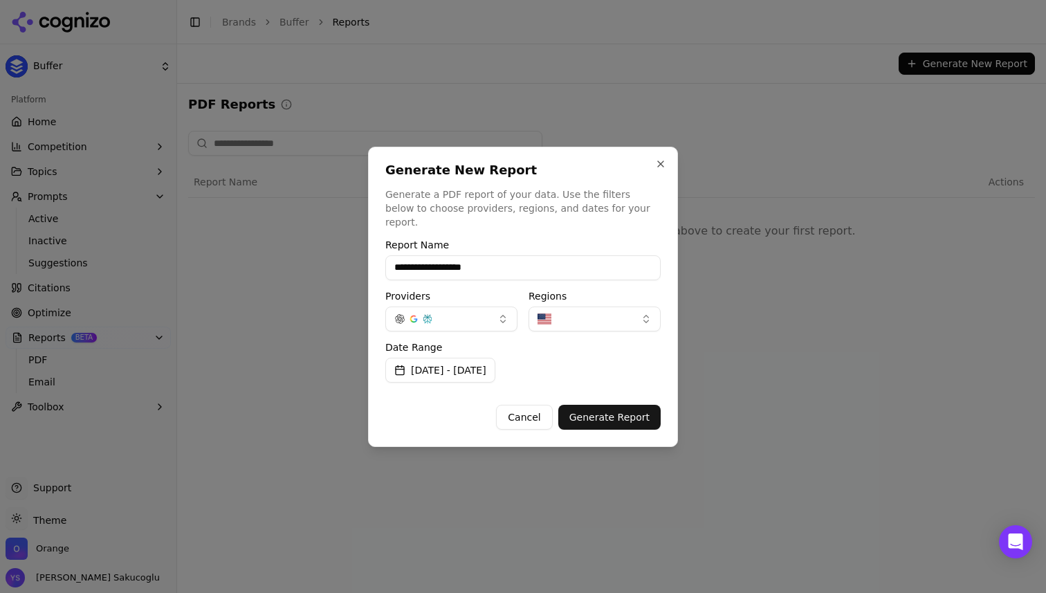
click at [591, 307] on button "button" at bounding box center [594, 318] width 132 height 25
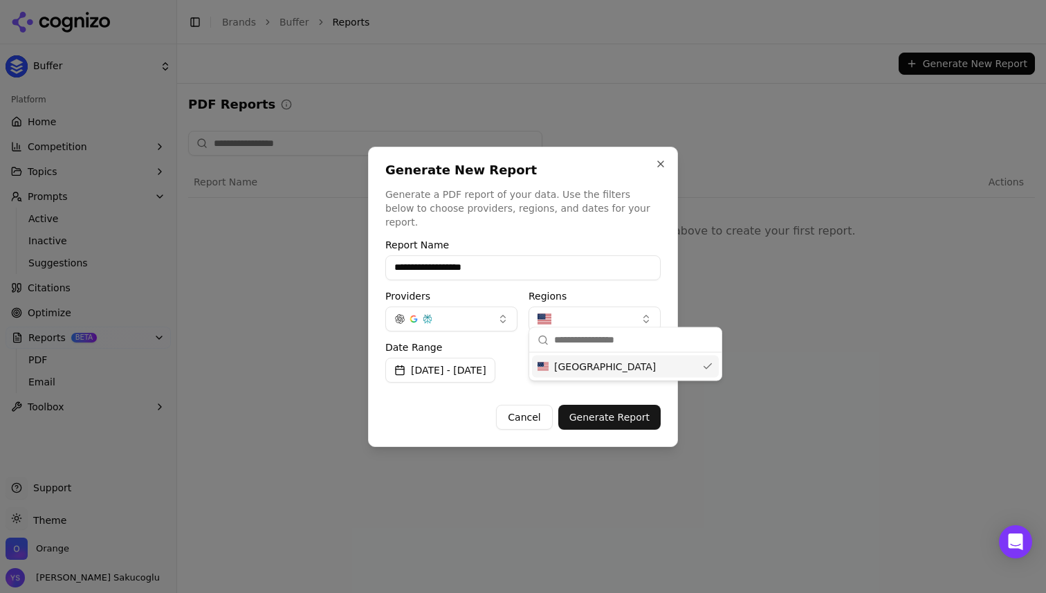
click at [600, 291] on label "Regions" at bounding box center [594, 296] width 132 height 10
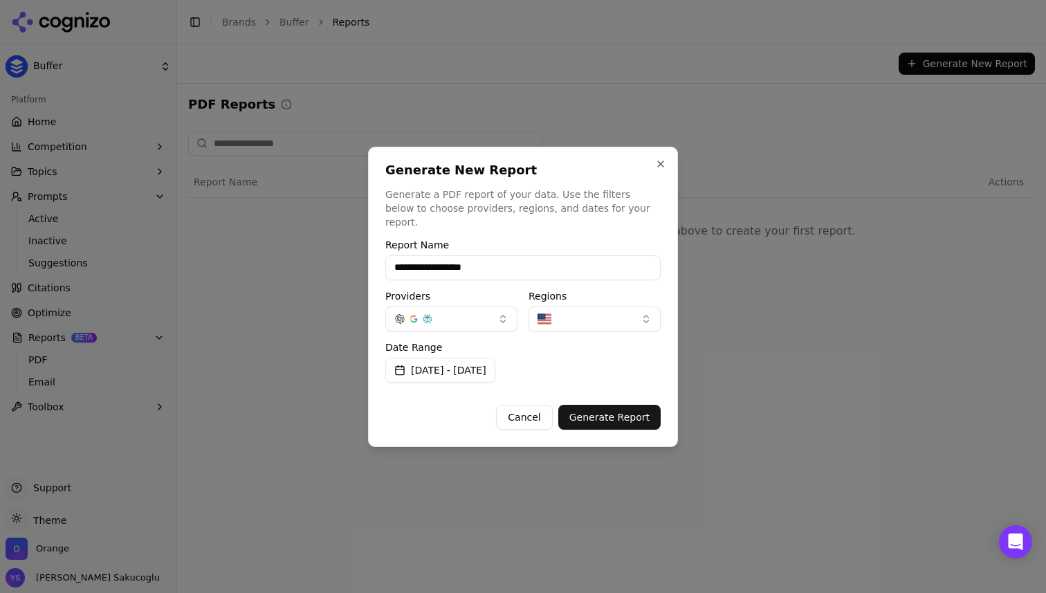
click at [600, 411] on button "Generate Report" at bounding box center [609, 417] width 102 height 25
click at [573, 255] on input "**********" at bounding box center [522, 267] width 275 height 25
click at [525, 260] on input "**********" at bounding box center [522, 267] width 275 height 25
click at [465, 306] on button "button" at bounding box center [451, 318] width 132 height 25
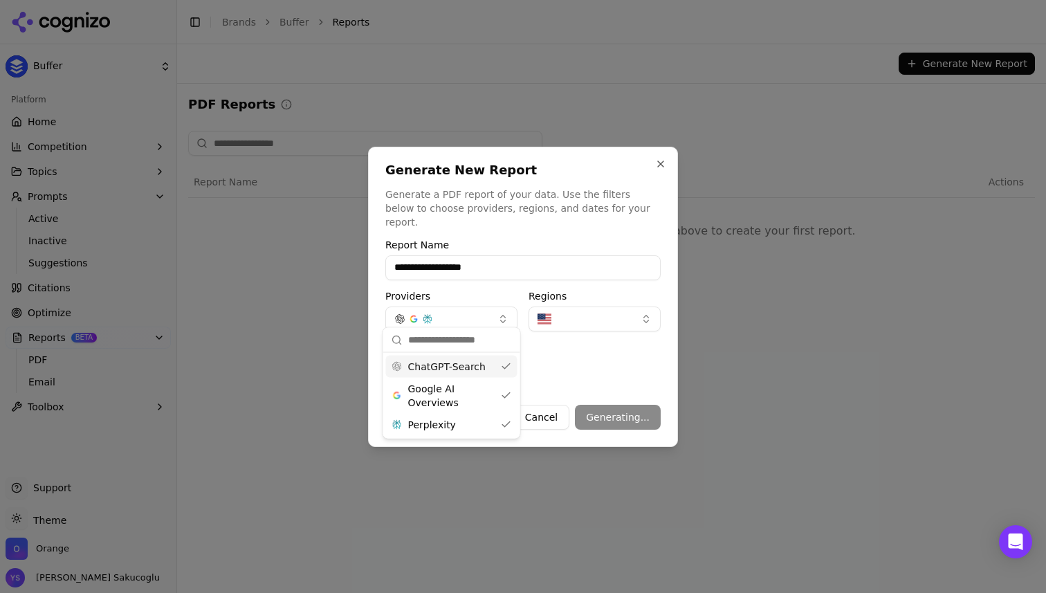
click at [557, 306] on button "button" at bounding box center [594, 318] width 132 height 25
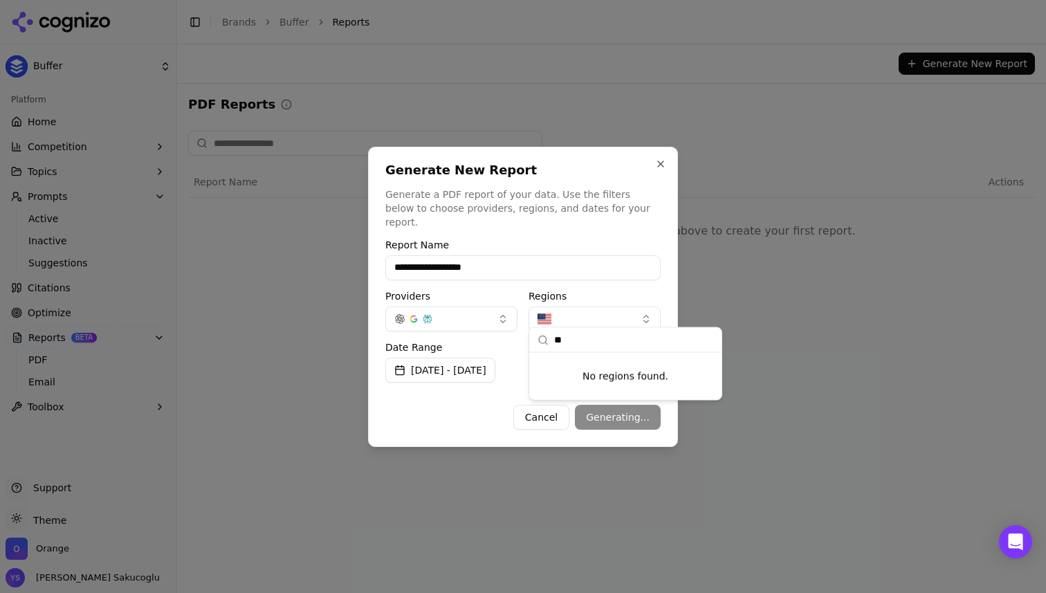
type input "***"
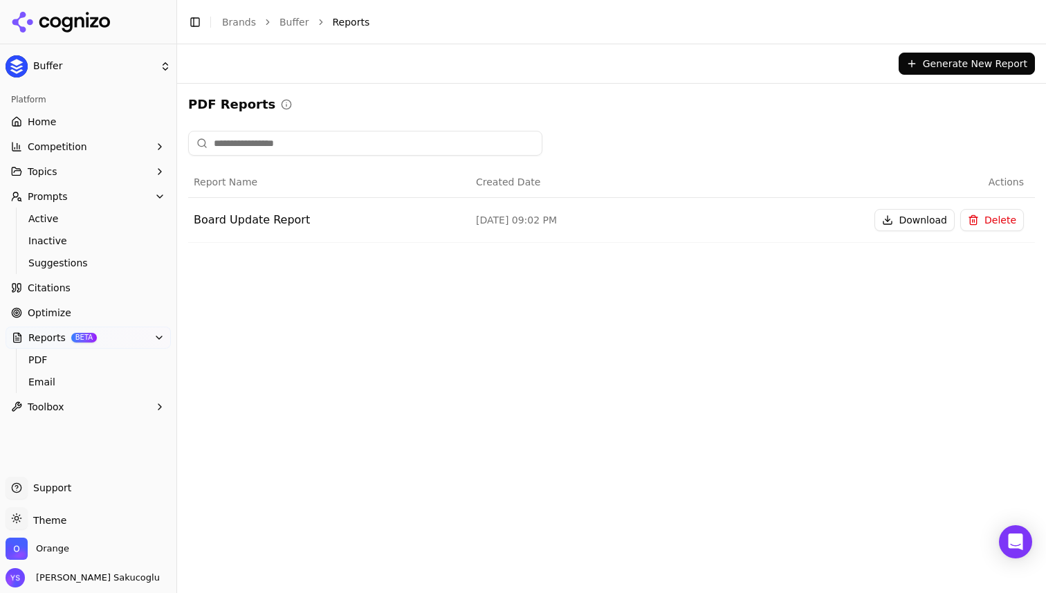
click at [775, 311] on div "Generate New Report PDF Reports Report Name Created Date Actions Board Update R…" at bounding box center [611, 318] width 869 height 548
click at [918, 220] on button "Download" at bounding box center [914, 220] width 80 height 22
click at [64, 359] on span "PDF" at bounding box center [88, 360] width 120 height 14
click at [933, 221] on button "Download" at bounding box center [914, 220] width 80 height 22
click at [78, 378] on span "Email" at bounding box center [88, 382] width 120 height 14
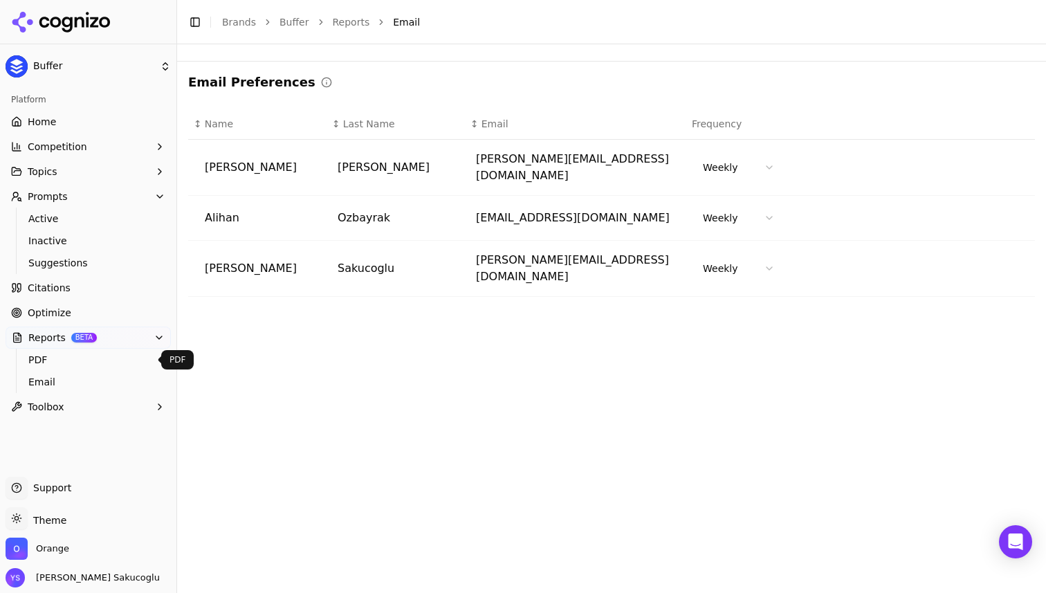
click at [66, 364] on span "PDF" at bounding box center [88, 360] width 120 height 14
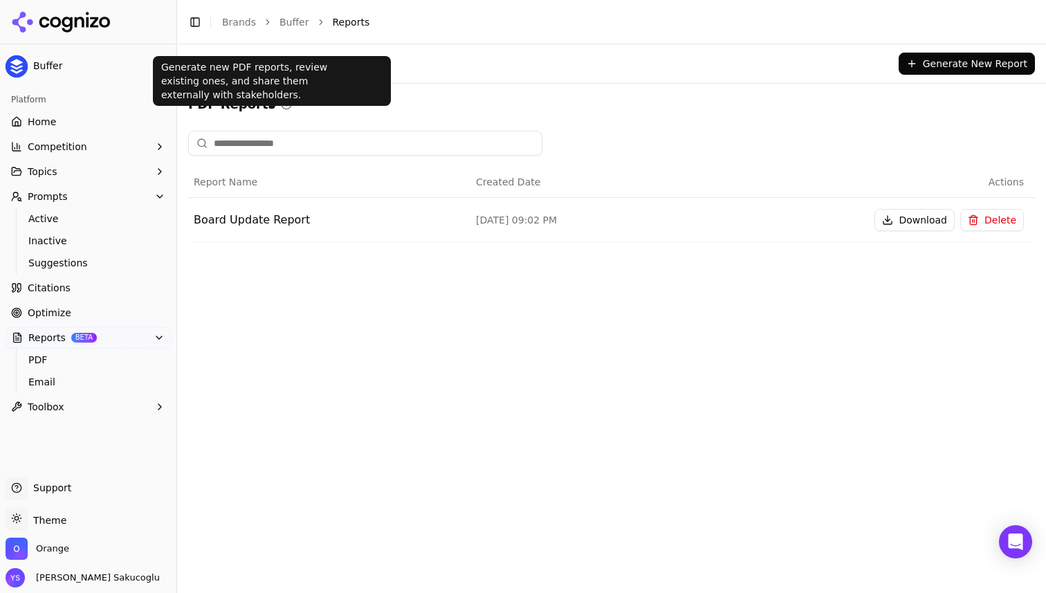
click at [284, 80] on p "Generate new PDF reports, review existing ones, and share them externally with …" at bounding box center [271, 80] width 221 height 41
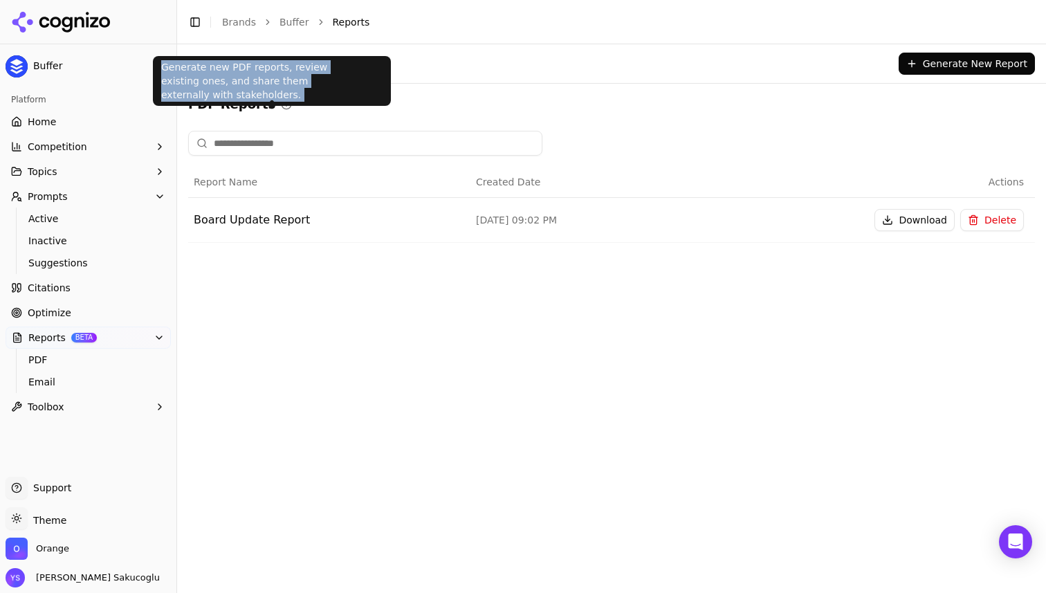
click at [284, 80] on p "Generate new PDF reports, review existing ones, and share them externally with …" at bounding box center [271, 80] width 221 height 41
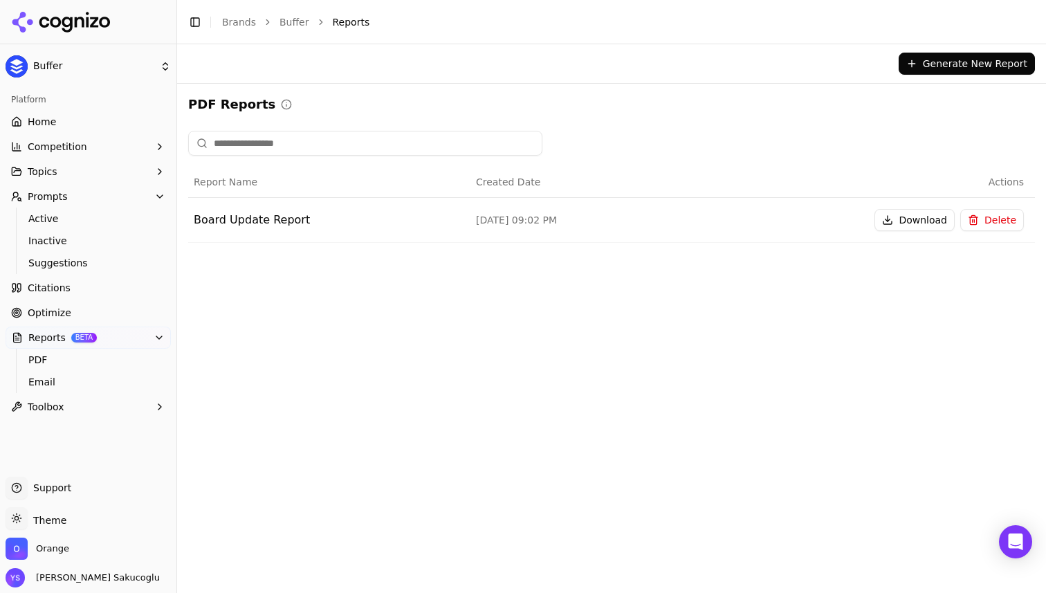
click at [389, 93] on div "PDF Reports Report Name Created Date Actions Board Update Report Sep 18, 2025, …" at bounding box center [611, 174] width 869 height 181
click at [1015, 185] on span "Actions" at bounding box center [1005, 182] width 35 height 14
drag, startPoint x: 1015, startPoint y: 185, endPoint x: 1019, endPoint y: 296, distance: 110.7
click at [1019, 296] on div "Generate New Report PDF Reports Report Name Created Date Actions Board Update R…" at bounding box center [611, 318] width 869 height 548
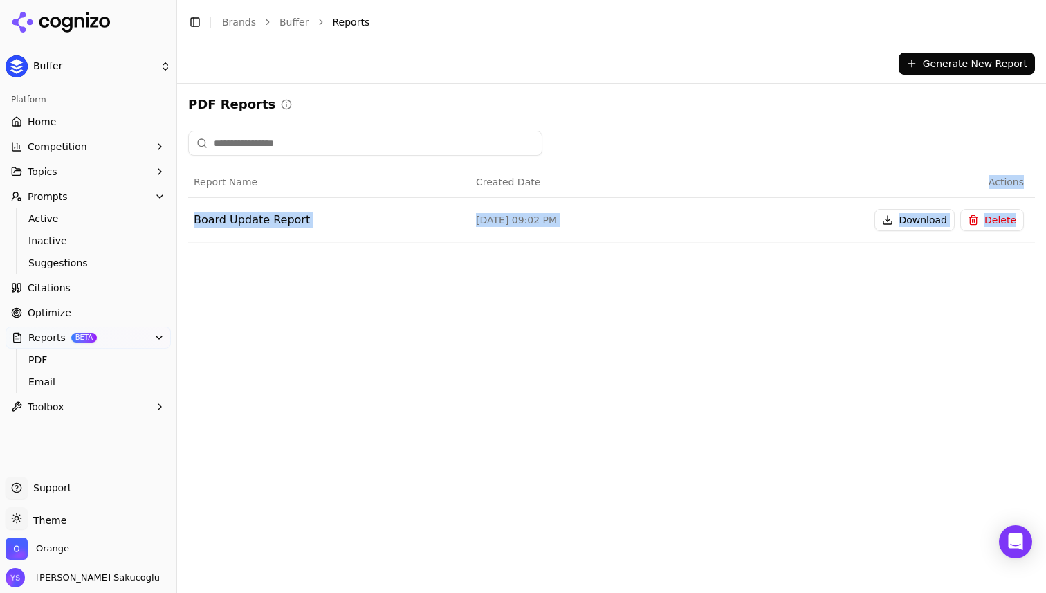
click at [1019, 296] on div "Generate New Report PDF Reports Report Name Created Date Actions Board Update R…" at bounding box center [611, 318] width 869 height 548
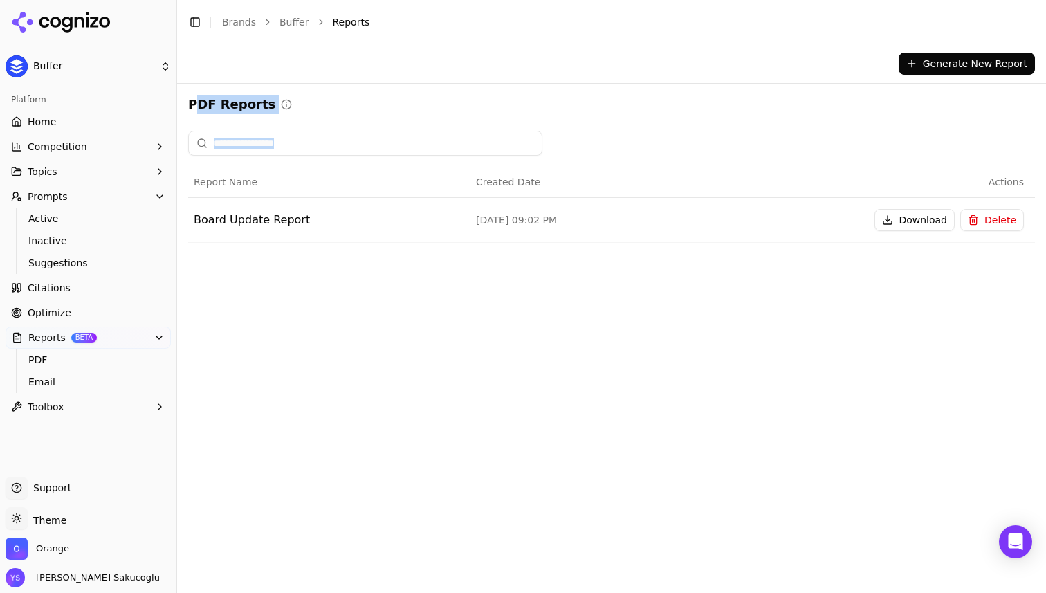
drag, startPoint x: 530, startPoint y: 281, endPoint x: 187, endPoint y: 98, distance: 388.9
click at [189, 99] on div "Generate New Report PDF Reports Report Name Created Date Actions Board Update R…" at bounding box center [611, 318] width 869 height 548
click at [217, 81] on div "Generate New Report" at bounding box center [611, 63] width 869 height 39
click at [248, 215] on div "Board Update Report" at bounding box center [329, 220] width 271 height 17
click at [66, 176] on button "Topics" at bounding box center [88, 171] width 165 height 22
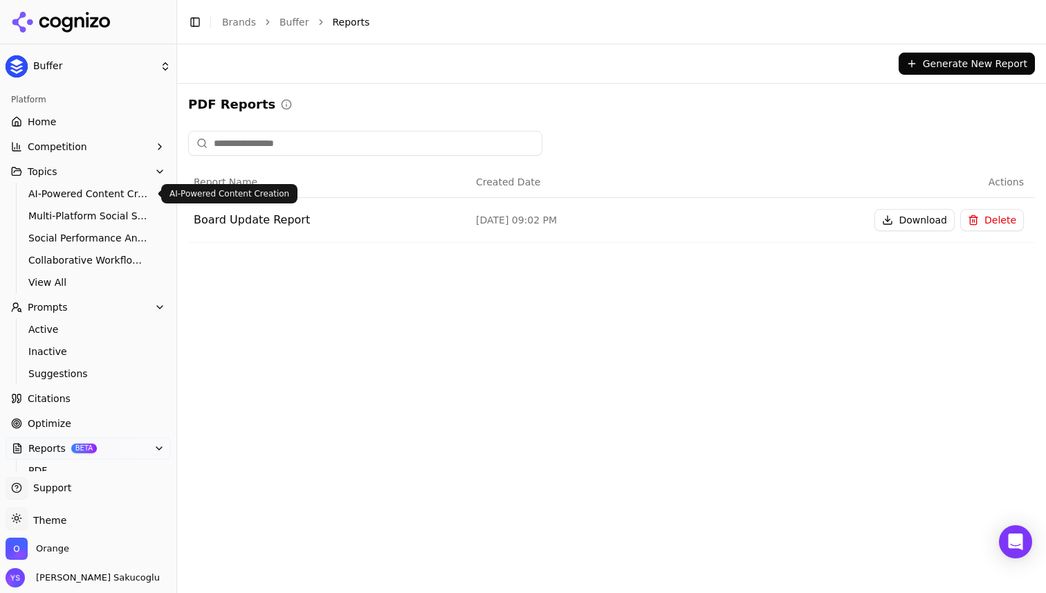
click at [71, 196] on span "AI-Powered Content Creation" at bounding box center [88, 194] width 120 height 14
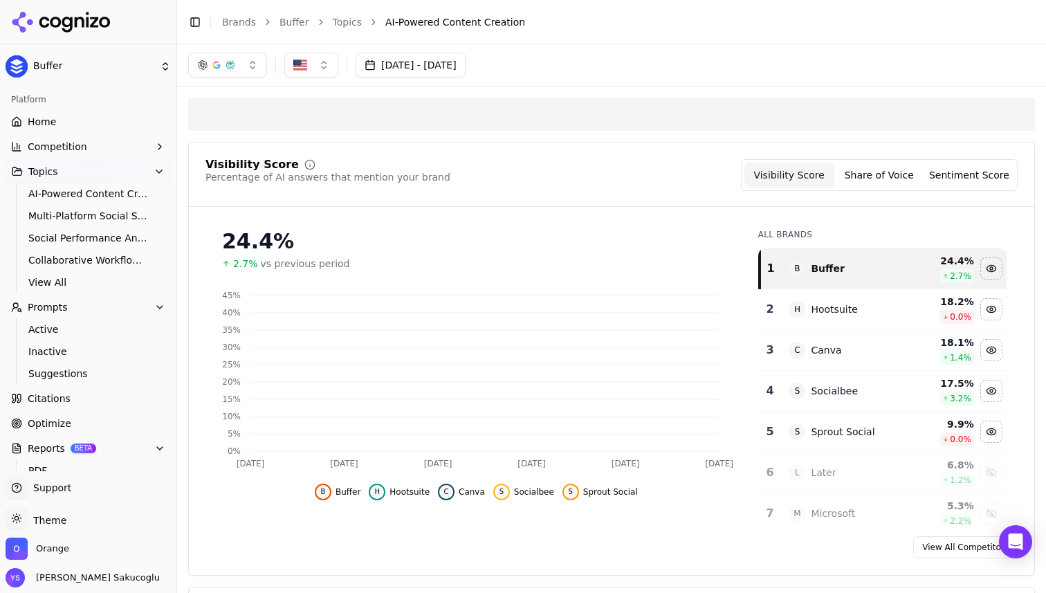
click at [218, 167] on div "Visibility Score" at bounding box center [251, 164] width 93 height 11
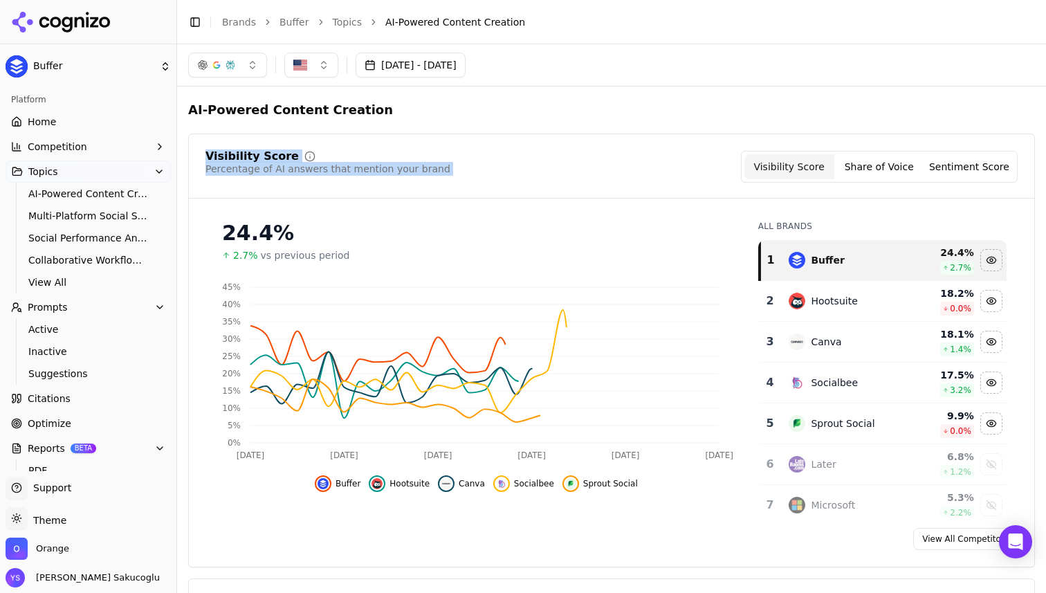
drag, startPoint x: 218, startPoint y: 167, endPoint x: 218, endPoint y: 179, distance: 12.4
click at [218, 179] on div "Visibility Score Percentage of AI answers that mention your brand" at bounding box center [327, 167] width 245 height 32
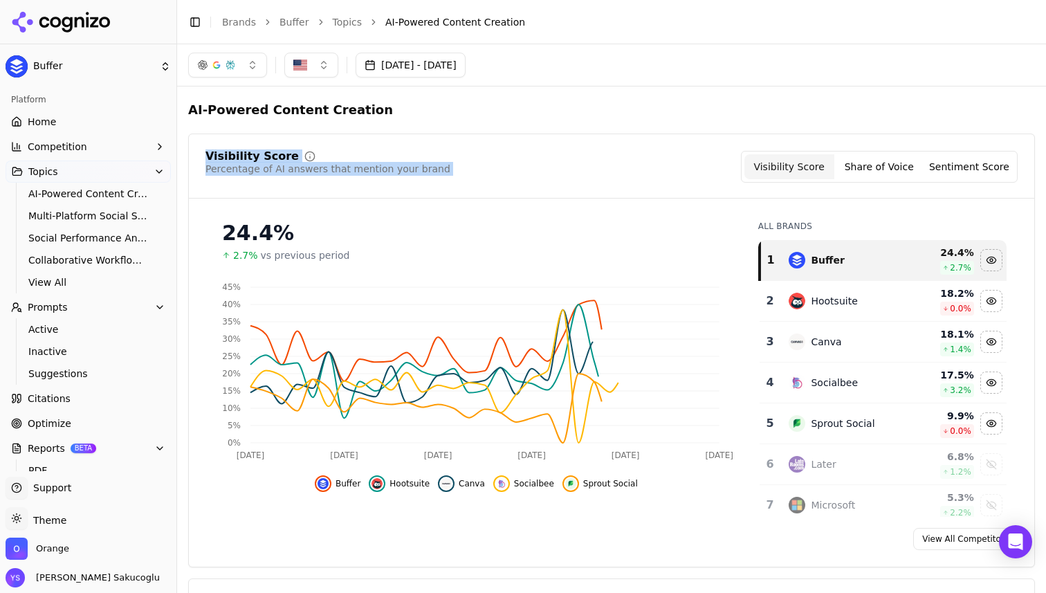
click at [218, 179] on div "Visibility Score Percentage of AI answers that mention your brand" at bounding box center [327, 167] width 245 height 32
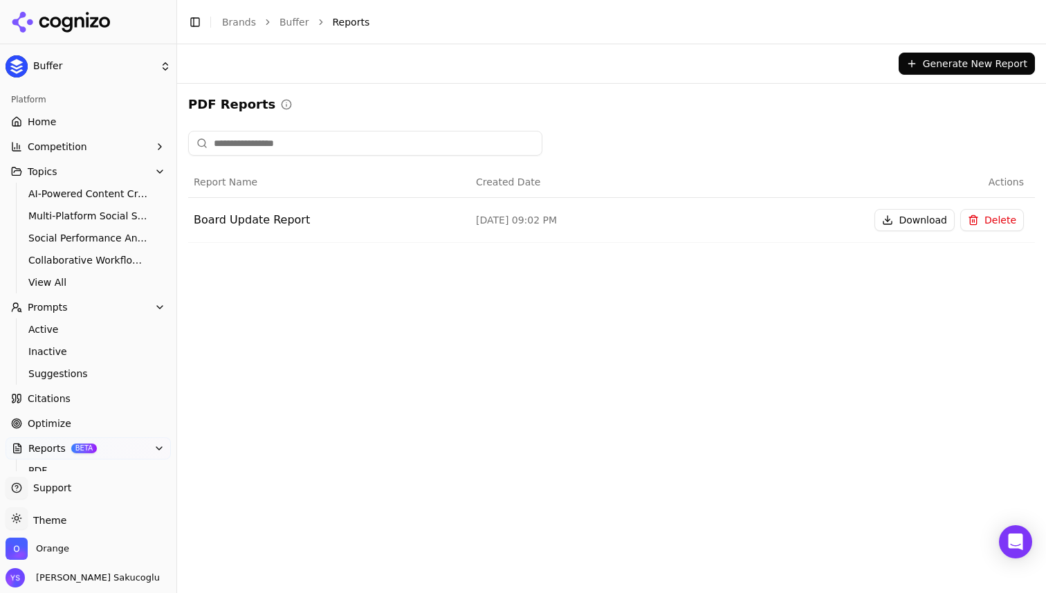
click at [217, 178] on span "Report Name" at bounding box center [226, 182] width 64 height 14
click at [550, 222] on div "Sep 18, 2025, 09:02 PM" at bounding box center [611, 220] width 271 height 14
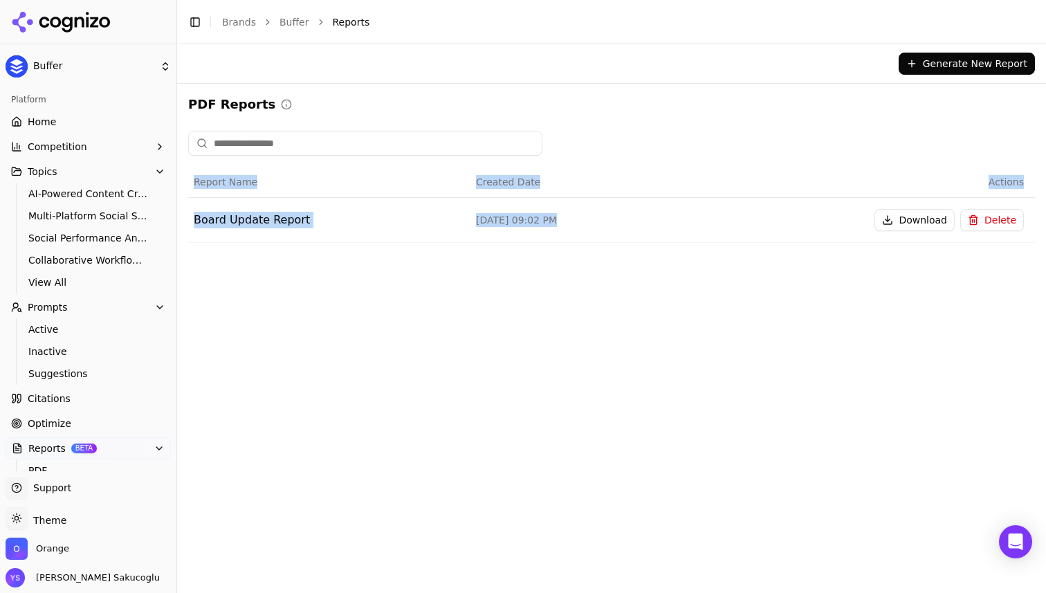
drag, startPoint x: 550, startPoint y: 222, endPoint x: 358, endPoint y: 147, distance: 206.3
click at [358, 147] on div "Report Name Created Date Actions Board Update Report Sep 18, 2025, 09:02 PM Dow…" at bounding box center [611, 192] width 846 height 123
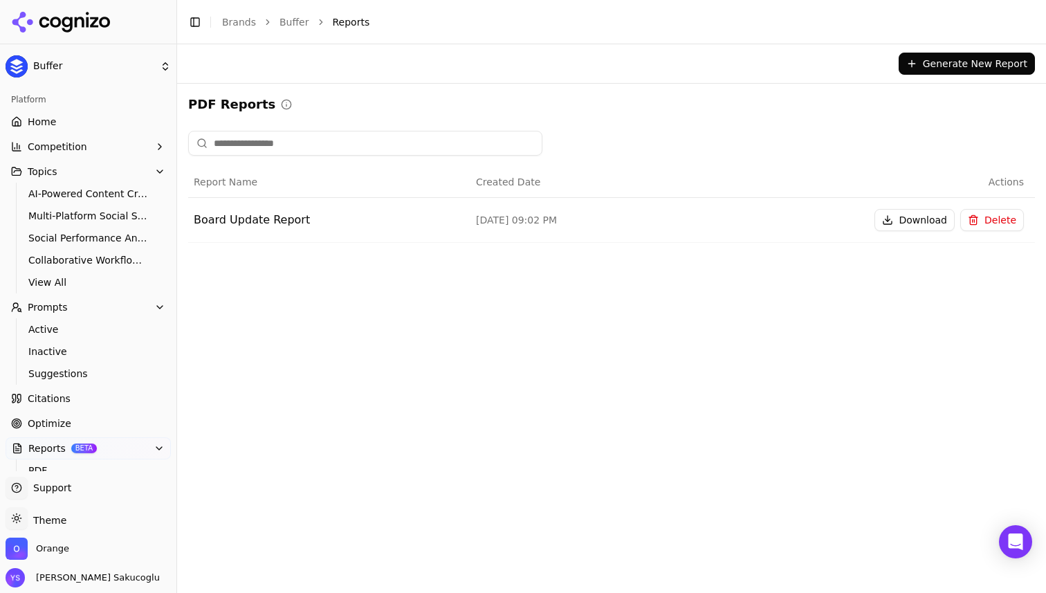
click at [385, 96] on div "PDF Reports" at bounding box center [611, 104] width 846 height 19
click at [203, 178] on span "Report Name" at bounding box center [226, 182] width 64 height 14
drag, startPoint x: 203, startPoint y: 178, endPoint x: 265, endPoint y: 178, distance: 62.2
click at [265, 178] on div "Report Name" at bounding box center [329, 182] width 271 height 14
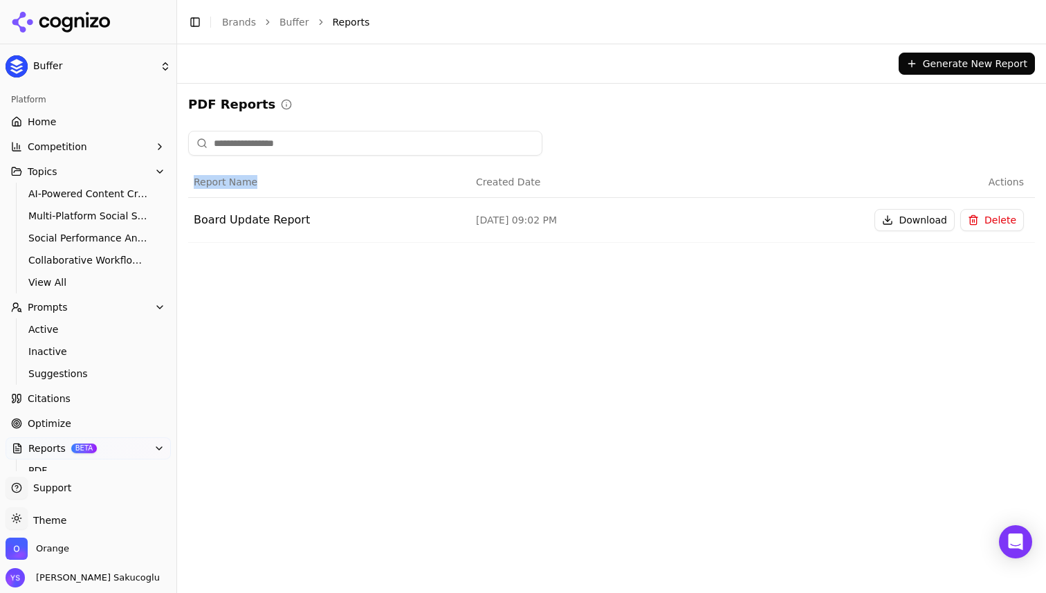
click at [265, 178] on div "Report Name" at bounding box center [329, 182] width 271 height 14
click at [252, 279] on div "Generate New Report PDF Reports Report Name Created Date Actions Board Update R…" at bounding box center [611, 318] width 869 height 548
click at [506, 219] on div "Sep 18, 2025, 09:02 PM" at bounding box center [611, 220] width 271 height 14
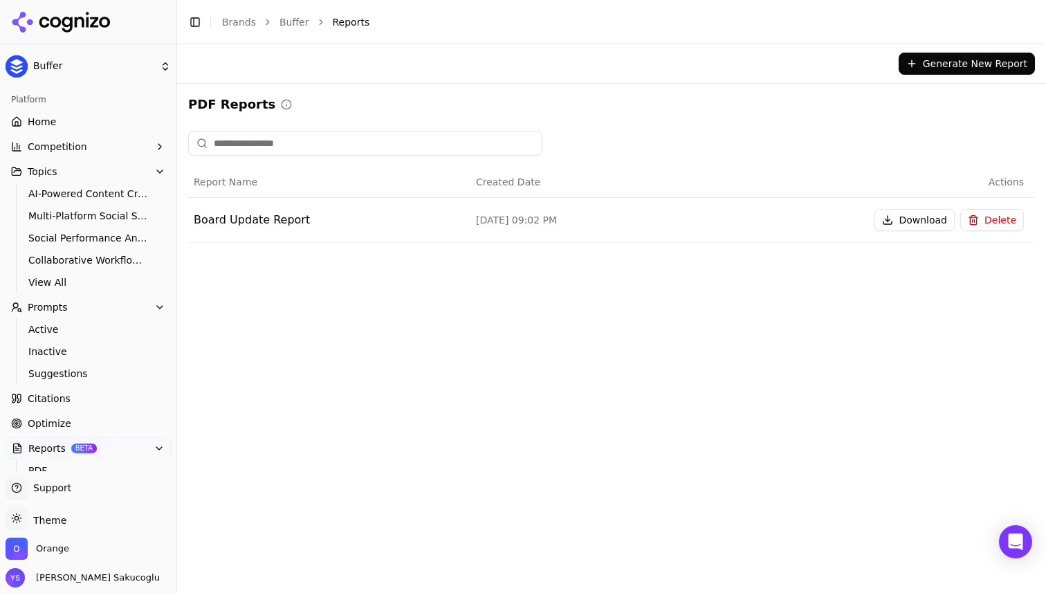
click at [499, 250] on div "Report Name Created Date Actions Board Update Report Sep 18, 2025, 09:02 PM Dow…" at bounding box center [611, 192] width 846 height 123
click at [497, 221] on div "Sep 18, 2025, 09:02 PM" at bounding box center [611, 220] width 271 height 14
click at [490, 221] on div "Sep 18, 2025, 09:02 PM" at bounding box center [611, 220] width 271 height 14
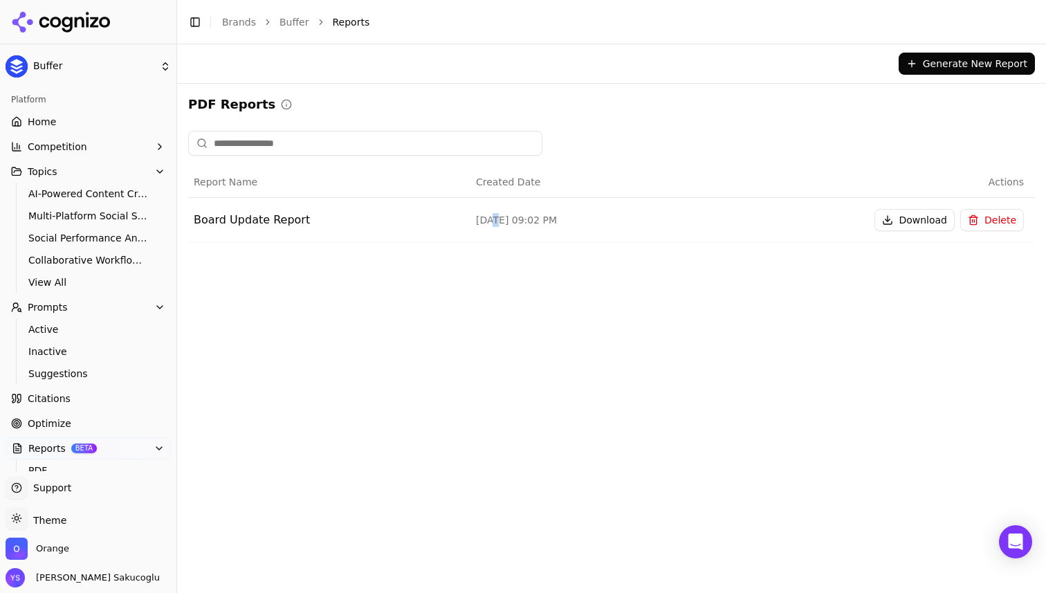
click at [490, 221] on div "Sep 18, 2025, 09:02 PM" at bounding box center [611, 220] width 271 height 14
click at [251, 217] on div "Board Update Report" at bounding box center [329, 220] width 271 height 17
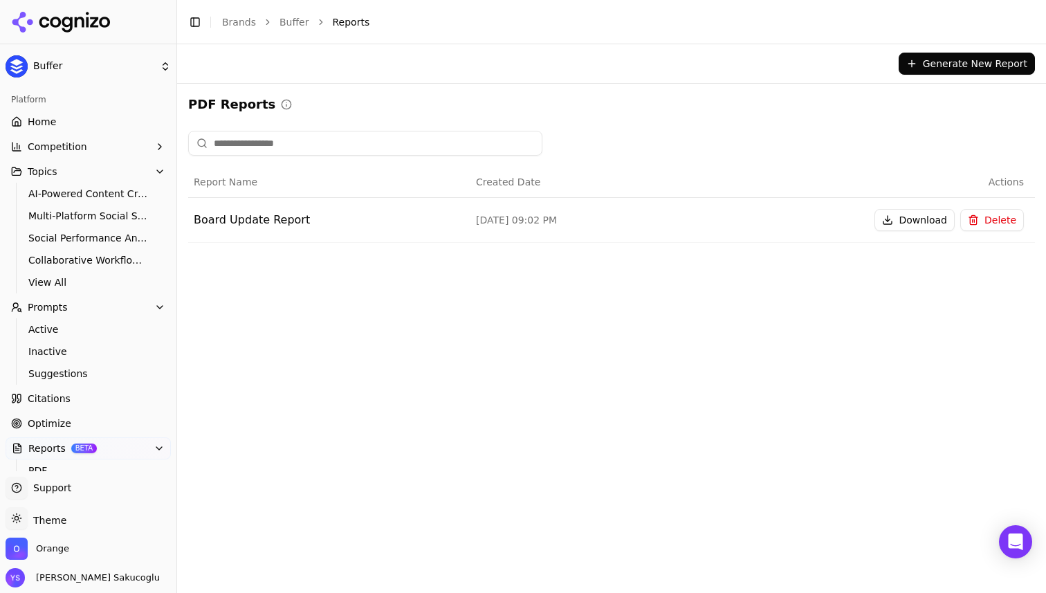
click at [254, 246] on div "Report Name Created Date Actions Board Update Report Sep 18, 2025, 09:02 PM Dow…" at bounding box center [611, 192] width 846 height 123
click at [335, 218] on div "Board Update Report" at bounding box center [329, 220] width 271 height 17
click at [266, 219] on div "Board Update Report" at bounding box center [329, 220] width 271 height 17
click at [340, 271] on div "Generate New Report PDF Reports Report Name Created Date Actions Board Update R…" at bounding box center [611, 318] width 869 height 548
click at [389, 224] on div "Board Update Report" at bounding box center [329, 220] width 271 height 17
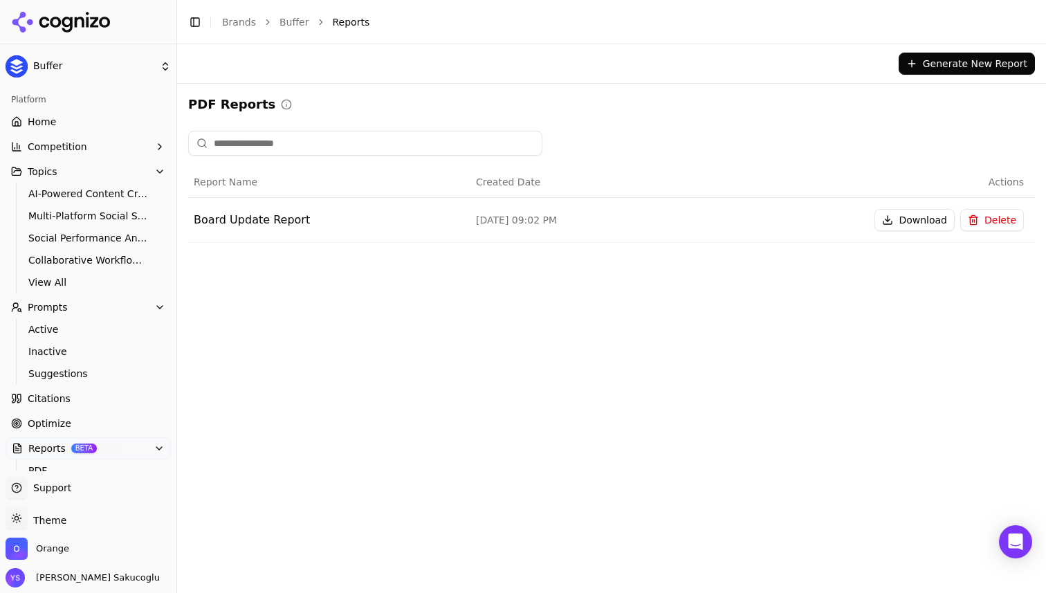
click at [1004, 180] on span "Actions" at bounding box center [1005, 182] width 35 height 14
click at [893, 147] on div at bounding box center [611, 143] width 846 height 25
click at [252, 141] on input at bounding box center [365, 143] width 354 height 25
click at [407, 93] on div "PDF Reports Report Name Created Date Actions Board Update Report Sep 18, 2025, …" at bounding box center [611, 174] width 869 height 181
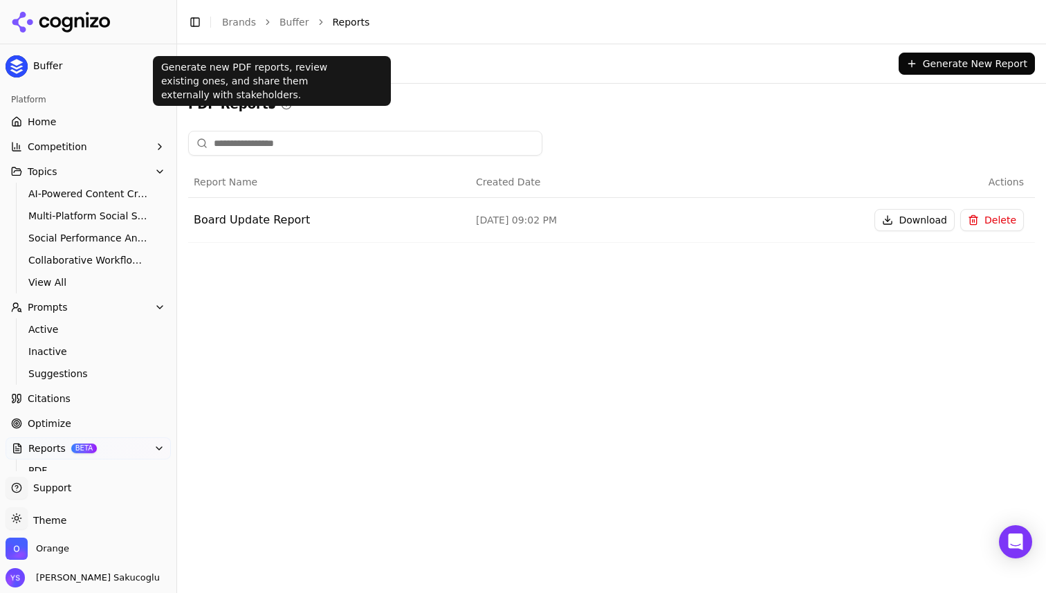
click at [277, 101] on div "PDF Reports" at bounding box center [611, 104] width 846 height 19
click at [281, 101] on icon at bounding box center [286, 104] width 11 height 11
